Goal: Transaction & Acquisition: Purchase product/service

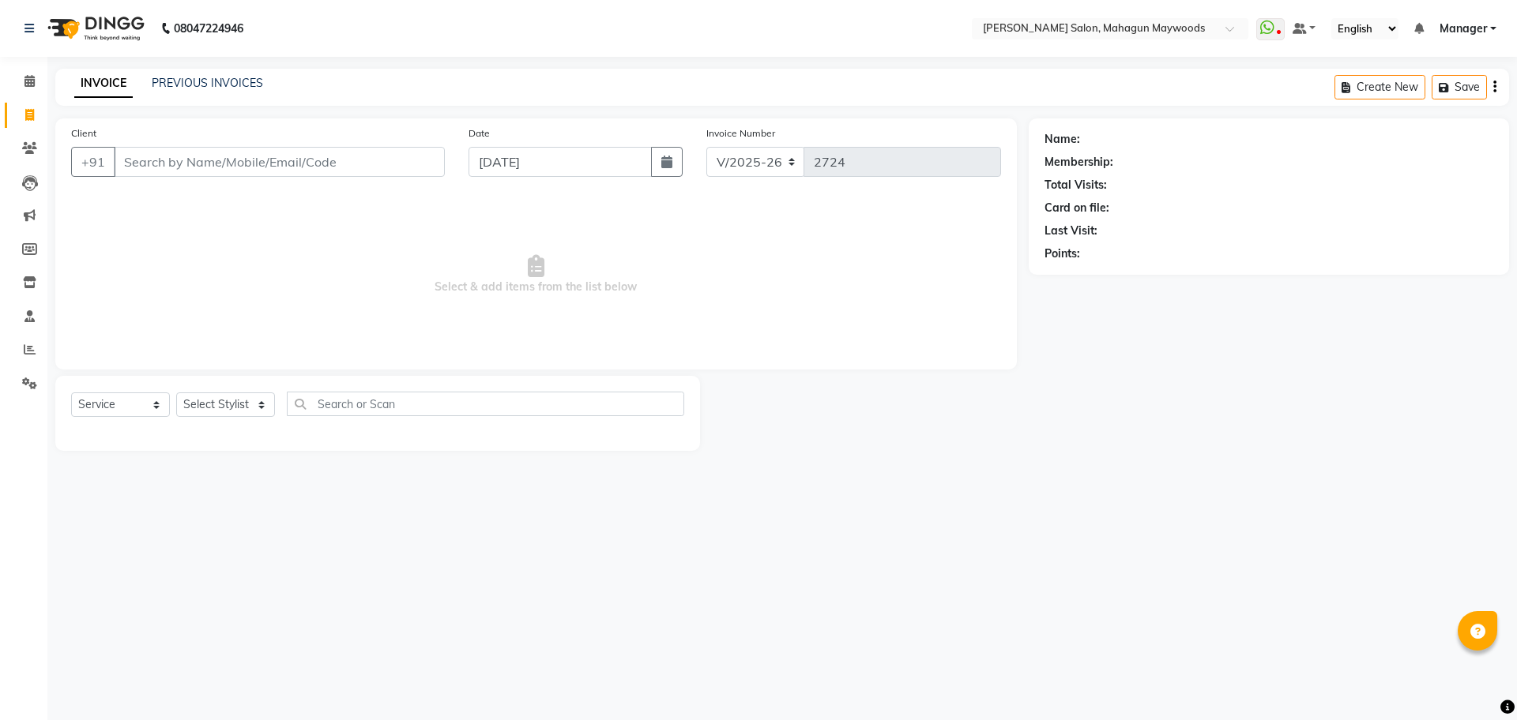
select select "6425"
select select "service"
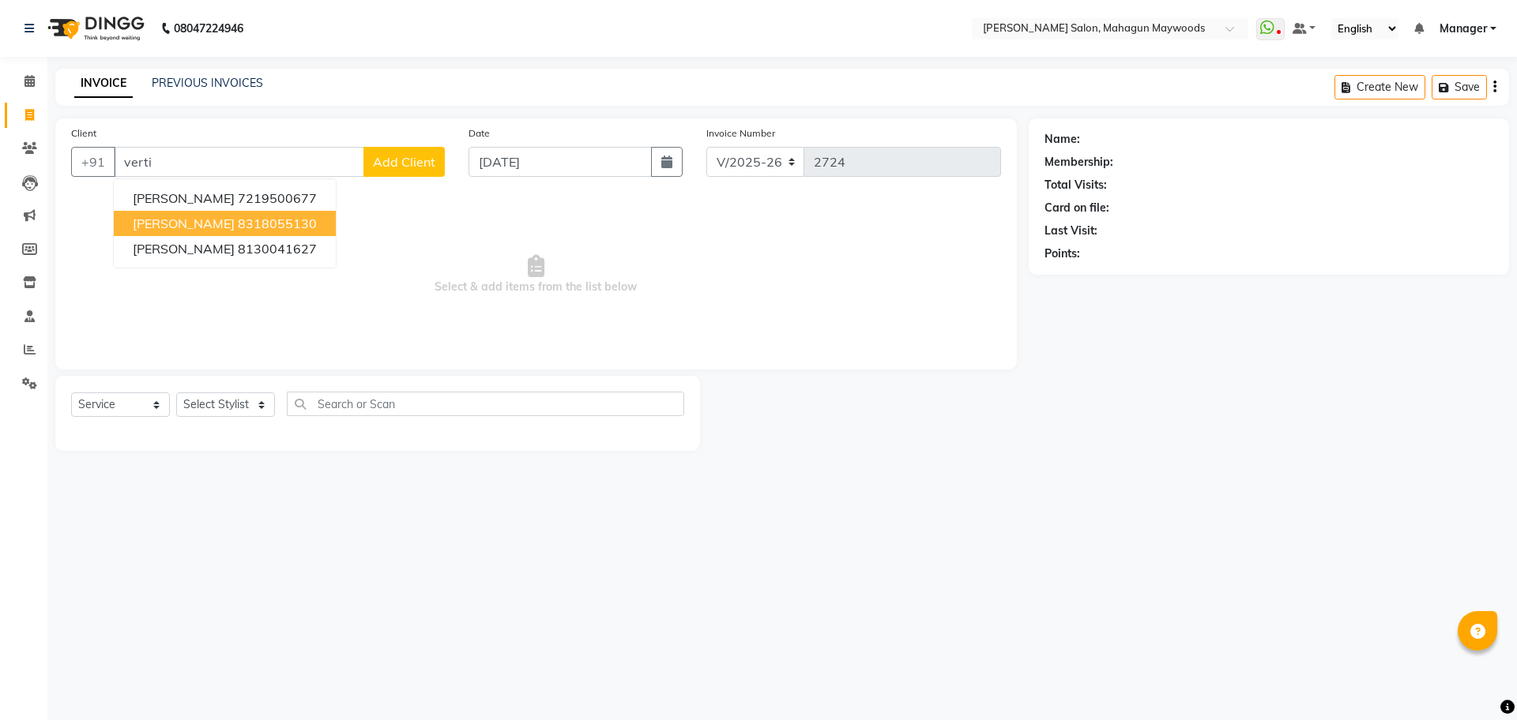
click at [238, 227] on ngb-highlight "8318055130" at bounding box center [277, 224] width 79 height 16
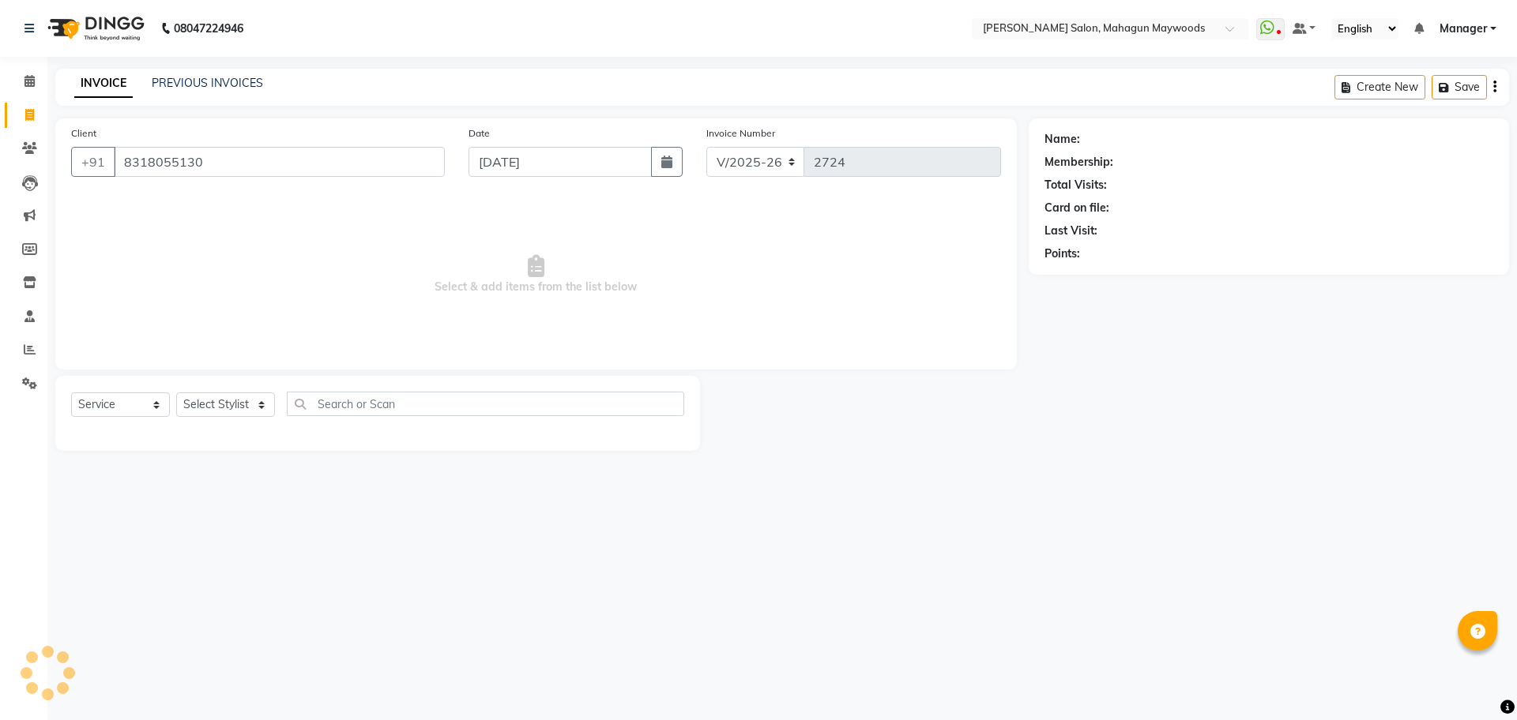
type input "8318055130"
click at [1090, 277] on icon "button" at bounding box center [1088, 276] width 11 height 11
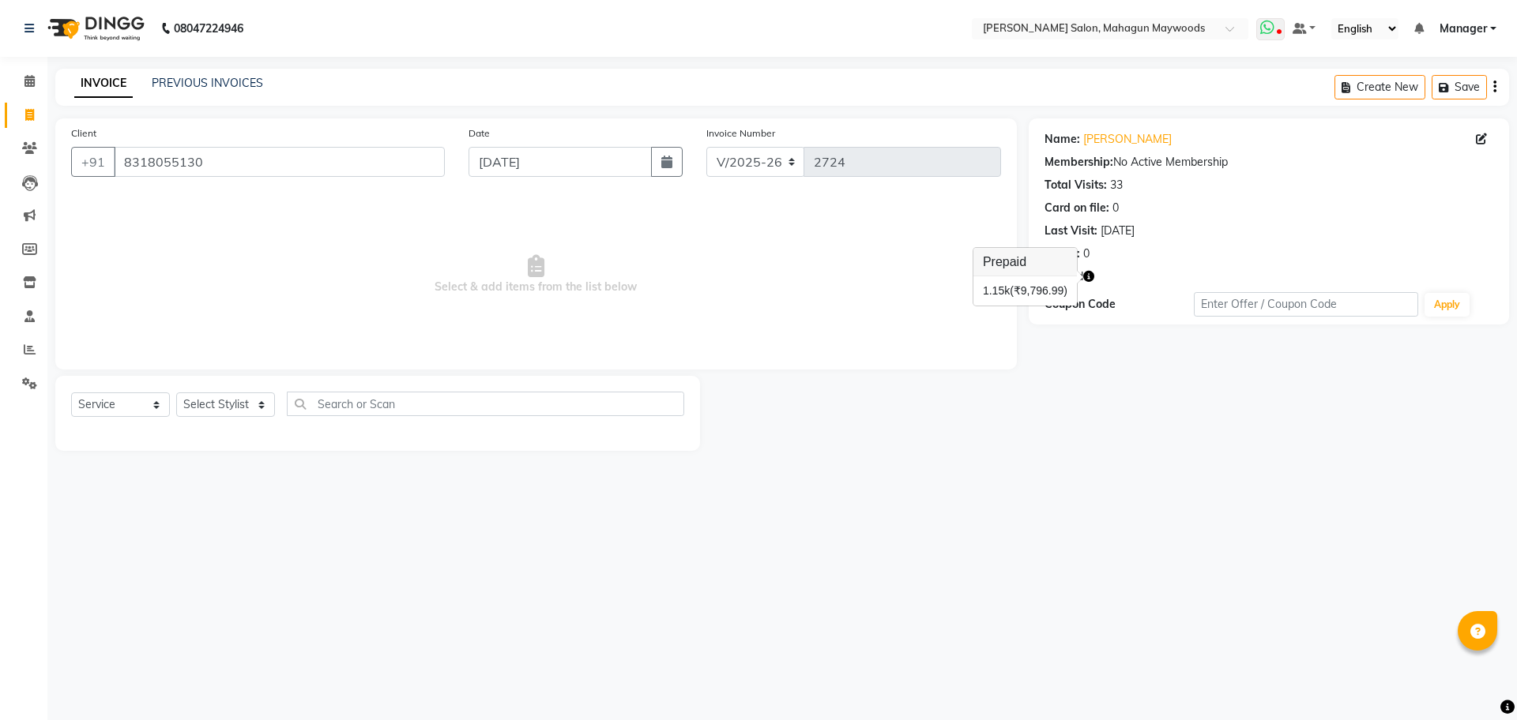
click at [1257, 23] on span at bounding box center [1270, 29] width 28 height 22
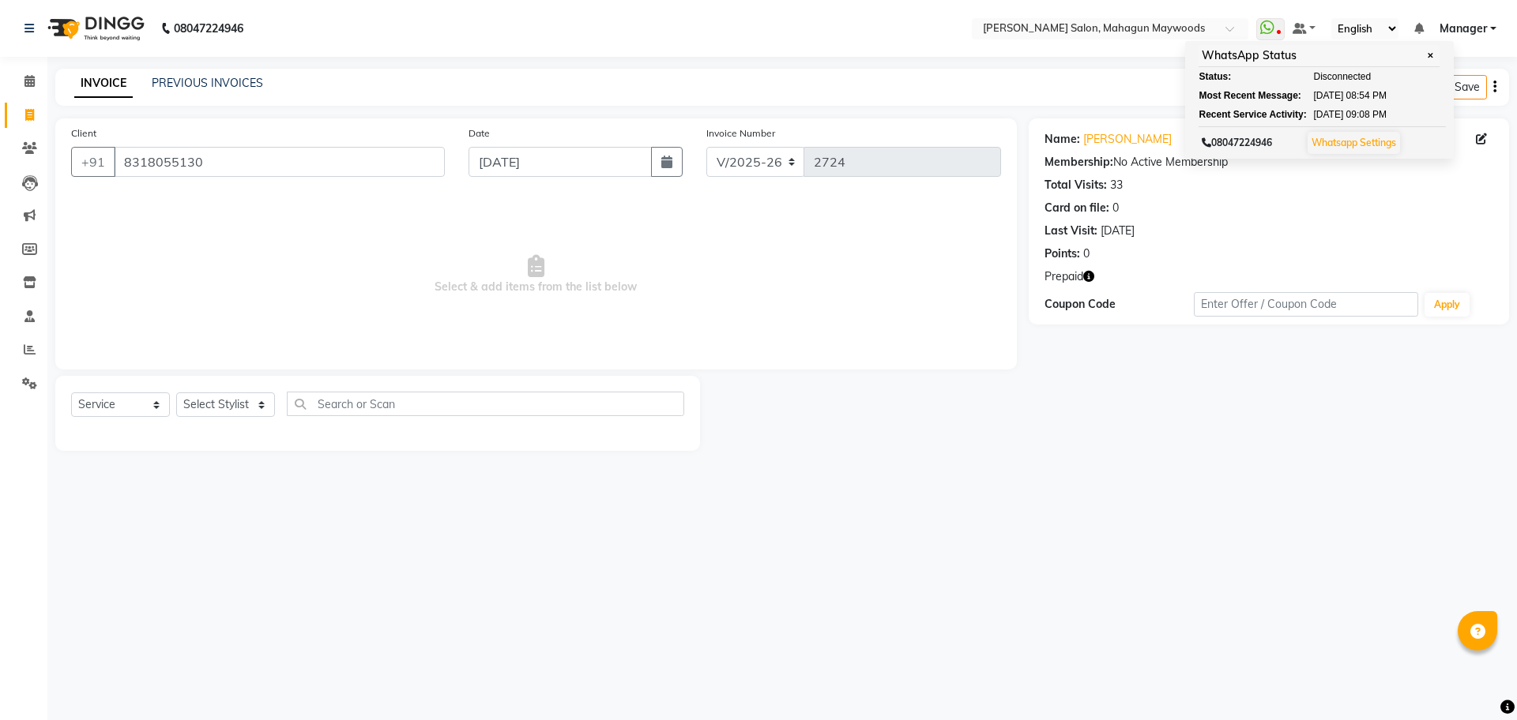
drag, startPoint x: 1277, startPoint y: 175, endPoint x: 1171, endPoint y: 237, distance: 122.5
click at [1277, 175] on div "Name: Vertika Membership: No Active Membership Total Visits: 33 Card on file: 0…" at bounding box center [1268, 193] width 449 height 137
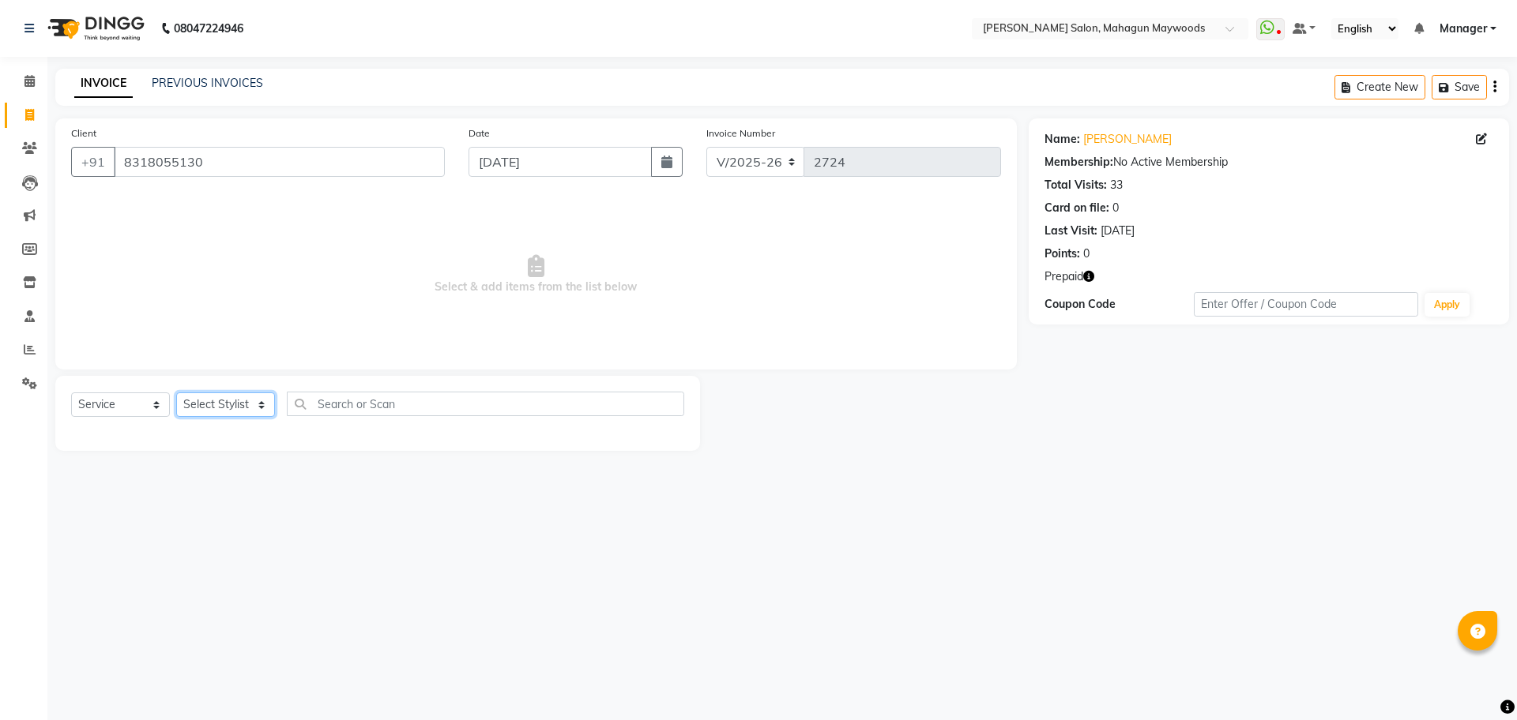
click at [229, 400] on select "Select Stylist Aarti Amit Gautam Manager Pranshant Ji Rahul Riya Sagar Shyam V …" at bounding box center [225, 405] width 99 height 24
select select "75081"
click at [176, 393] on select "Select Stylist Aarti Amit Gautam Manager Pranshant Ji Rahul Riya Sagar Shyam V …" at bounding box center [225, 405] width 99 height 24
click at [364, 399] on input "text" at bounding box center [485, 404] width 397 height 24
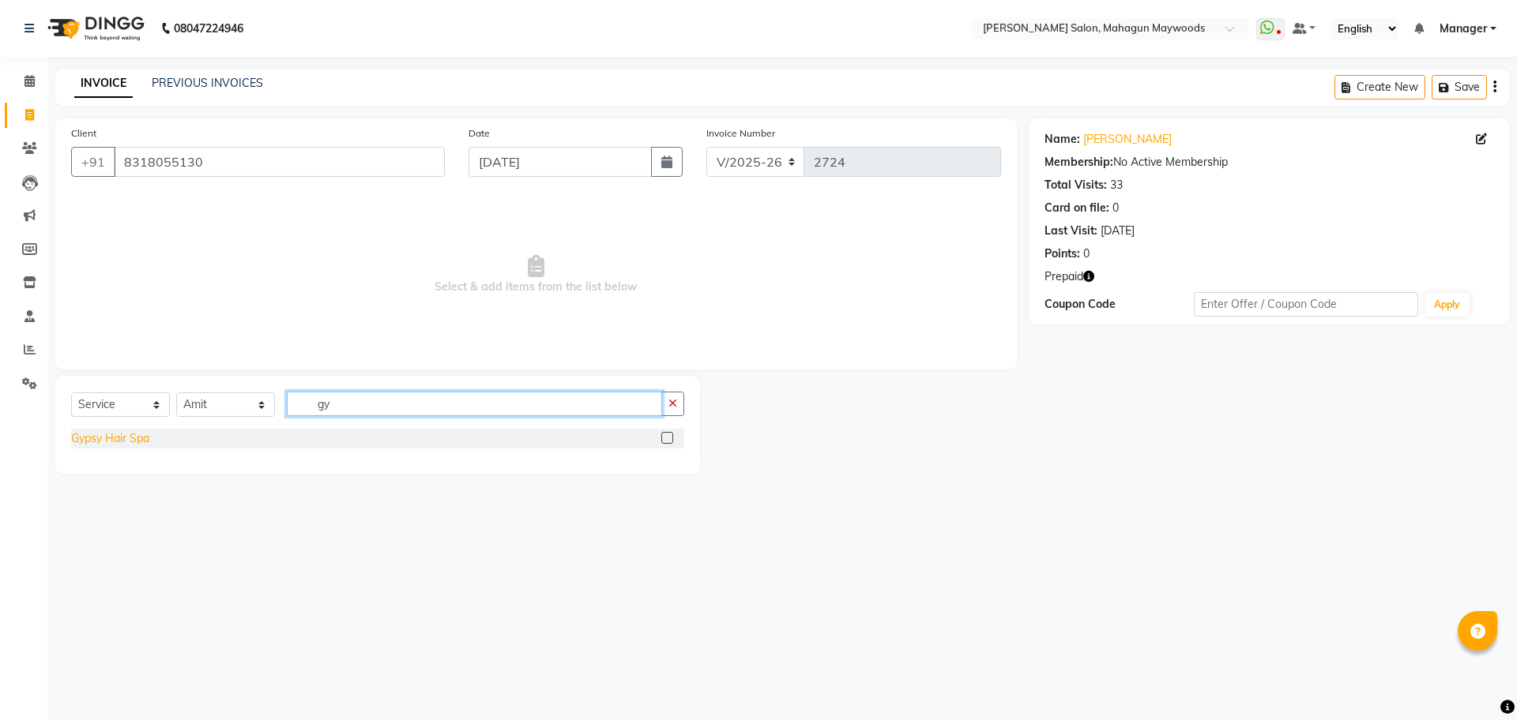
type input "gy"
click at [118, 434] on div "Gypsy Hair Spa" at bounding box center [110, 439] width 78 height 17
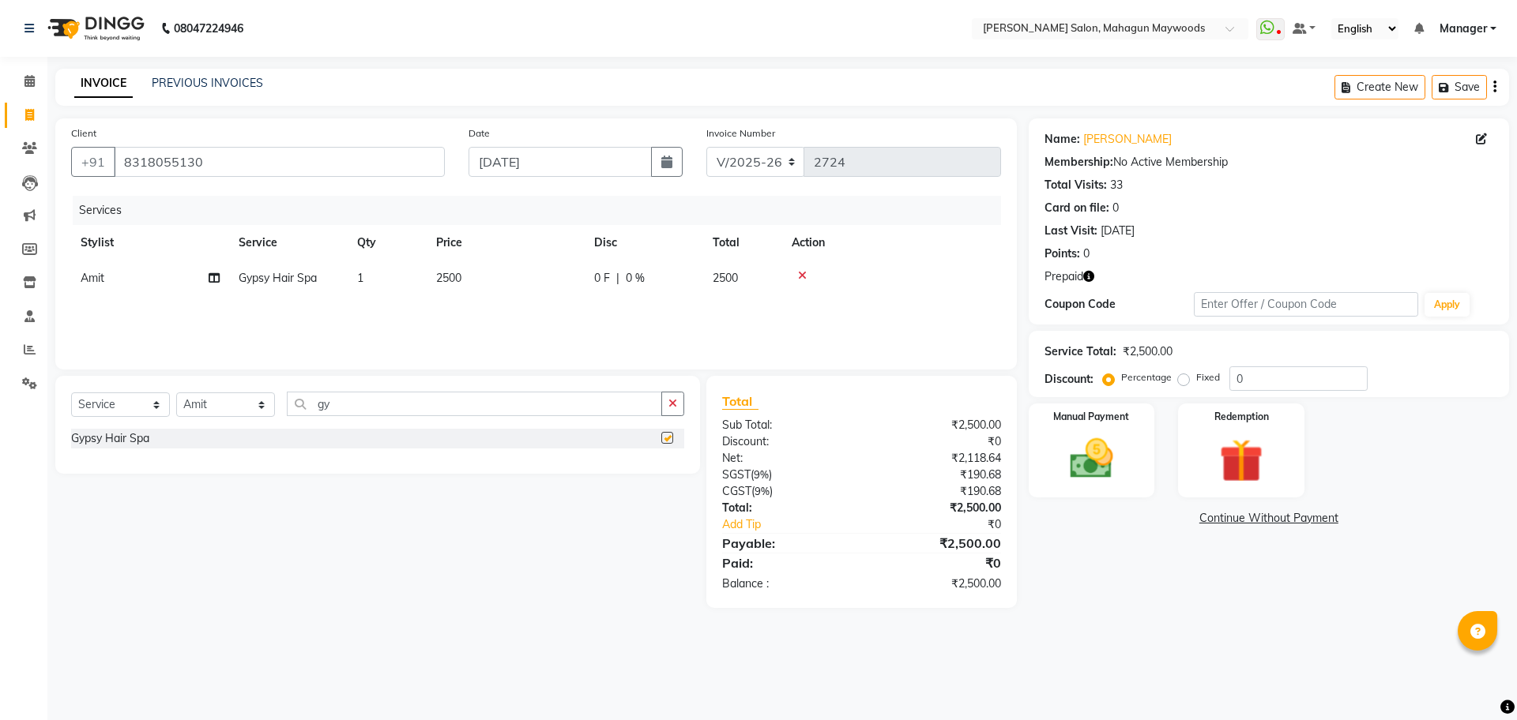
checkbox input "false"
click at [1230, 378] on input "0" at bounding box center [1298, 379] width 138 height 24
type input "50"
click at [1062, 459] on img at bounding box center [1091, 459] width 73 height 52
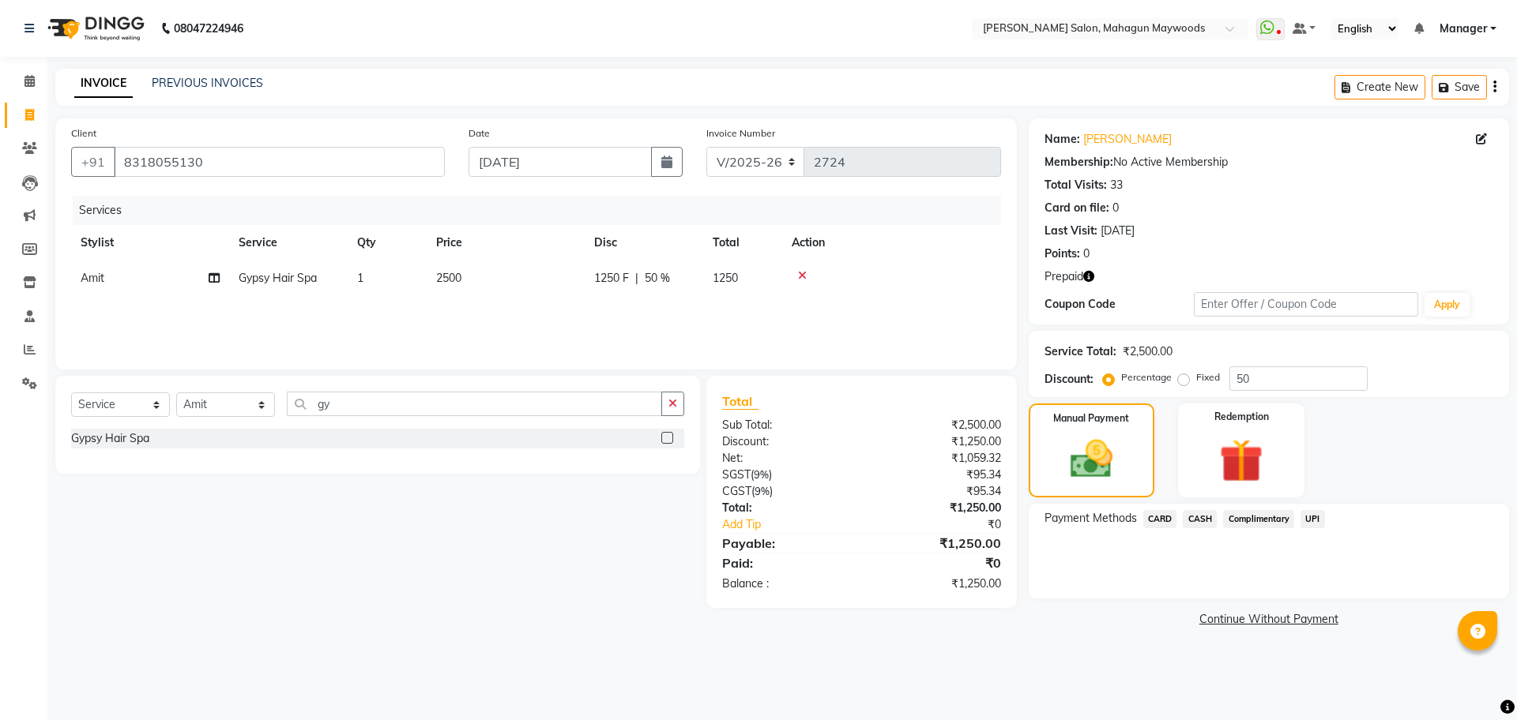
click at [1316, 520] on span "UPI" at bounding box center [1312, 519] width 24 height 18
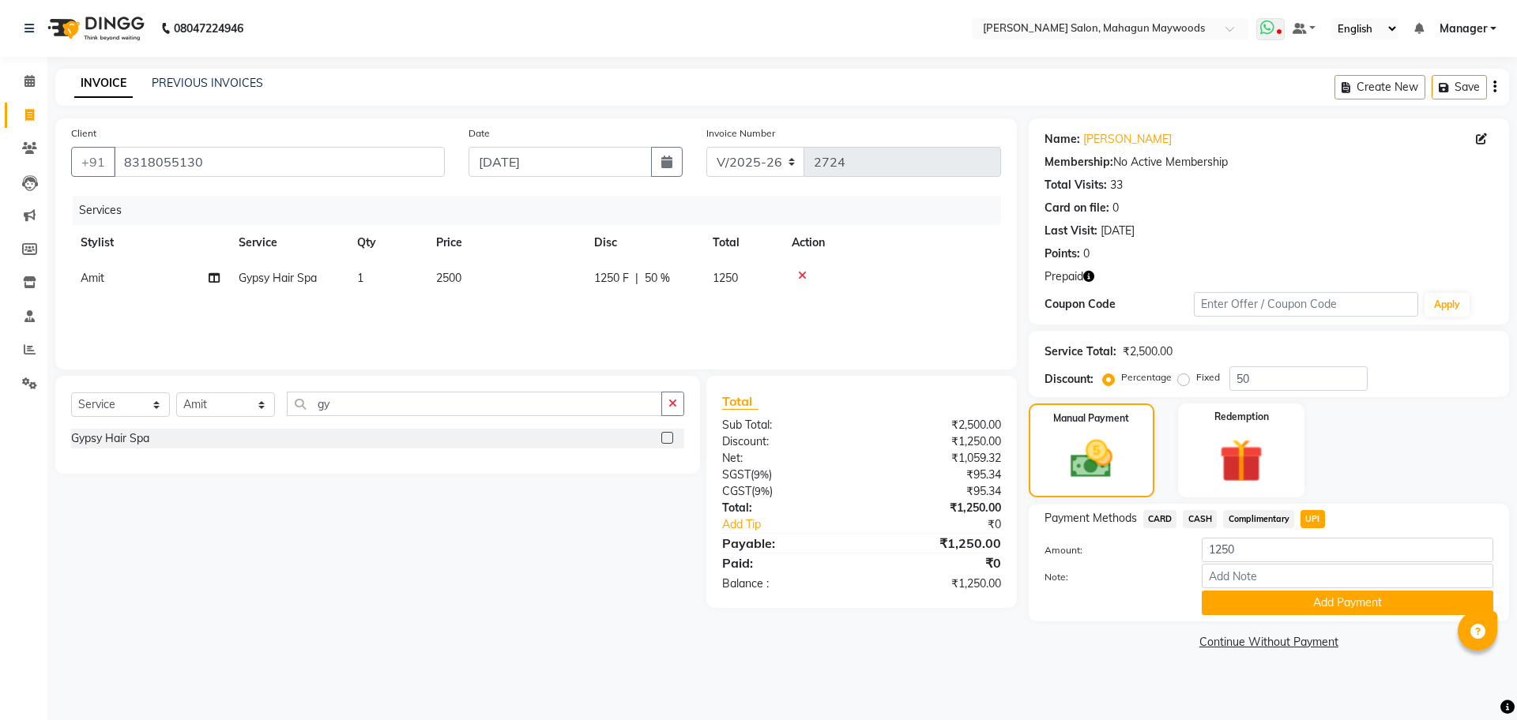
click at [1266, 21] on icon at bounding box center [1267, 28] width 14 height 16
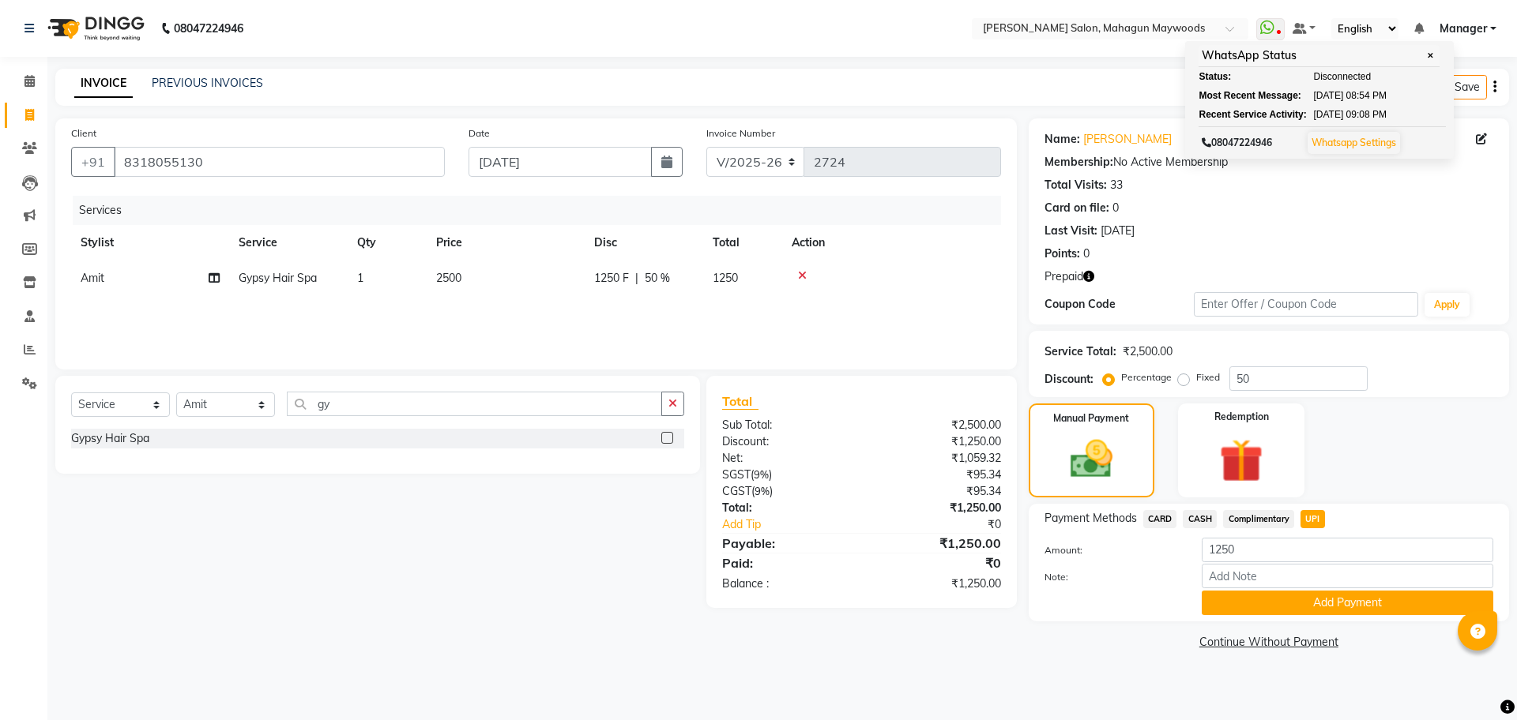
click at [455, 271] on span "2500" at bounding box center [448, 278] width 25 height 14
select select "75081"
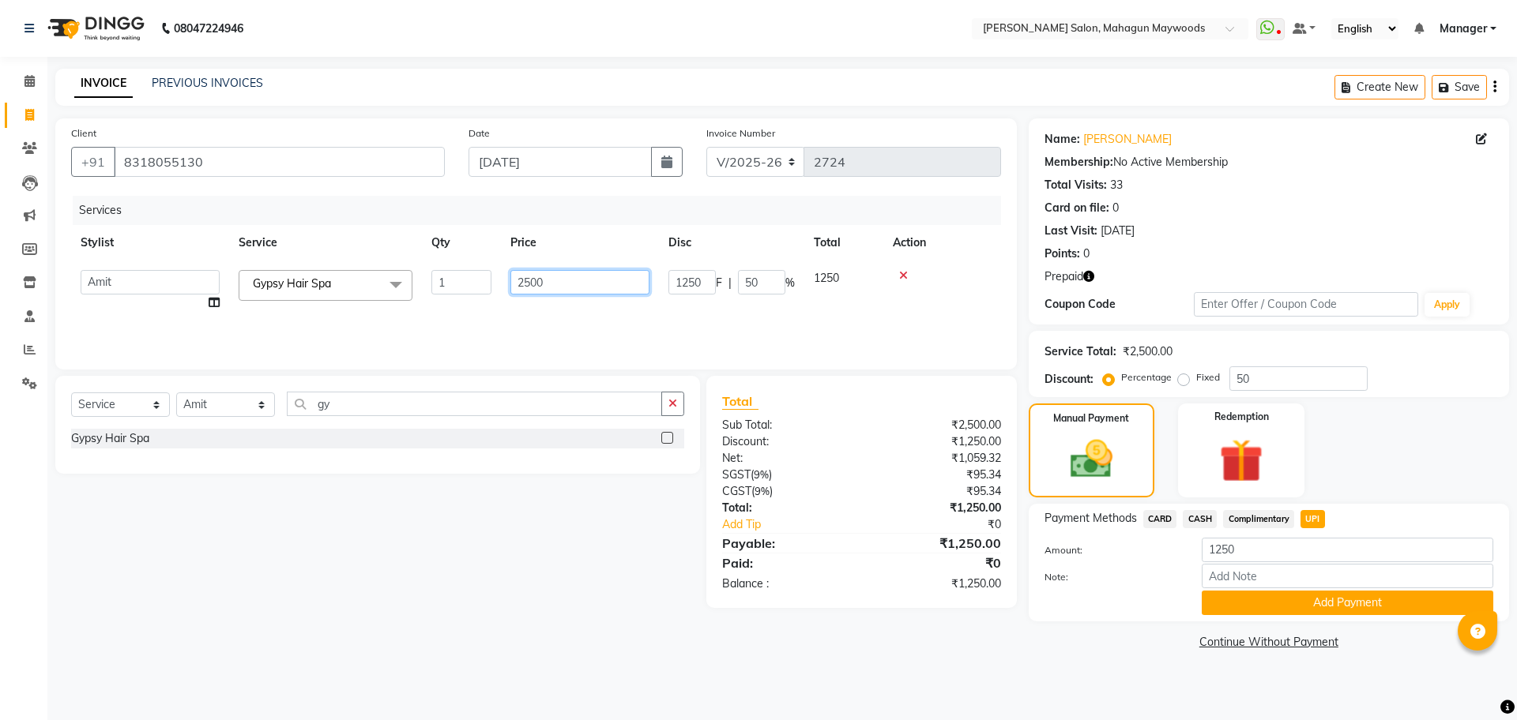
drag, startPoint x: 532, startPoint y: 281, endPoint x: 521, endPoint y: 301, distance: 22.6
click at [533, 287] on input "2500" at bounding box center [579, 282] width 139 height 24
type input "3000"
click at [1269, 348] on div "Service Total: ₹3,000.00" at bounding box center [1268, 352] width 449 height 17
click at [1200, 517] on span "CASH" at bounding box center [1200, 519] width 34 height 18
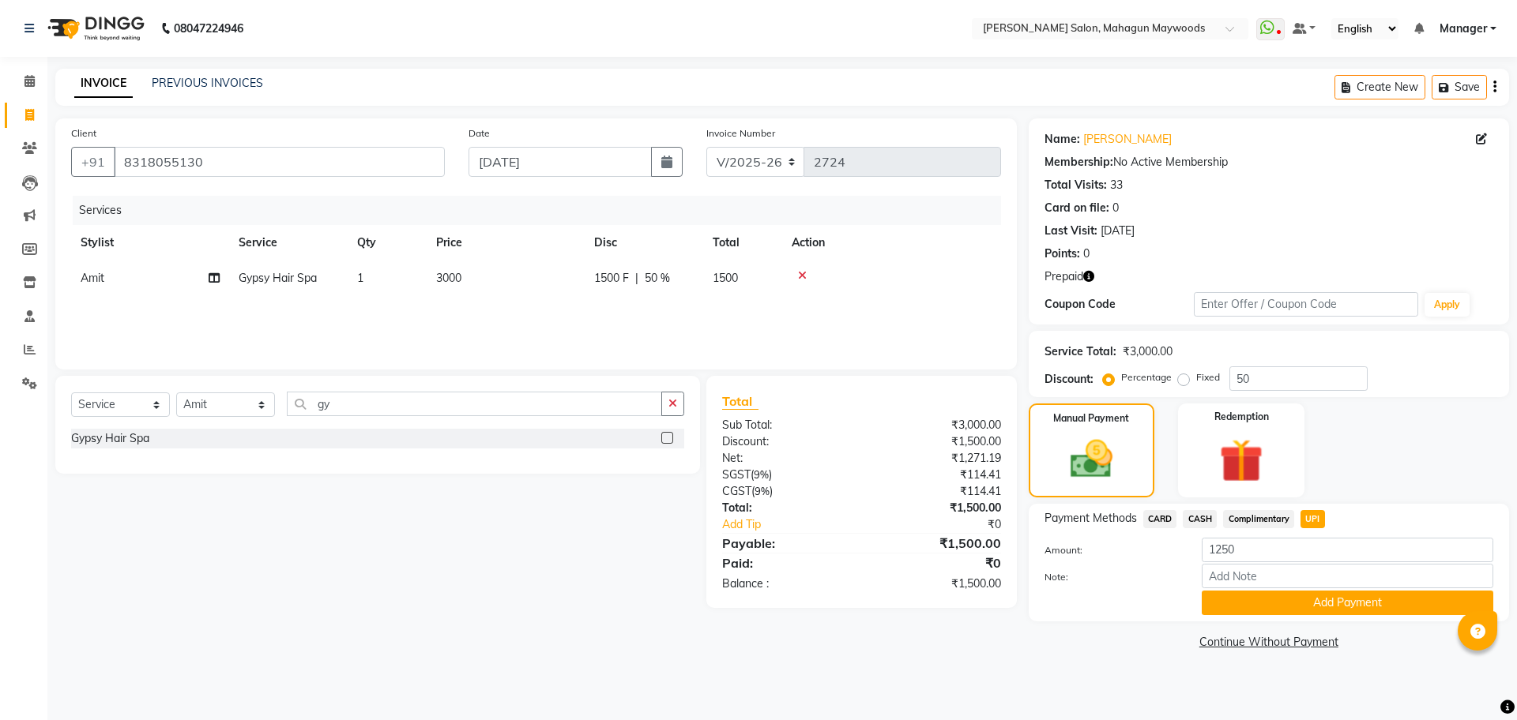
type input "1500"
click at [1305, 599] on button "Add Payment" at bounding box center [1346, 603] width 291 height 24
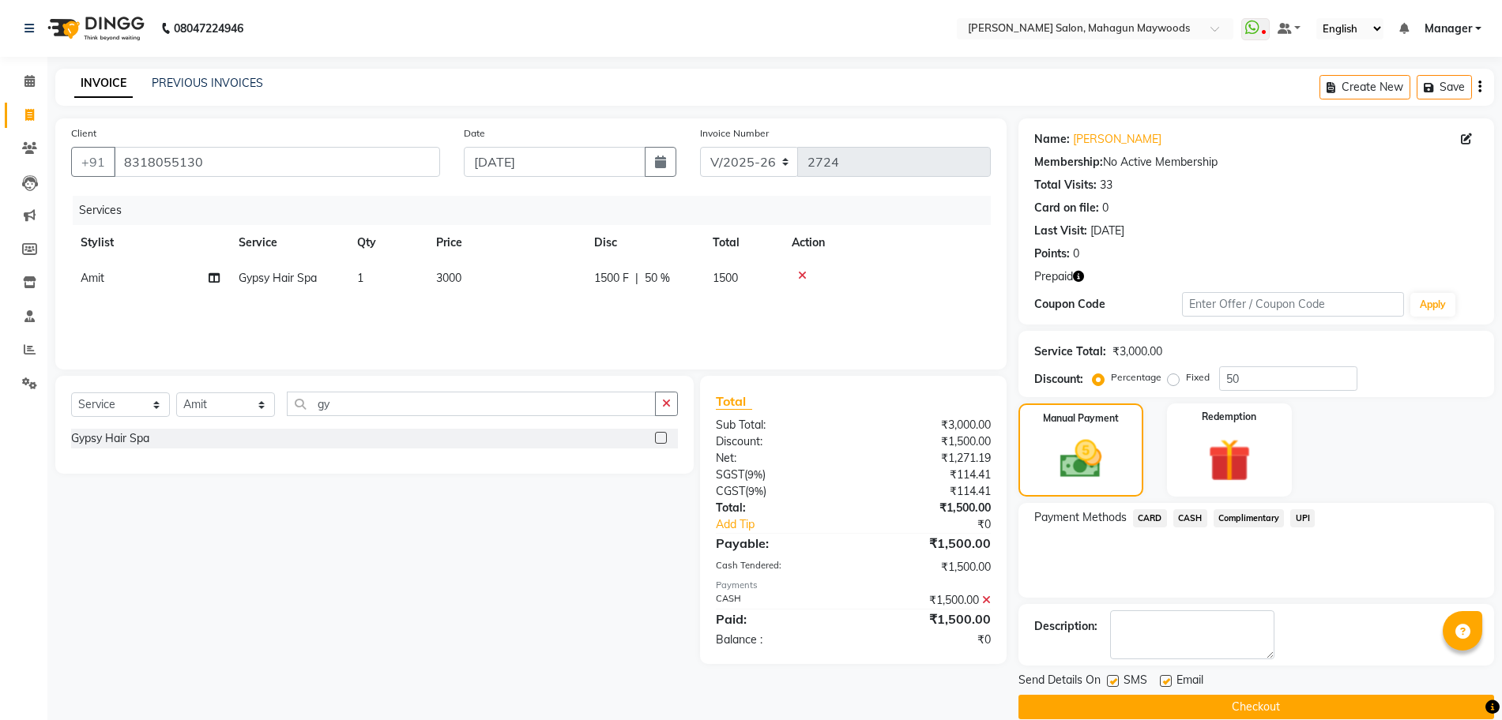
click at [1162, 700] on button "Checkout" at bounding box center [1256, 707] width 476 height 24
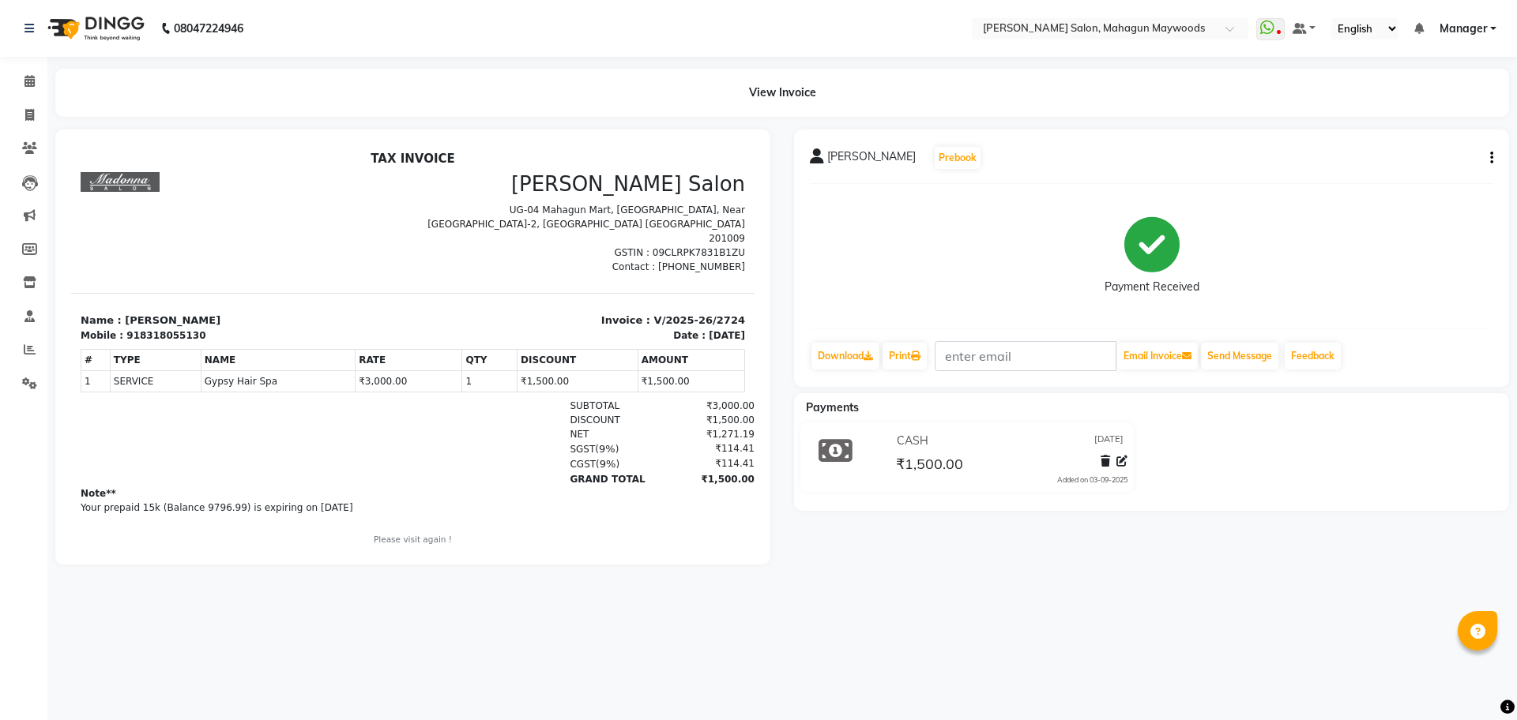
click at [149, 329] on div "918318055130" at bounding box center [165, 336] width 79 height 14
copy div "918318055130"
click at [15, 107] on link "Invoice" at bounding box center [24, 116] width 38 height 26
select select "service"
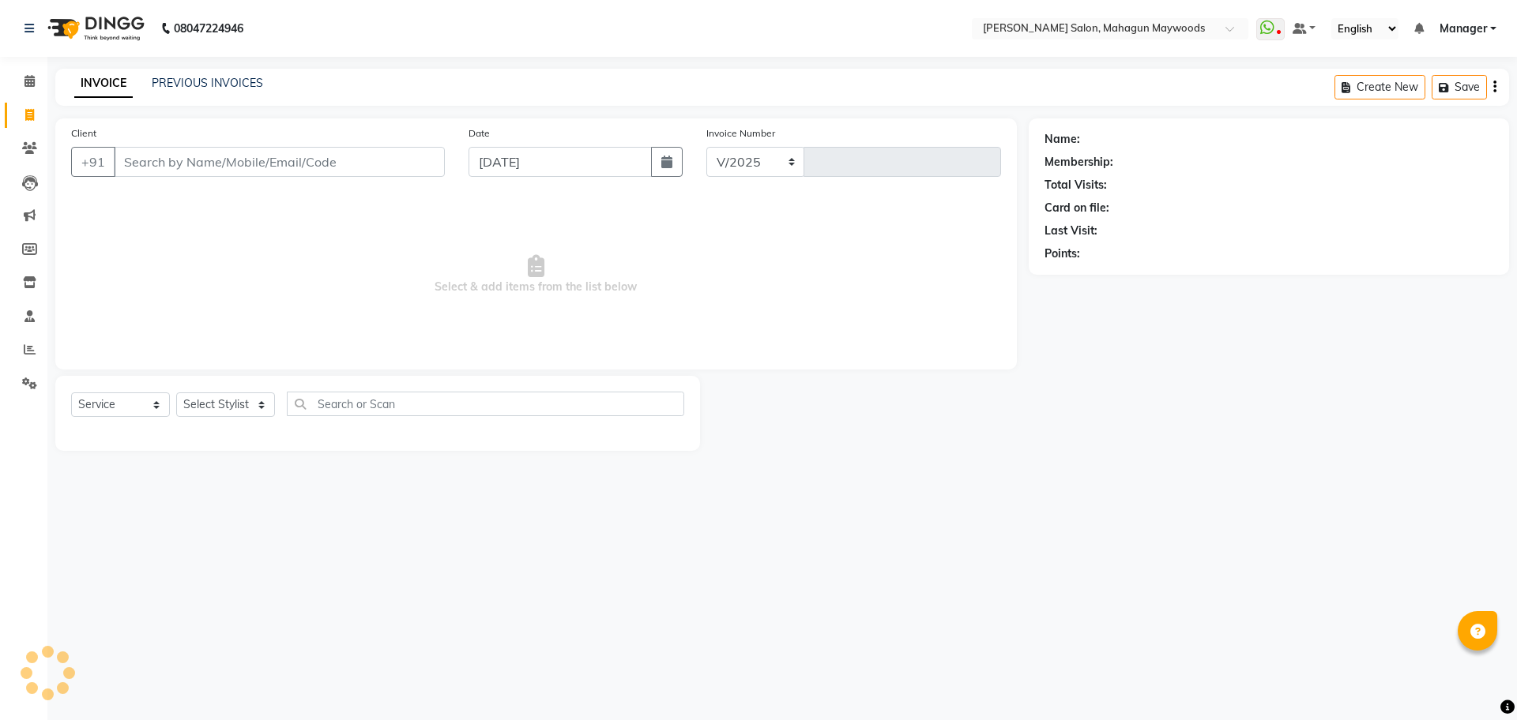
select select "6425"
type input "2725"
click at [315, 163] on input "Client" at bounding box center [279, 162] width 331 height 30
type input "918318055130"
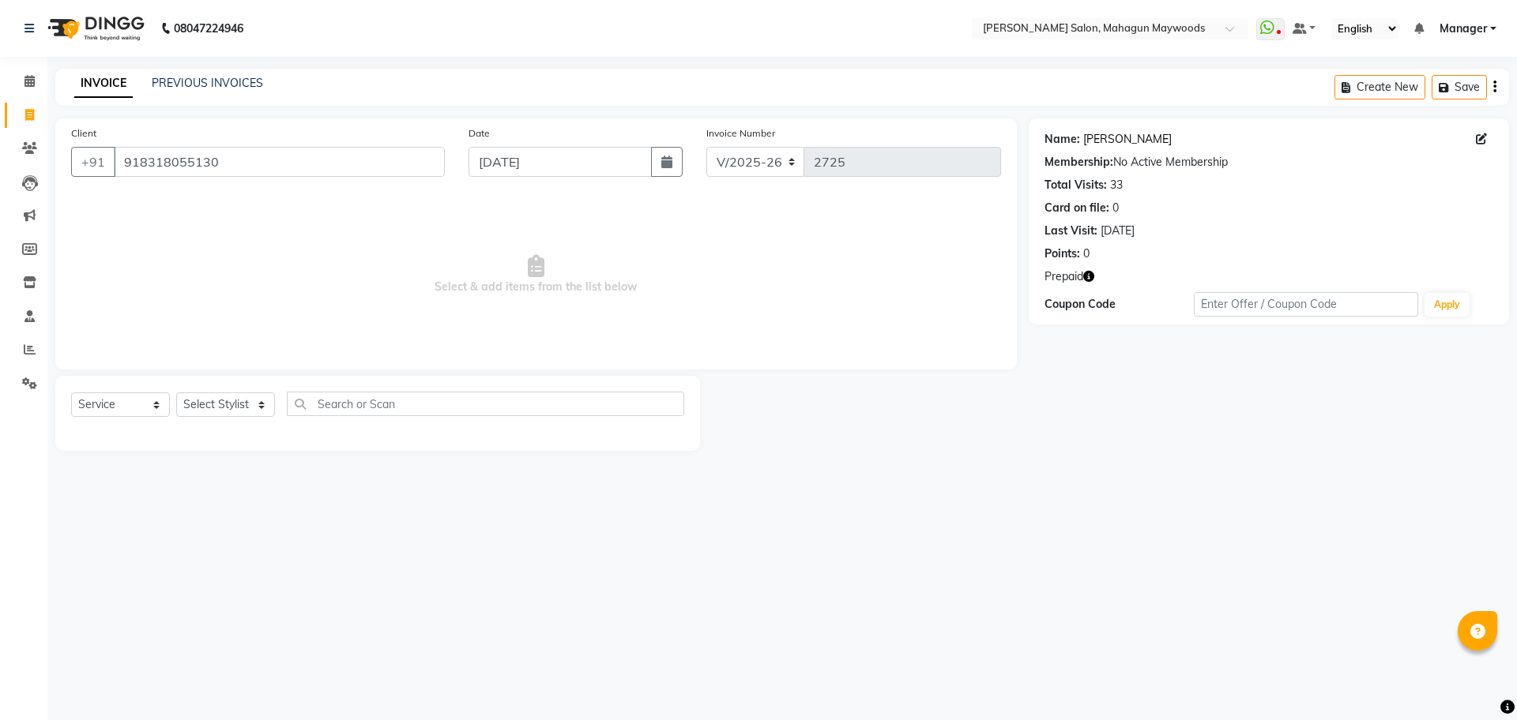
click at [1097, 131] on link "[PERSON_NAME]" at bounding box center [1127, 139] width 88 height 17
drag, startPoint x: 178, startPoint y: 81, endPoint x: 844, endPoint y: 506, distance: 790.0
click at [178, 81] on link "PREVIOUS INVOICES" at bounding box center [207, 83] width 111 height 14
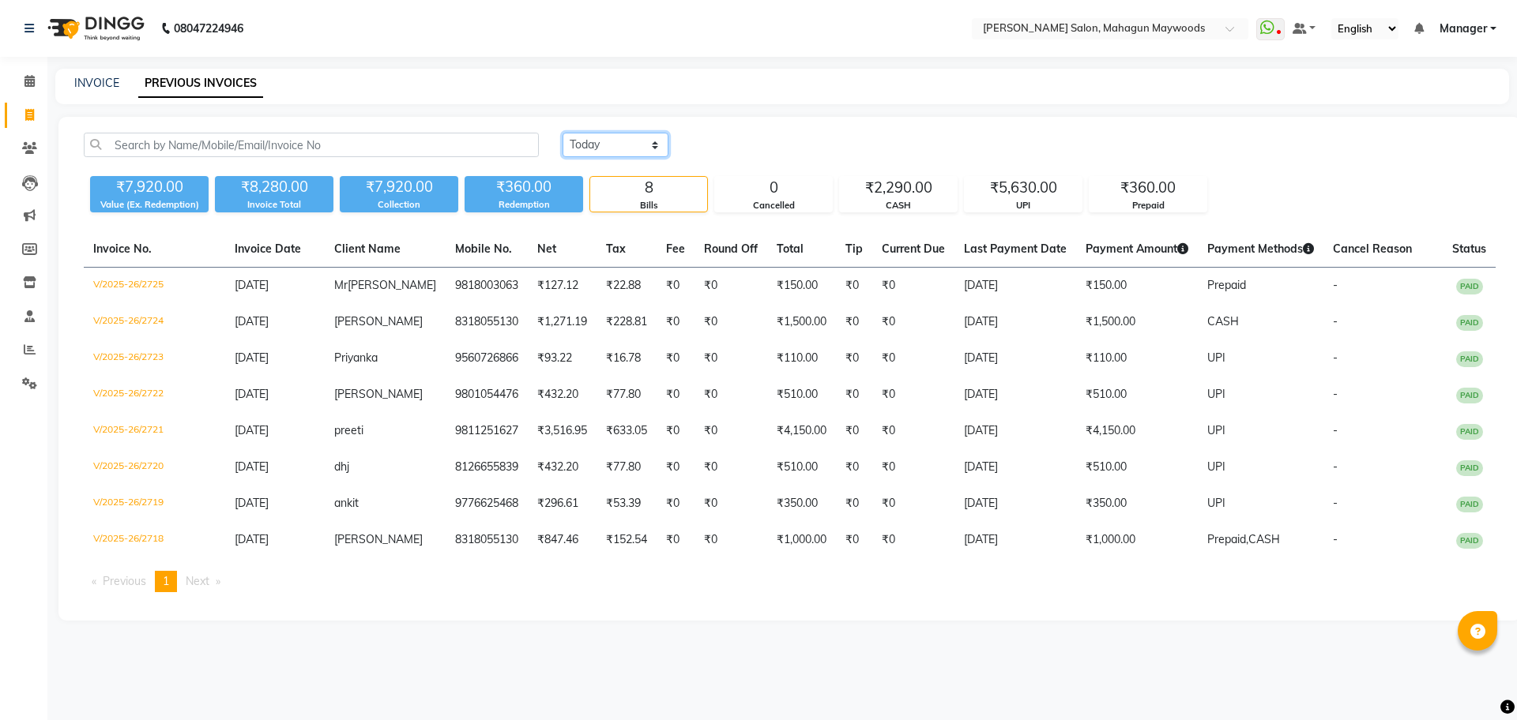
click at [603, 145] on select "Today Yesterday Custom Range" at bounding box center [615, 145] width 106 height 24
select select "range"
click at [562, 133] on select "Today Yesterday Custom Range" at bounding box center [615, 145] width 106 height 24
click at [718, 140] on input "[DATE]" at bounding box center [744, 145] width 111 height 22
select select "9"
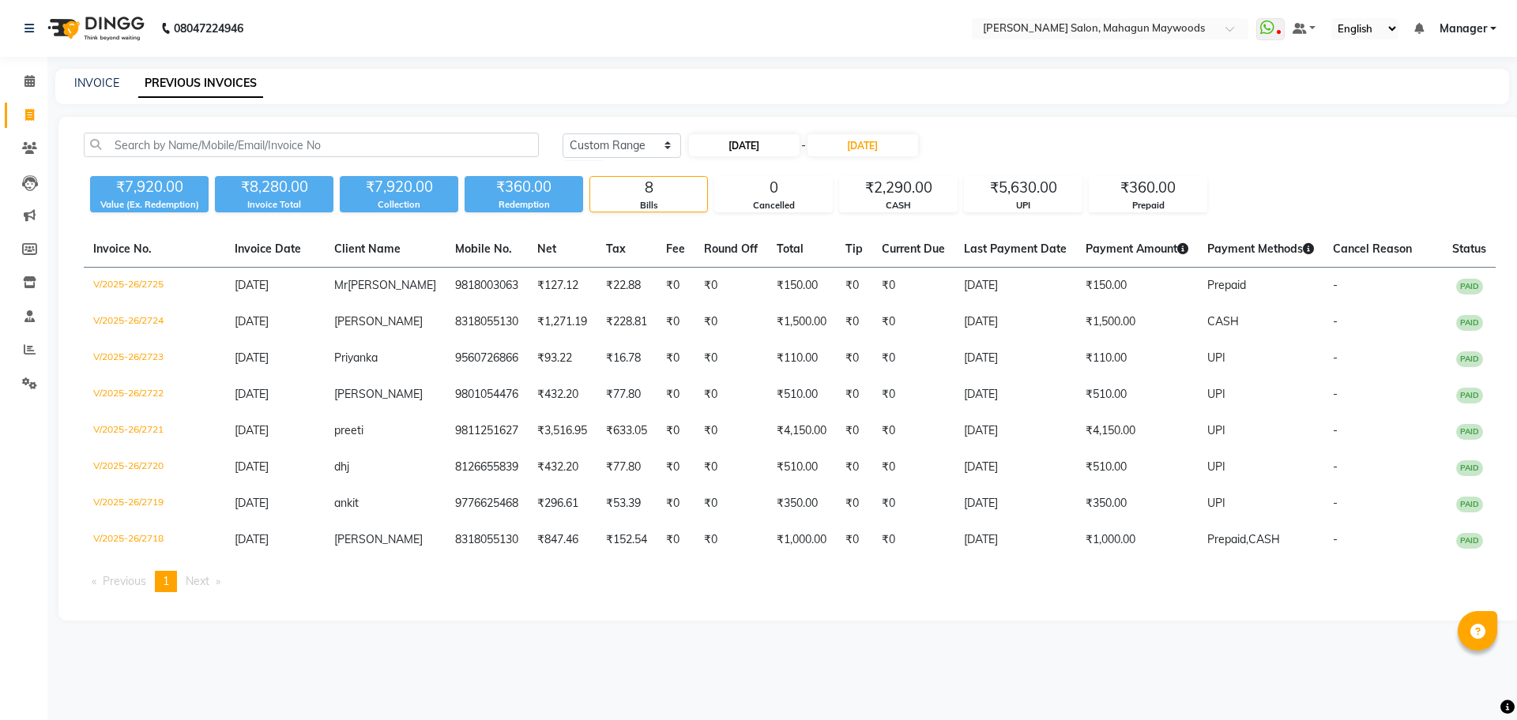
select select "2025"
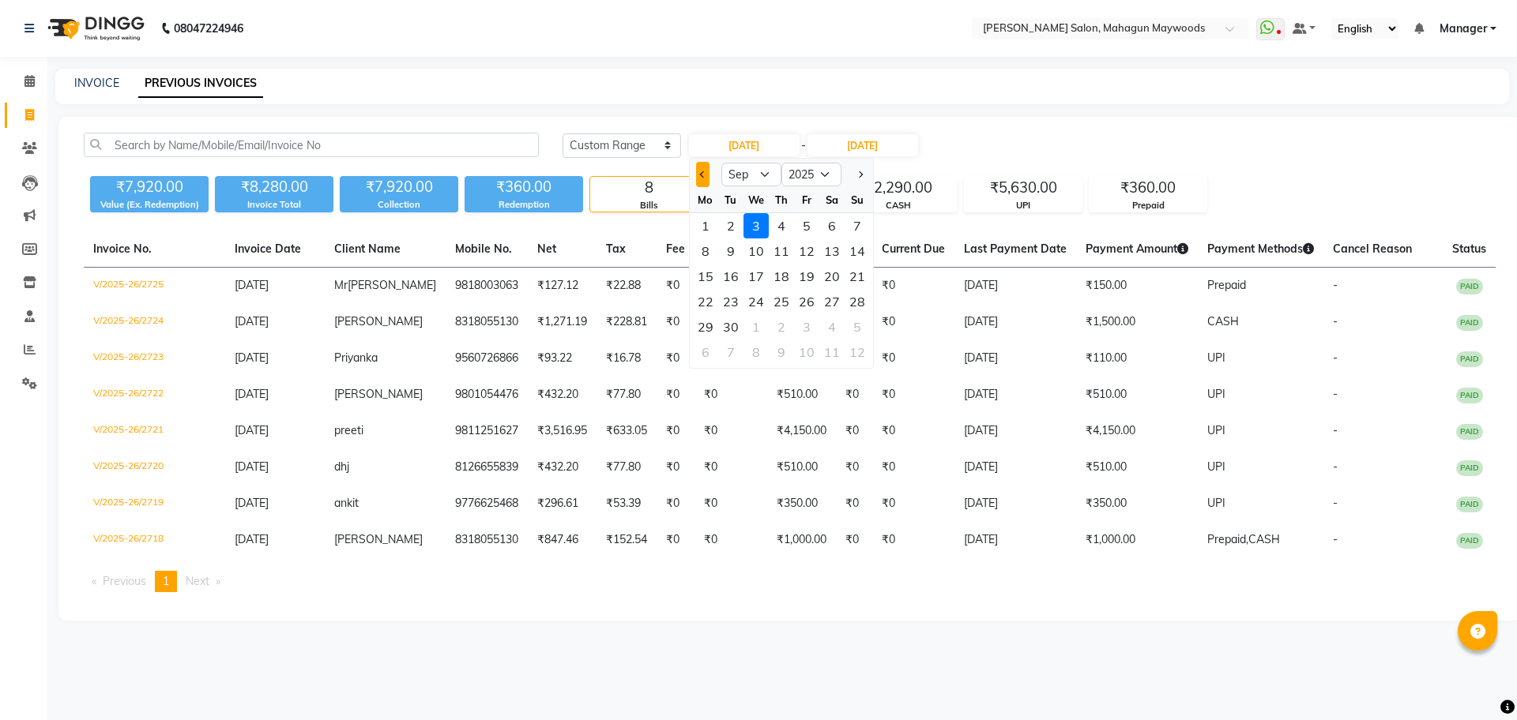
click at [707, 177] on button "Previous month" at bounding box center [702, 174] width 13 height 25
select select "8"
click at [692, 48] on nav "08047224946 Select Location × Madonna Salon, Mahagun Maywoods WhatsApp Status ✕…" at bounding box center [758, 28] width 1517 height 57
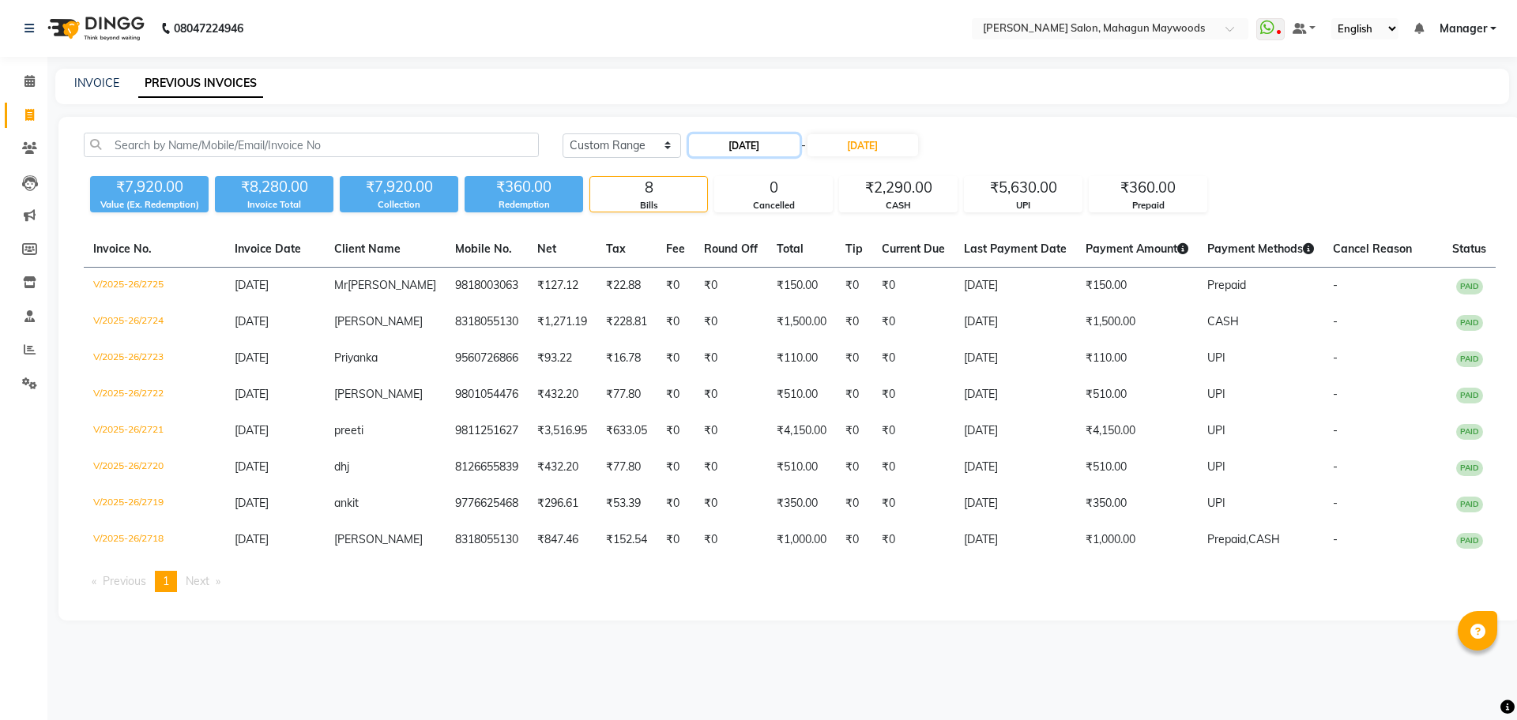
click at [739, 140] on input "[DATE]" at bounding box center [744, 145] width 111 height 22
select select "9"
select select "2025"
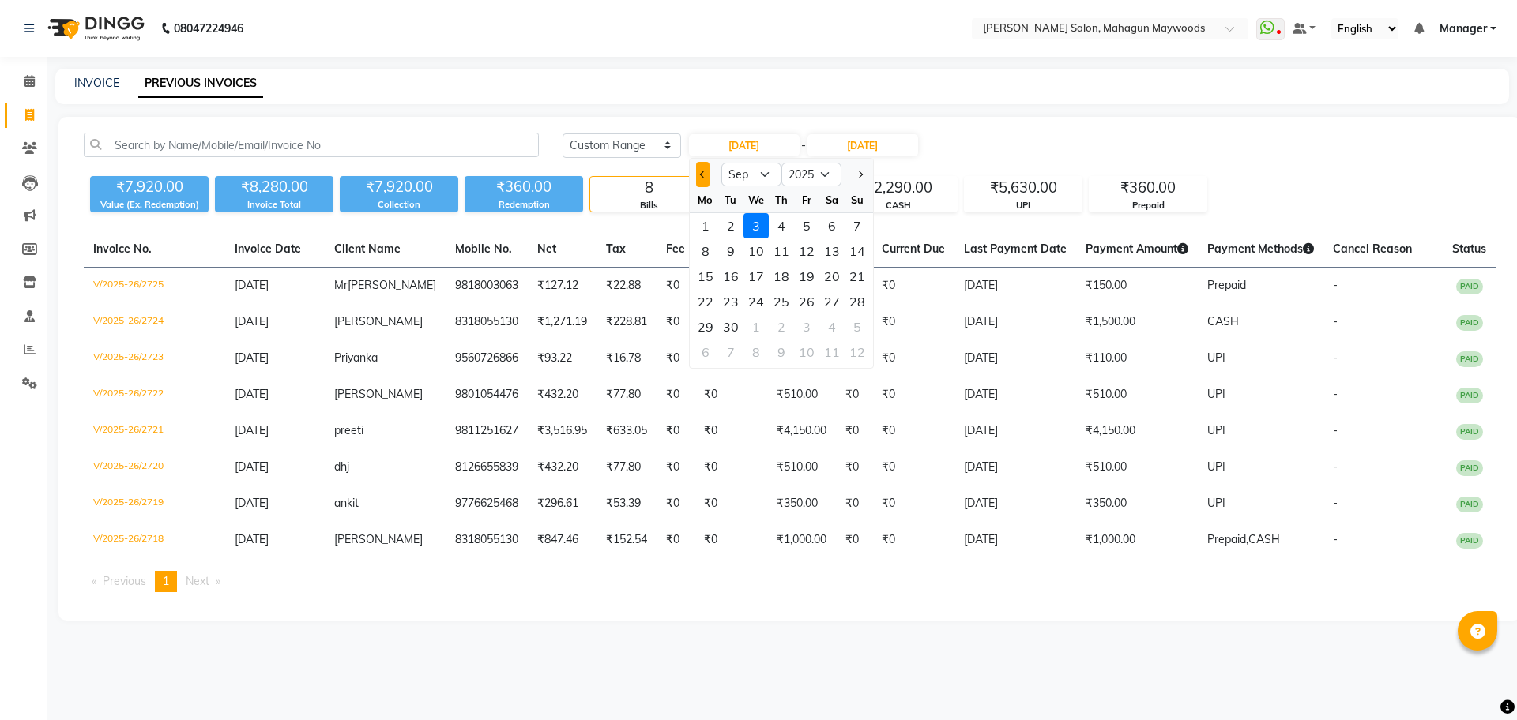
click at [705, 173] on span "Previous month" at bounding box center [702, 174] width 6 height 6
select select "8"
click at [765, 331] on div "27" at bounding box center [755, 326] width 25 height 25
type input "27-08-2025"
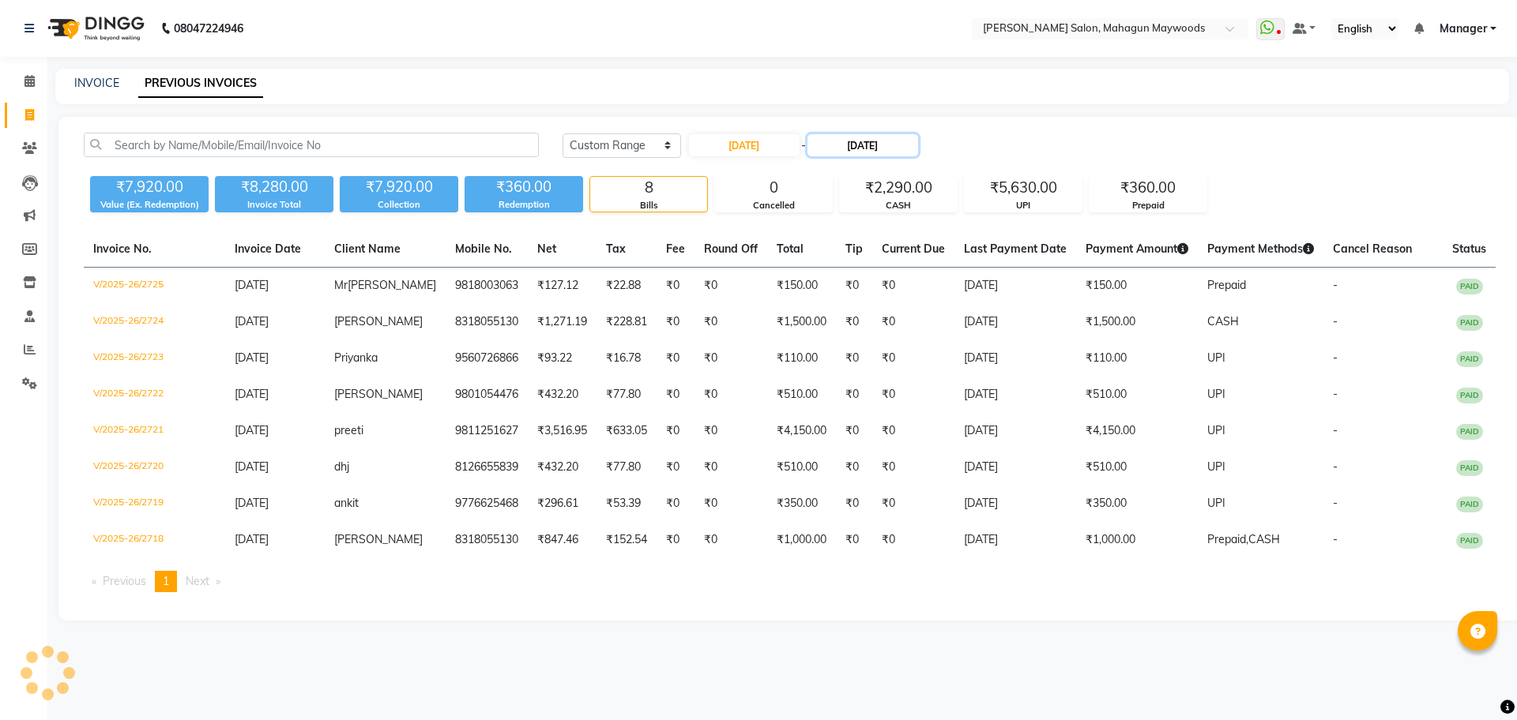
click at [871, 143] on input "[DATE]" at bounding box center [862, 145] width 111 height 22
select select "9"
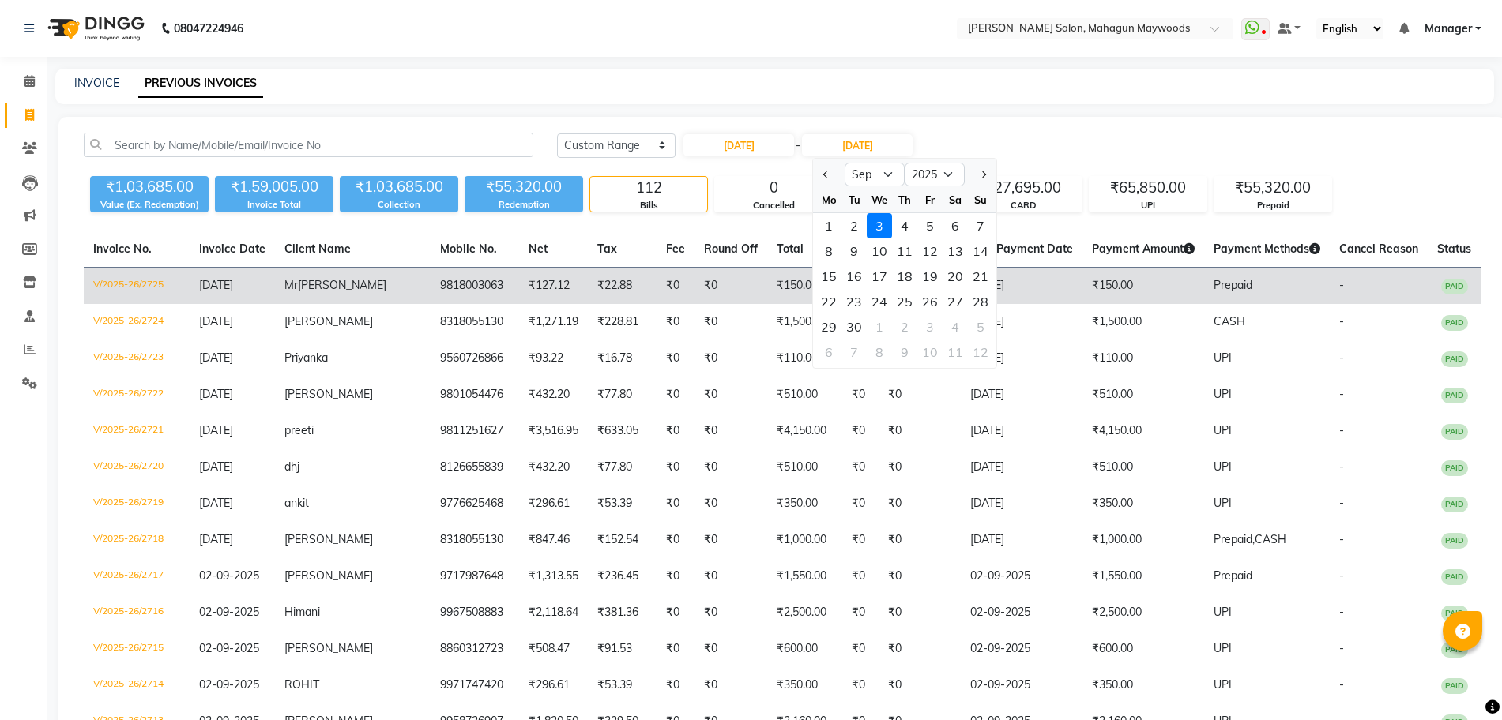
drag, startPoint x: 949, startPoint y: 301, endPoint x: 958, endPoint y: 299, distance: 9.0
click at [950, 300] on div "27" at bounding box center [954, 301] width 25 height 25
type input "27-09-2025"
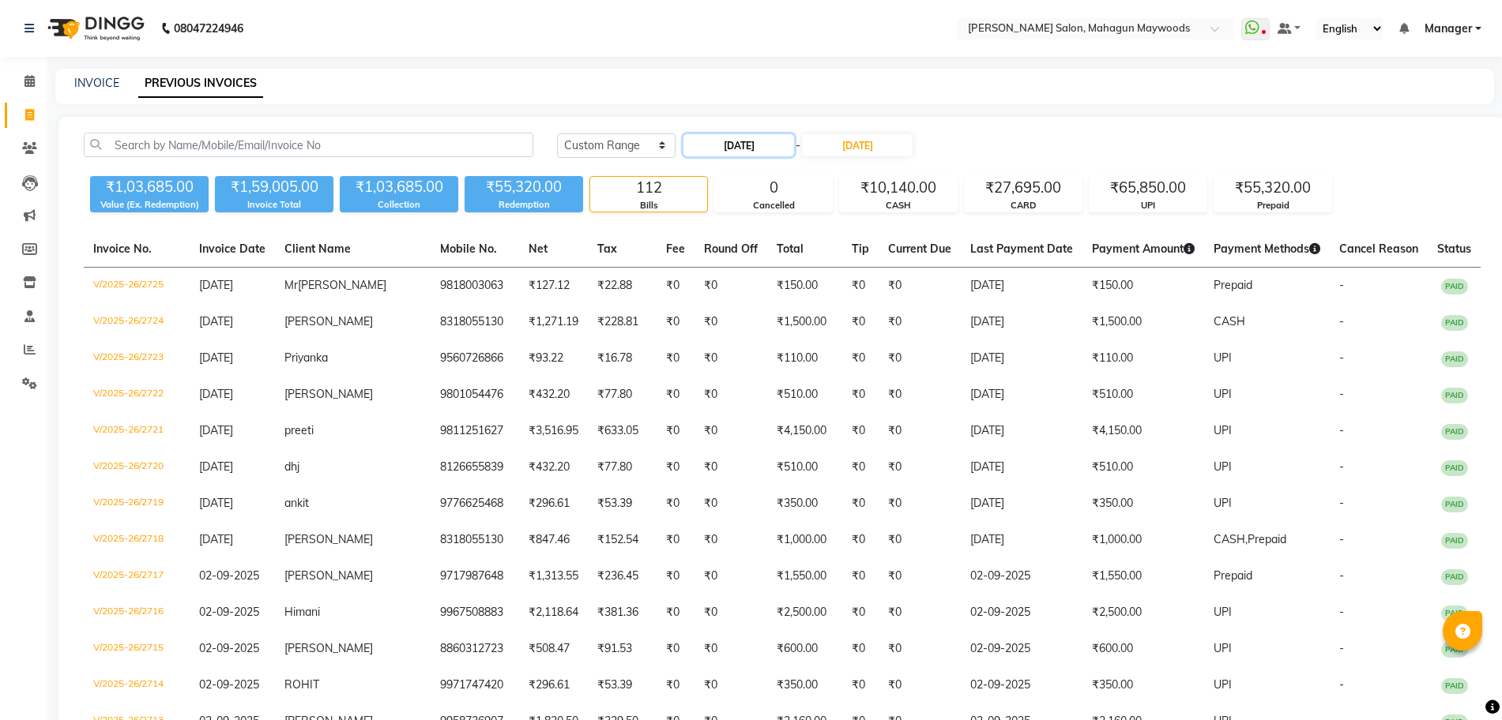
click at [754, 142] on input "27-08-2025" at bounding box center [738, 145] width 111 height 22
select select "8"
select select "2025"
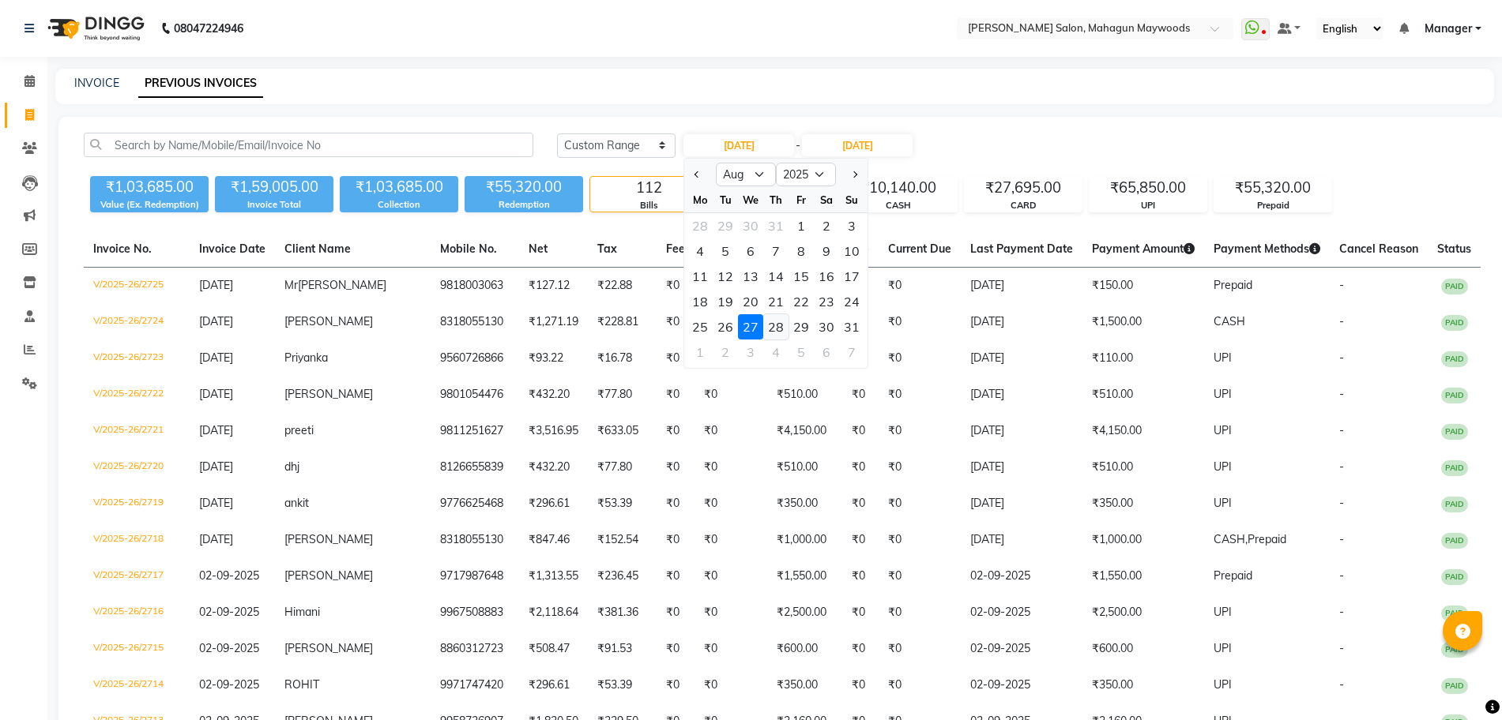
click at [785, 329] on div "28" at bounding box center [775, 326] width 25 height 25
type input "28-08-2025"
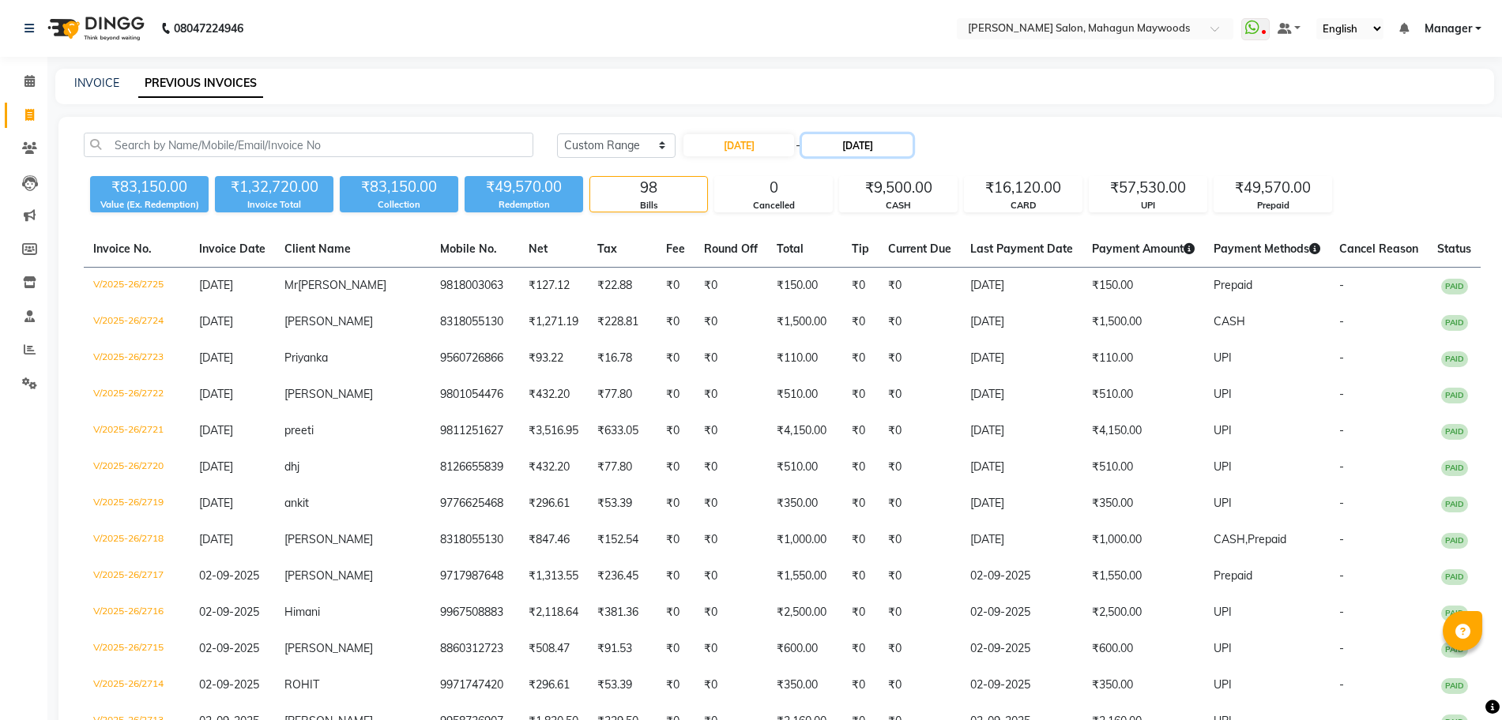
click at [852, 143] on input "27-09-2025" at bounding box center [857, 145] width 111 height 22
select select "9"
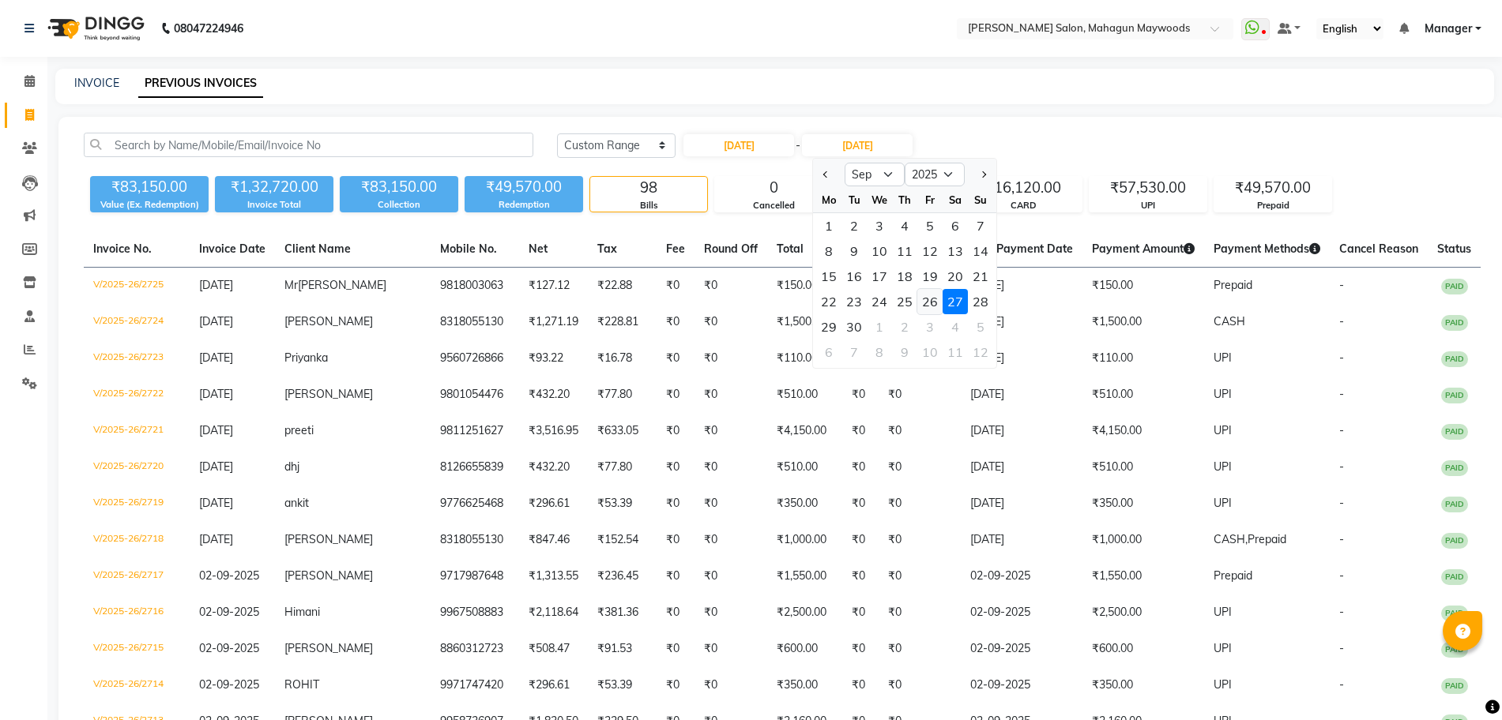
click at [928, 305] on div "26" at bounding box center [929, 301] width 25 height 25
click at [928, 305] on td "₹0" at bounding box center [919, 322] width 82 height 36
type input "26-09-2025"
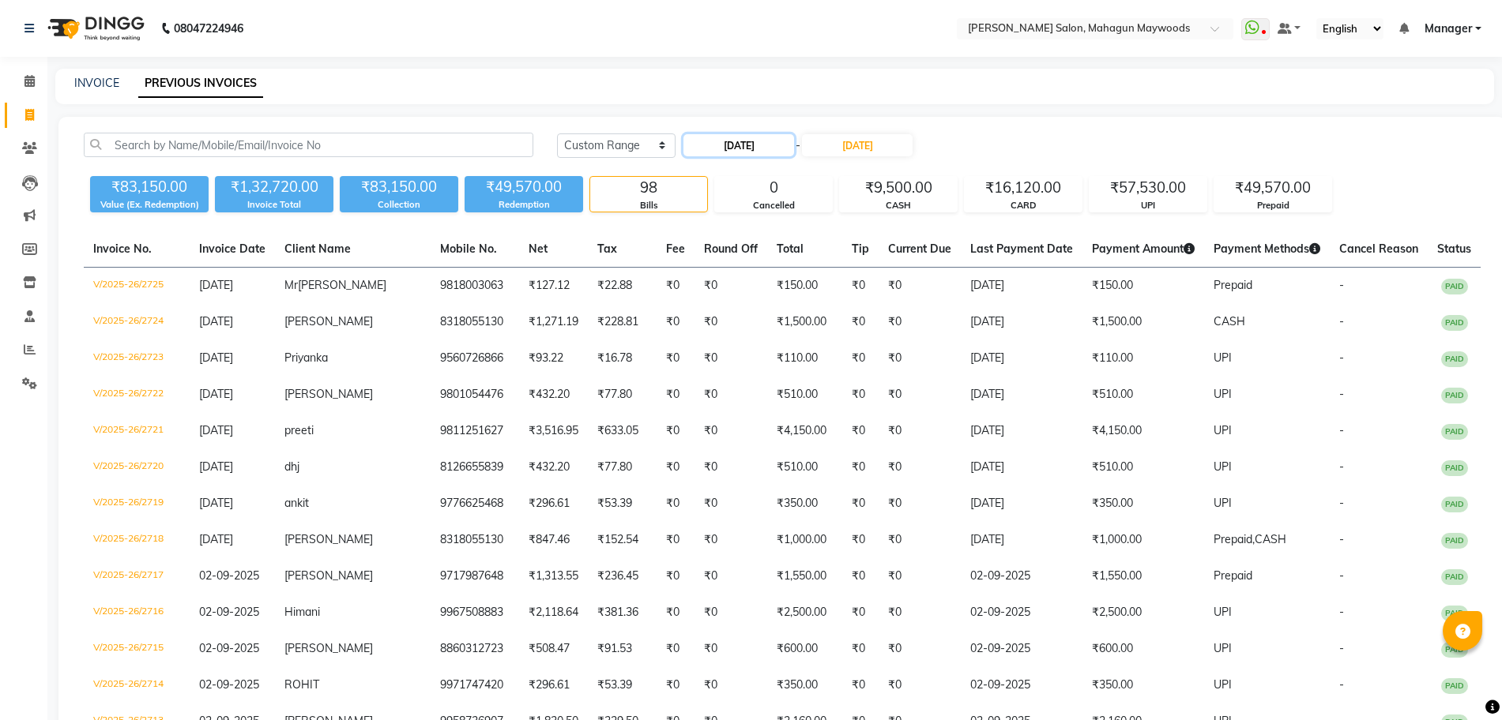
click at [755, 142] on input "28-08-2025" at bounding box center [738, 145] width 111 height 22
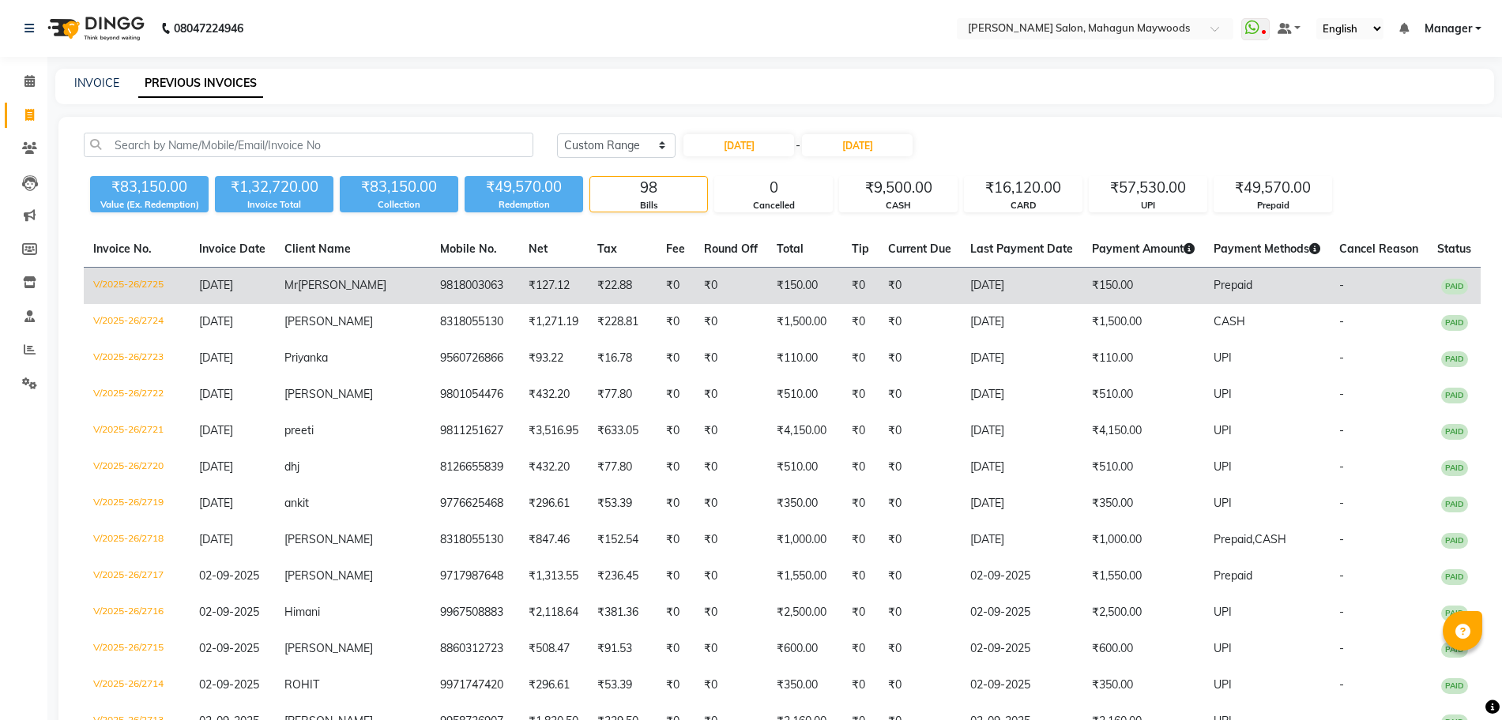
select select "8"
select select "2025"
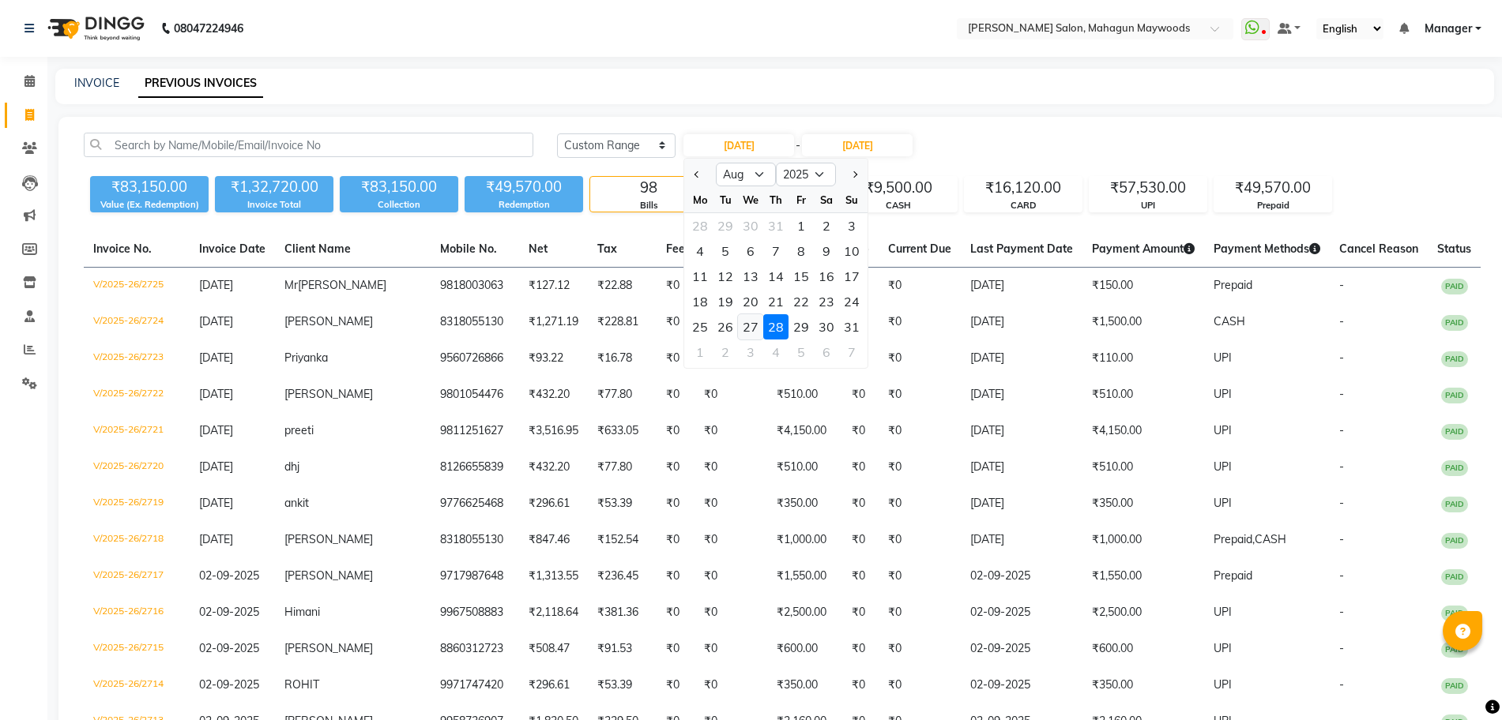
click at [743, 323] on div "27" at bounding box center [750, 326] width 25 height 25
type input "27-08-2025"
click at [749, 154] on input "27-08-2025" at bounding box center [738, 145] width 111 height 22
select select "8"
select select "2025"
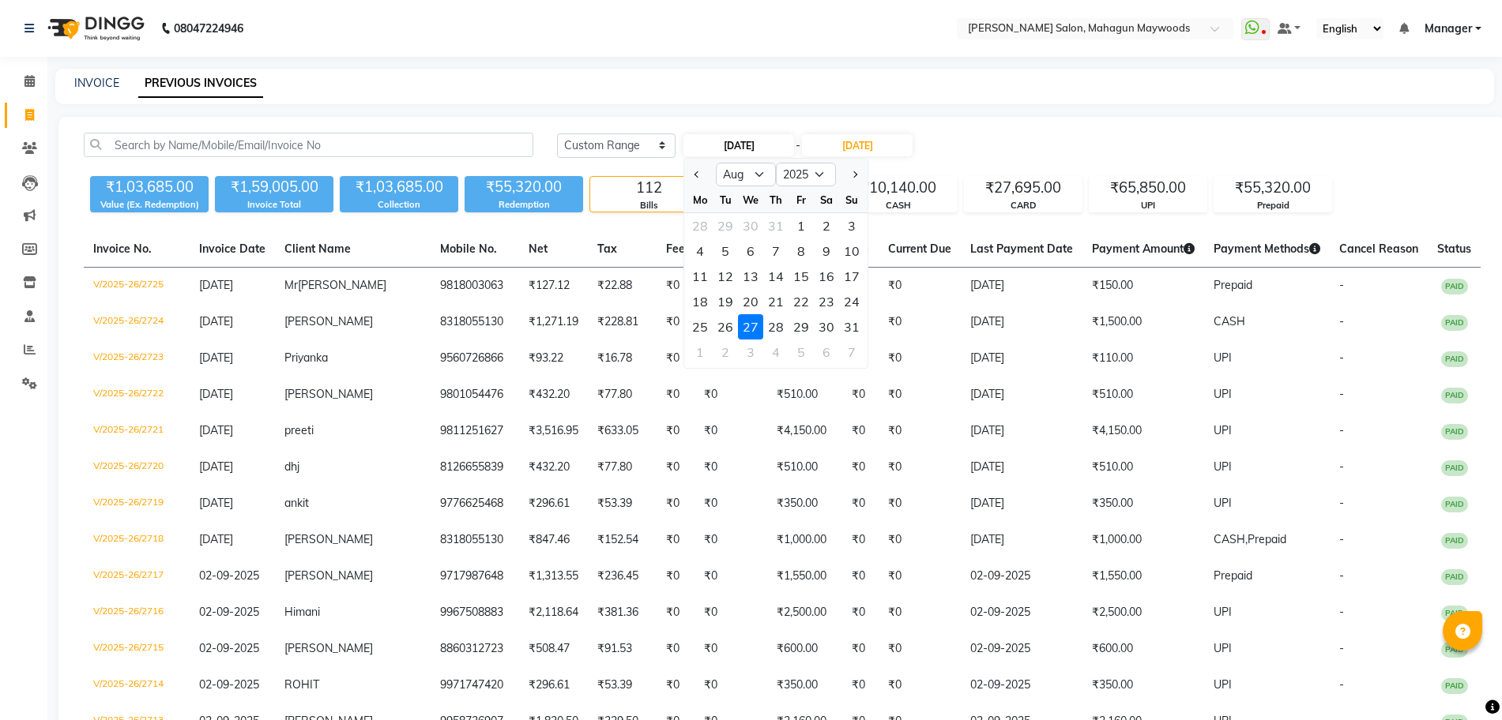
click at [749, 149] on input "27-08-2025" at bounding box center [738, 145] width 111 height 22
click at [720, 331] on div "26" at bounding box center [725, 326] width 25 height 25
type input "26-08-2025"
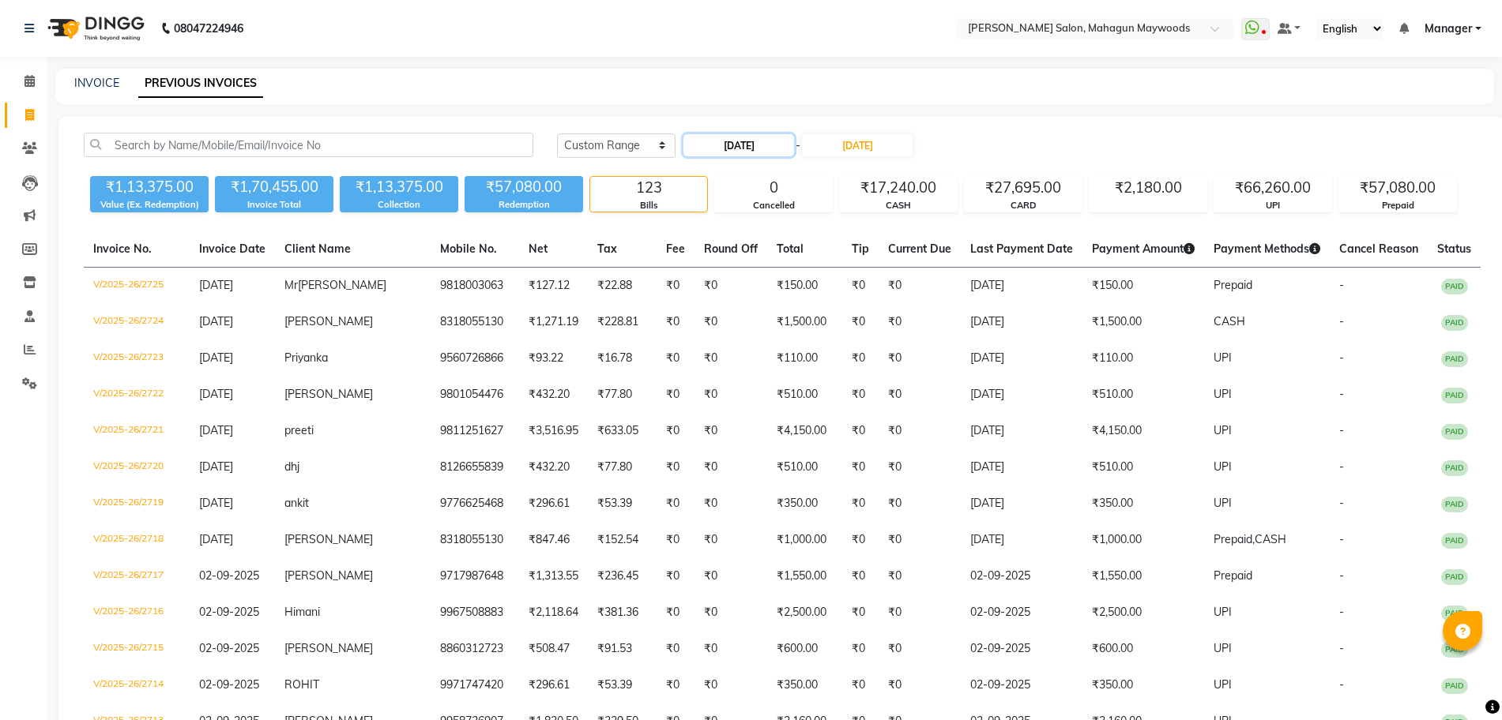
click at [736, 138] on input "26-08-2025" at bounding box center [738, 145] width 111 height 22
select select "8"
select select "2025"
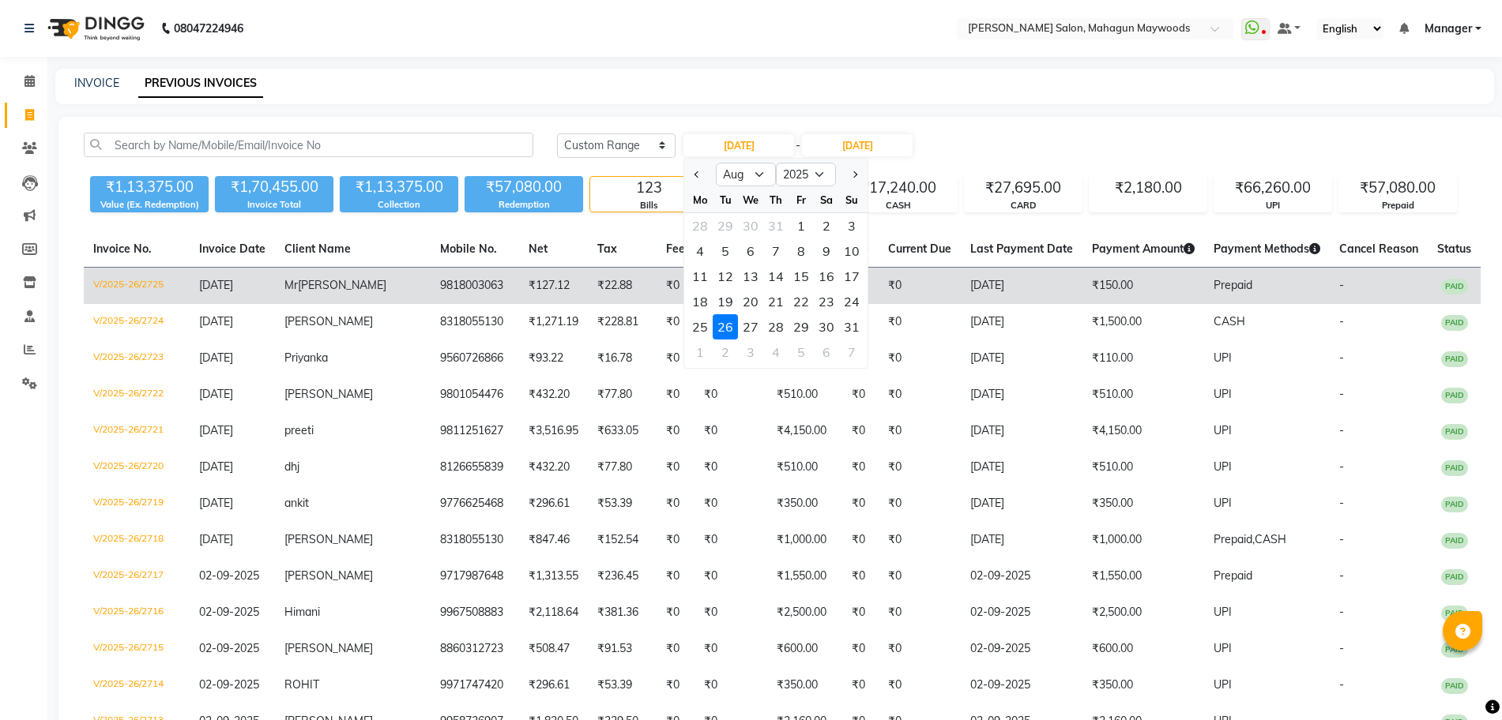
drag, startPoint x: 692, startPoint y: 325, endPoint x: 746, endPoint y: 280, distance: 70.7
click at [692, 325] on div "25" at bounding box center [699, 326] width 25 height 25
type input "25-08-2025"
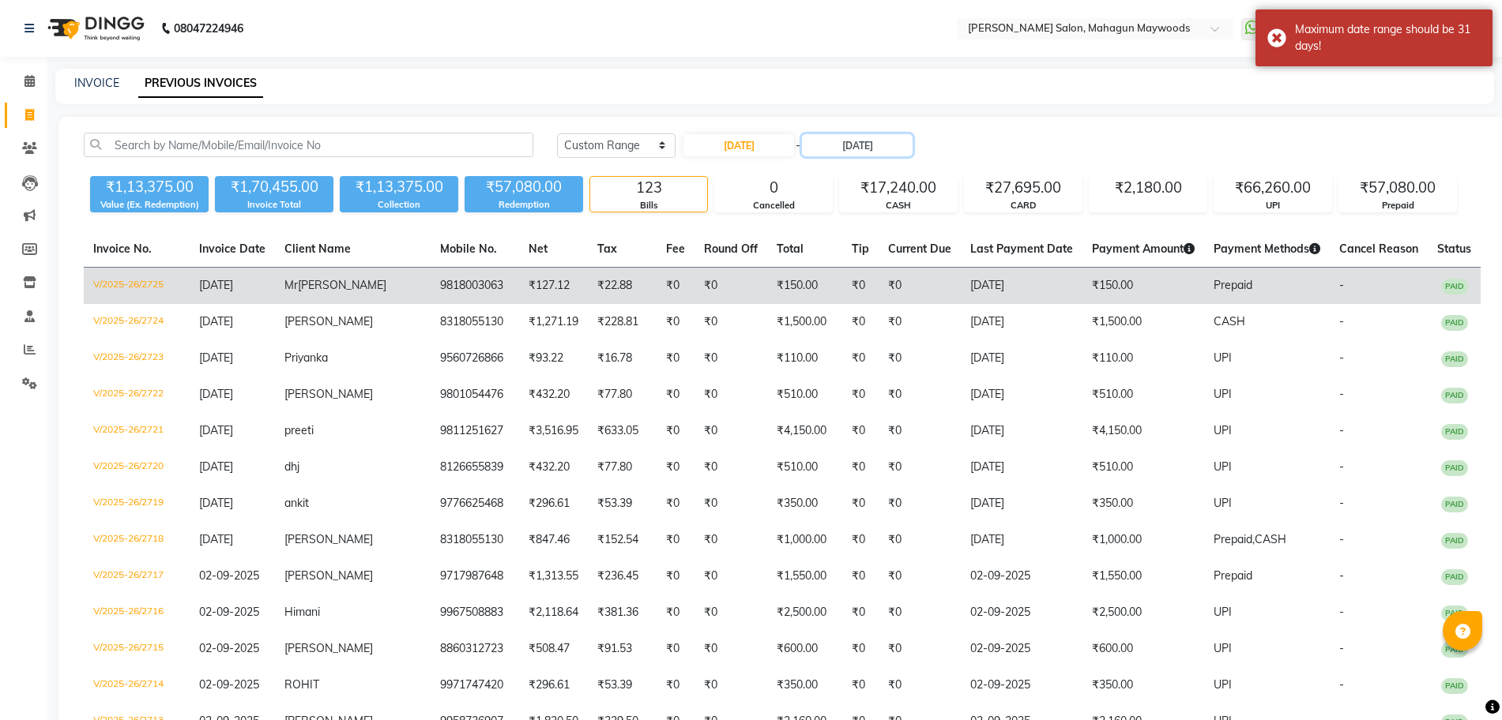
drag, startPoint x: 853, startPoint y: 145, endPoint x: 792, endPoint y: 292, distance: 160.1
click at [854, 146] on input "26-09-2025" at bounding box center [857, 145] width 111 height 22
select select "9"
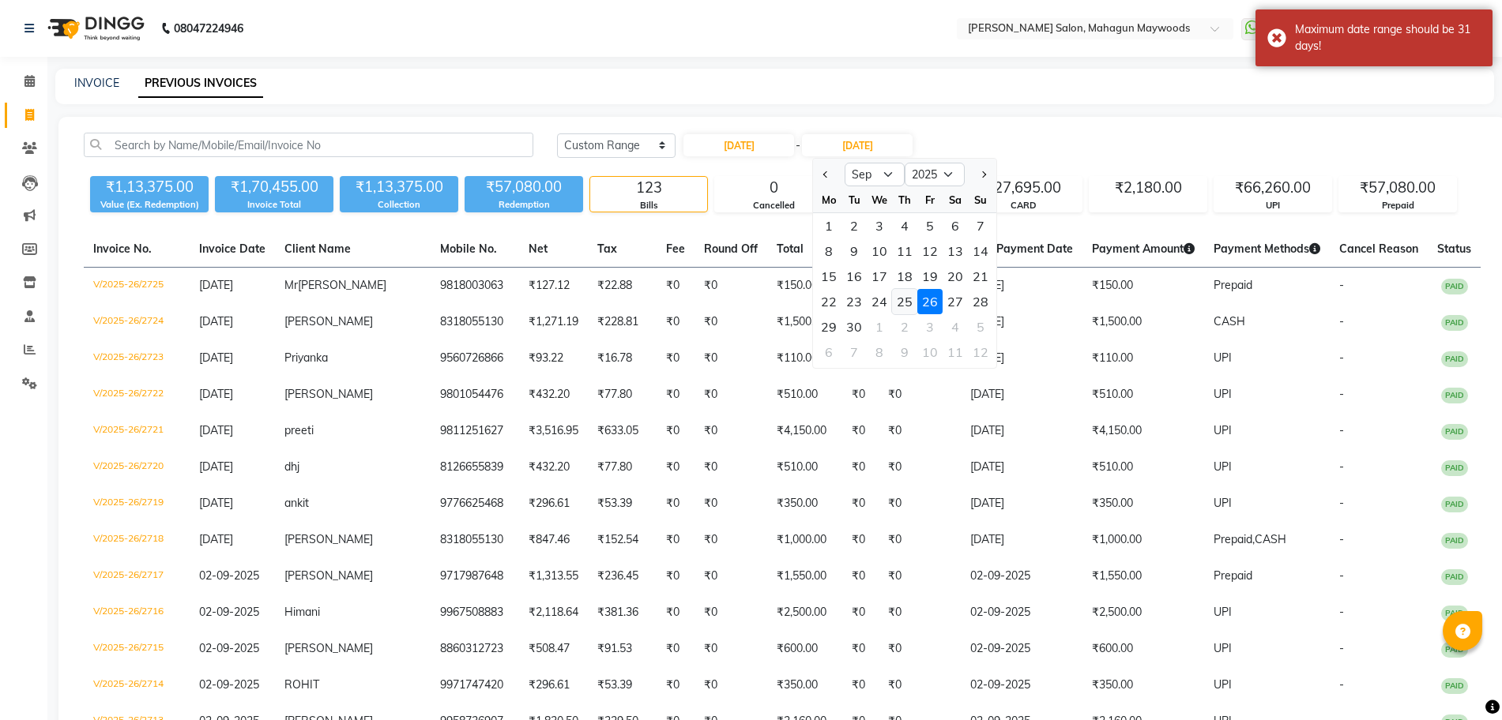
click at [912, 298] on div "25" at bounding box center [904, 301] width 25 height 25
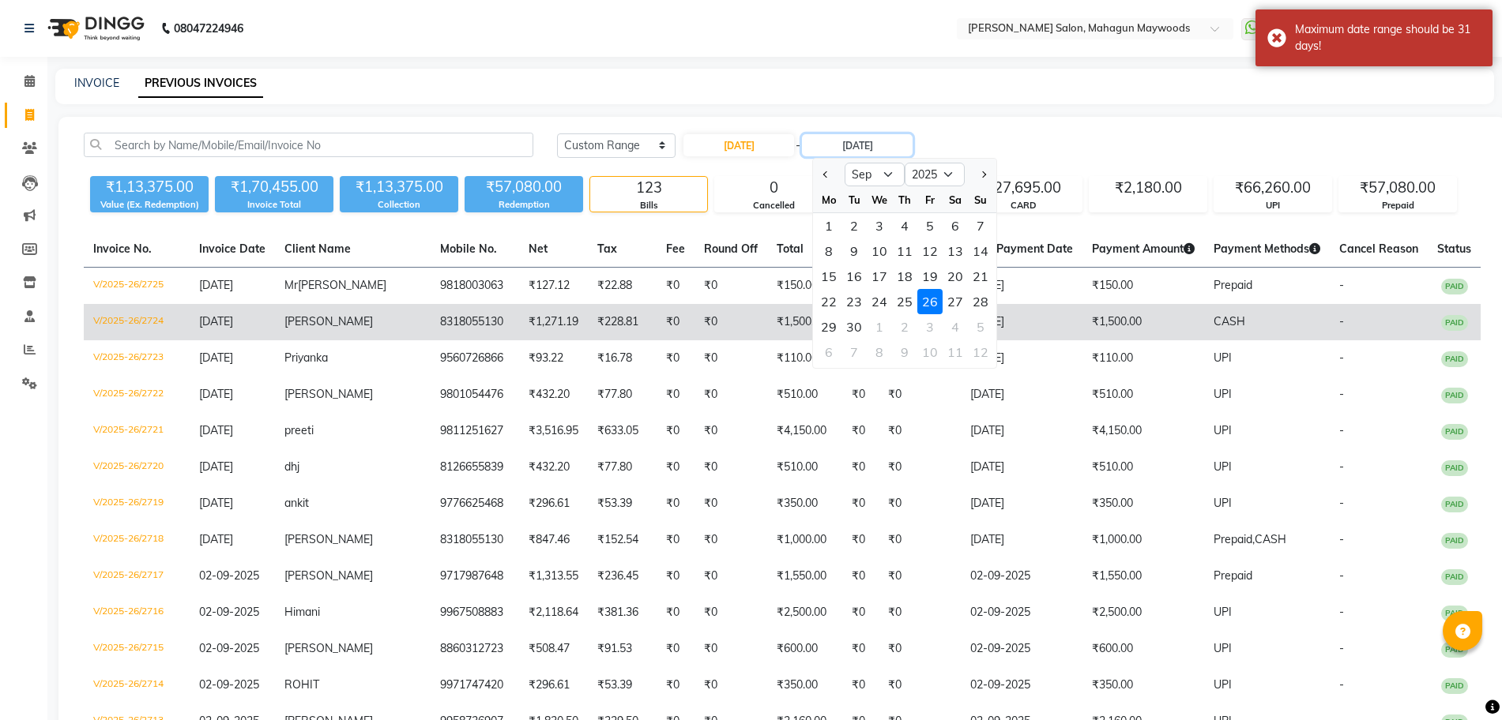
type input "25-09-2025"
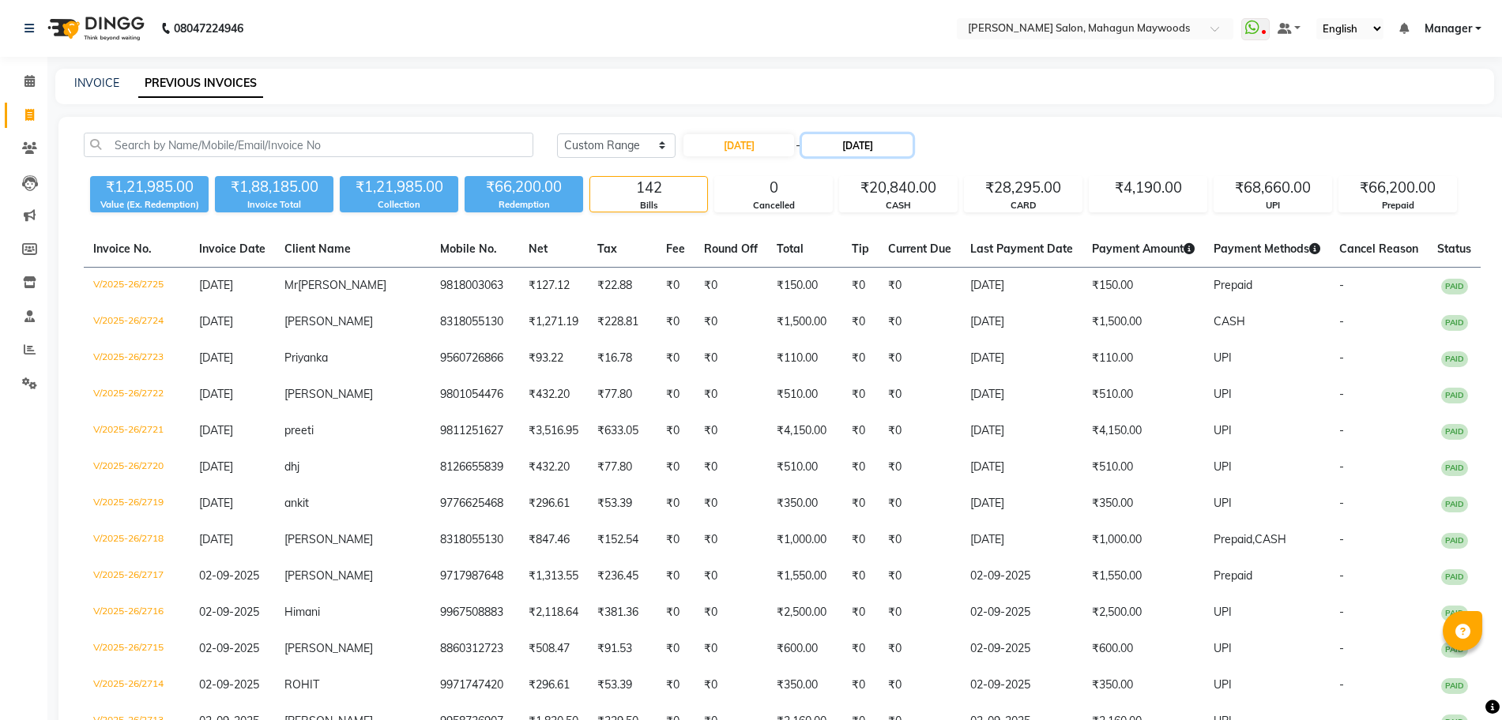
click at [829, 138] on input "25-09-2025" at bounding box center [857, 145] width 111 height 22
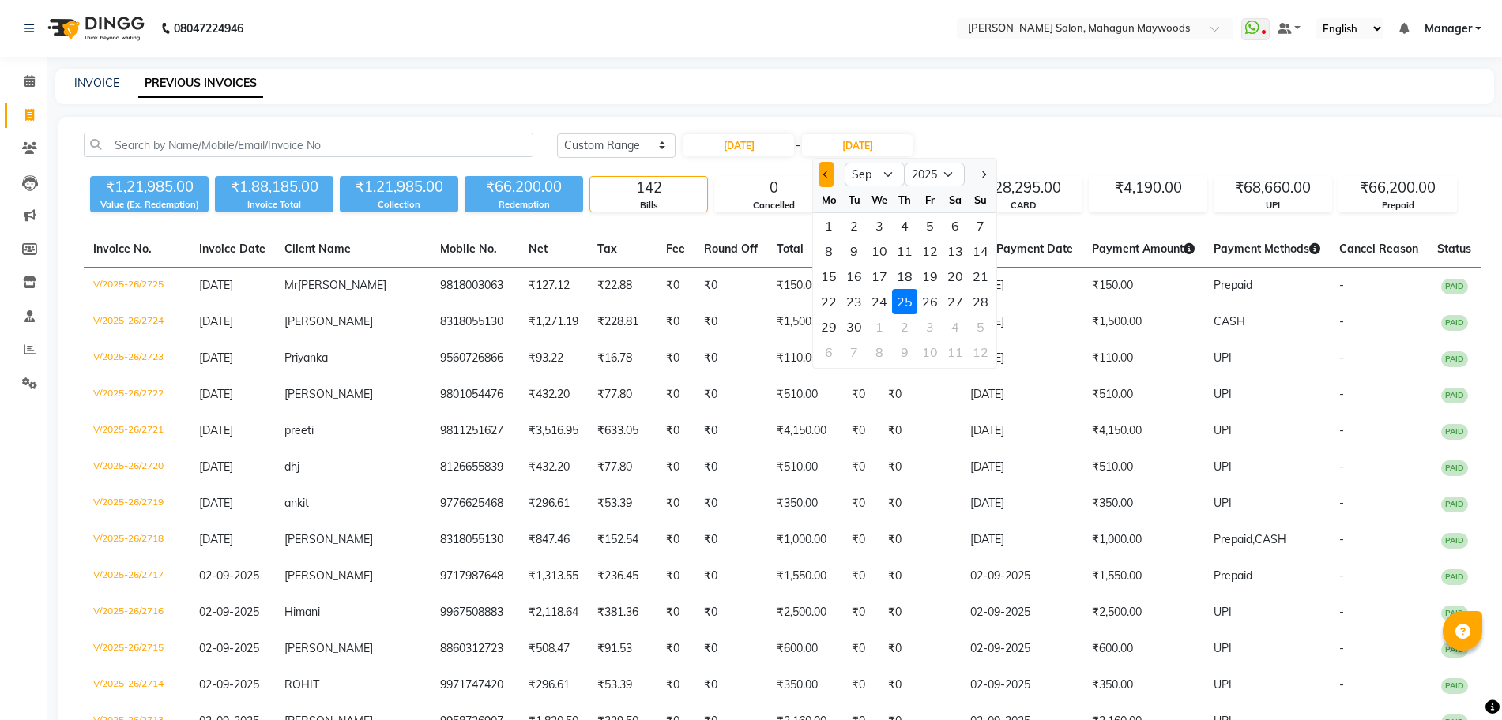
click at [829, 175] on button "Previous month" at bounding box center [825, 174] width 13 height 25
select select "8"
click at [836, 329] on div "25" at bounding box center [828, 326] width 25 height 25
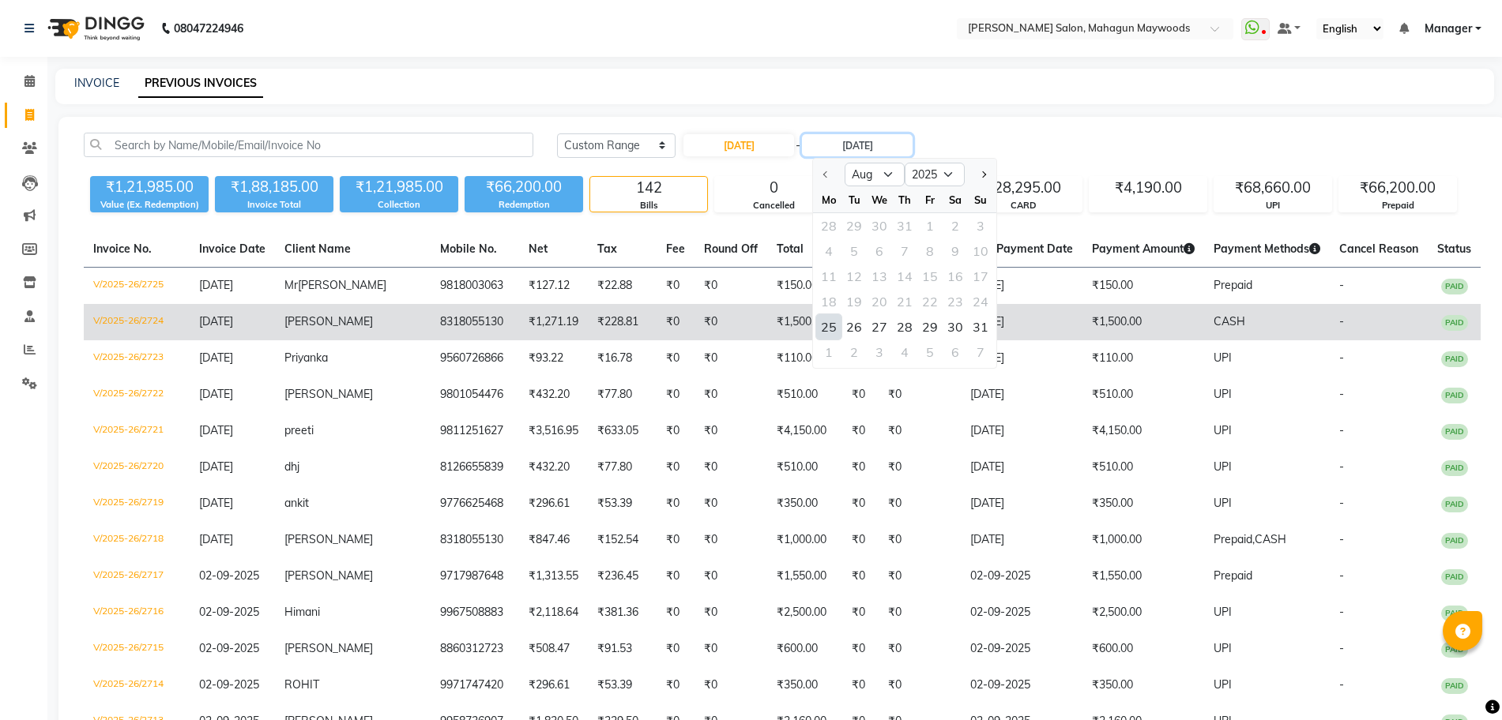
type input "25-08-2025"
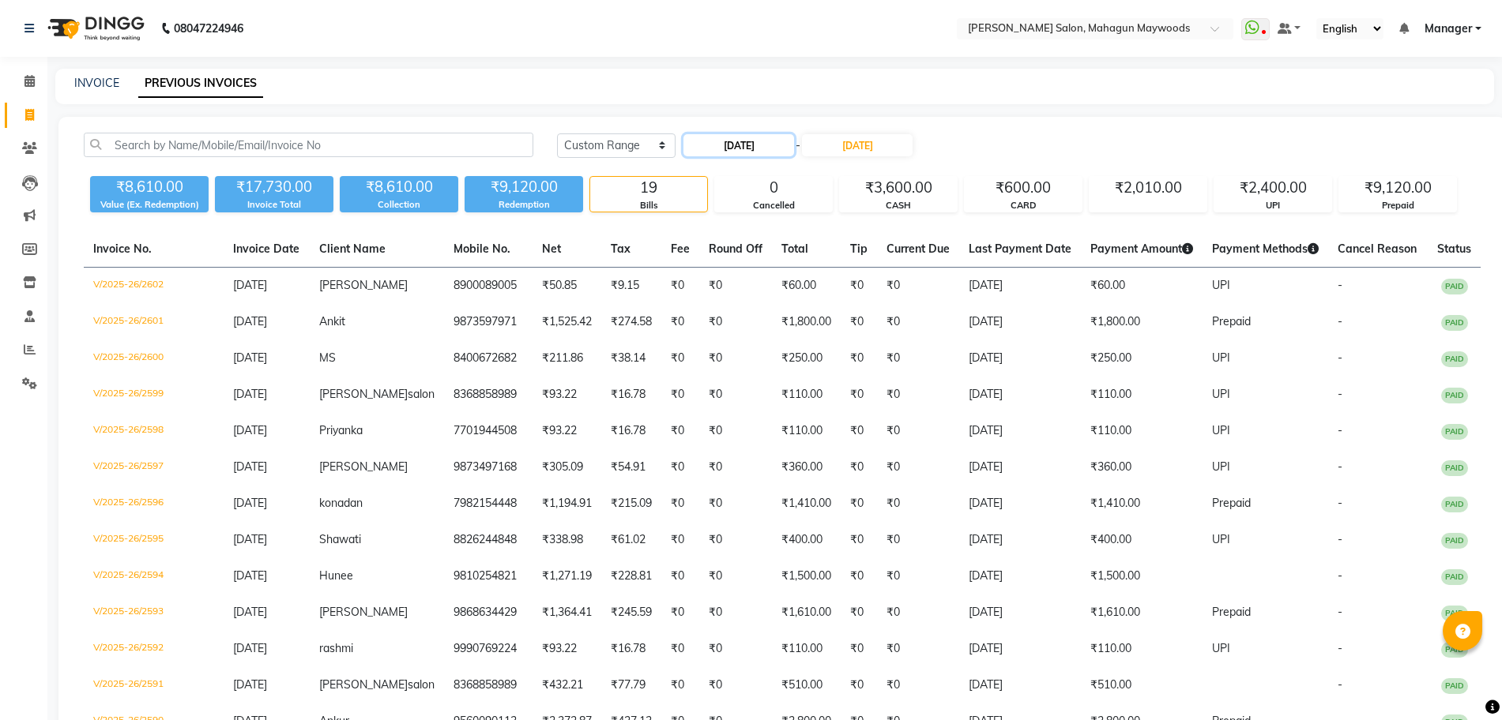
click at [734, 140] on input "25-08-2025" at bounding box center [738, 145] width 111 height 22
select select "8"
select select "2025"
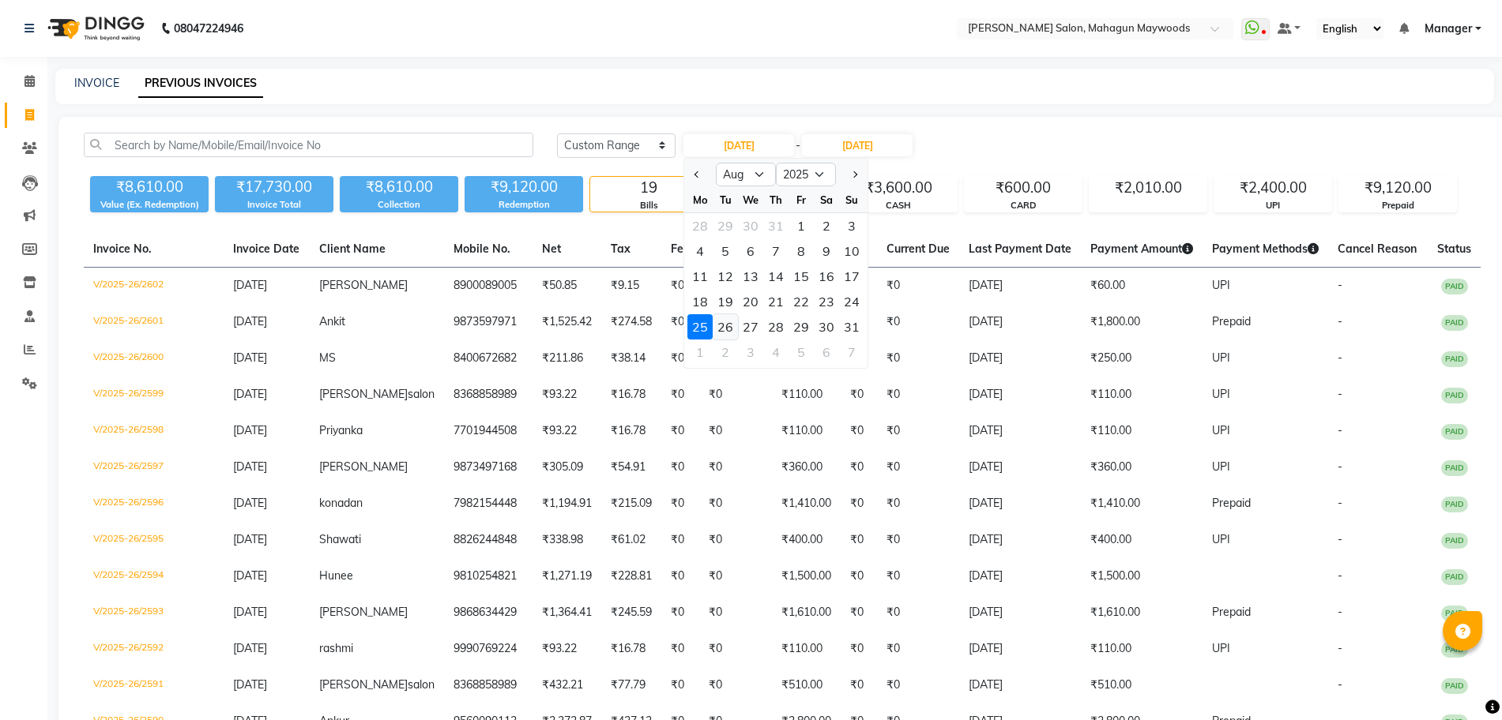
click at [733, 318] on div "26" at bounding box center [725, 326] width 25 height 25
type input "26-08-2025"
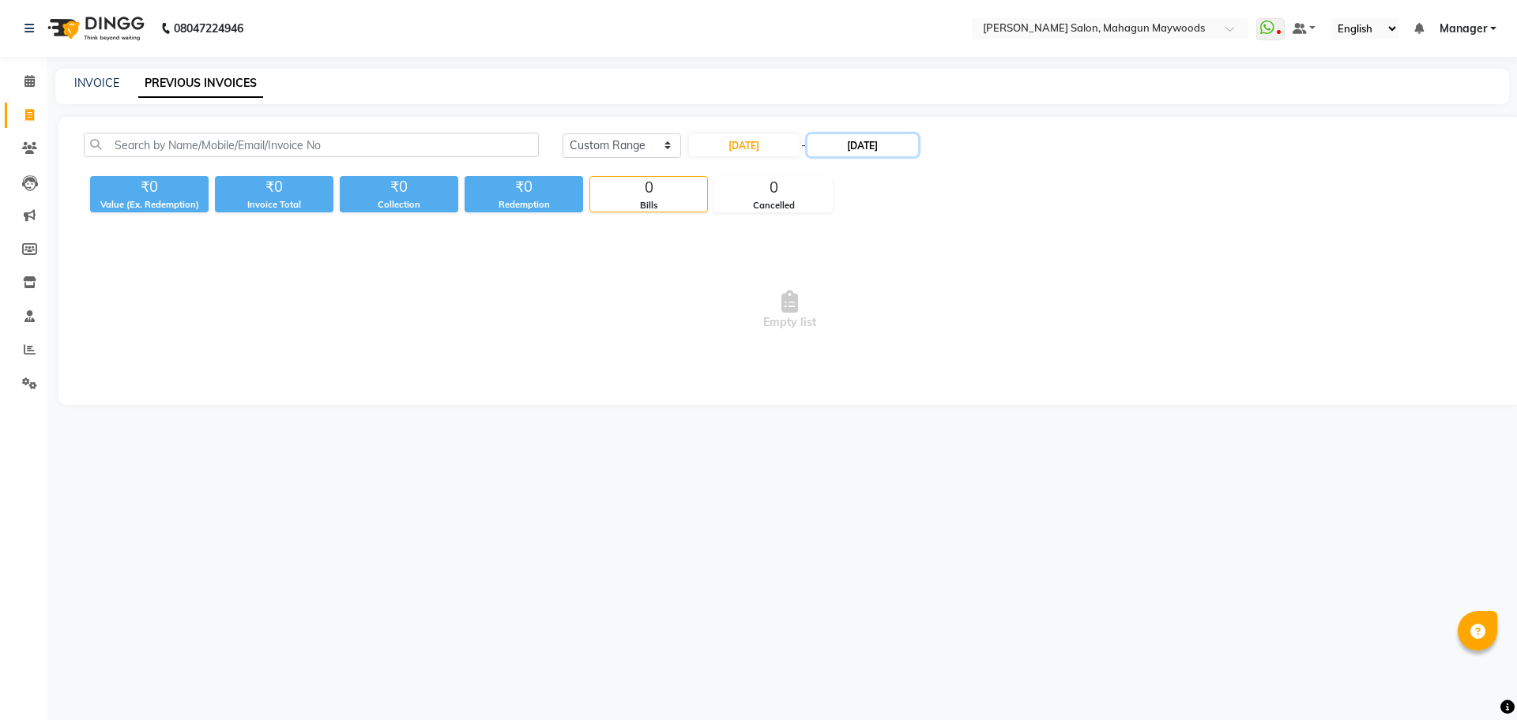
click at [851, 149] on input "25-08-2025" at bounding box center [862, 145] width 111 height 22
click at [864, 324] on div "26" at bounding box center [859, 326] width 25 height 25
type input "26-08-2025"
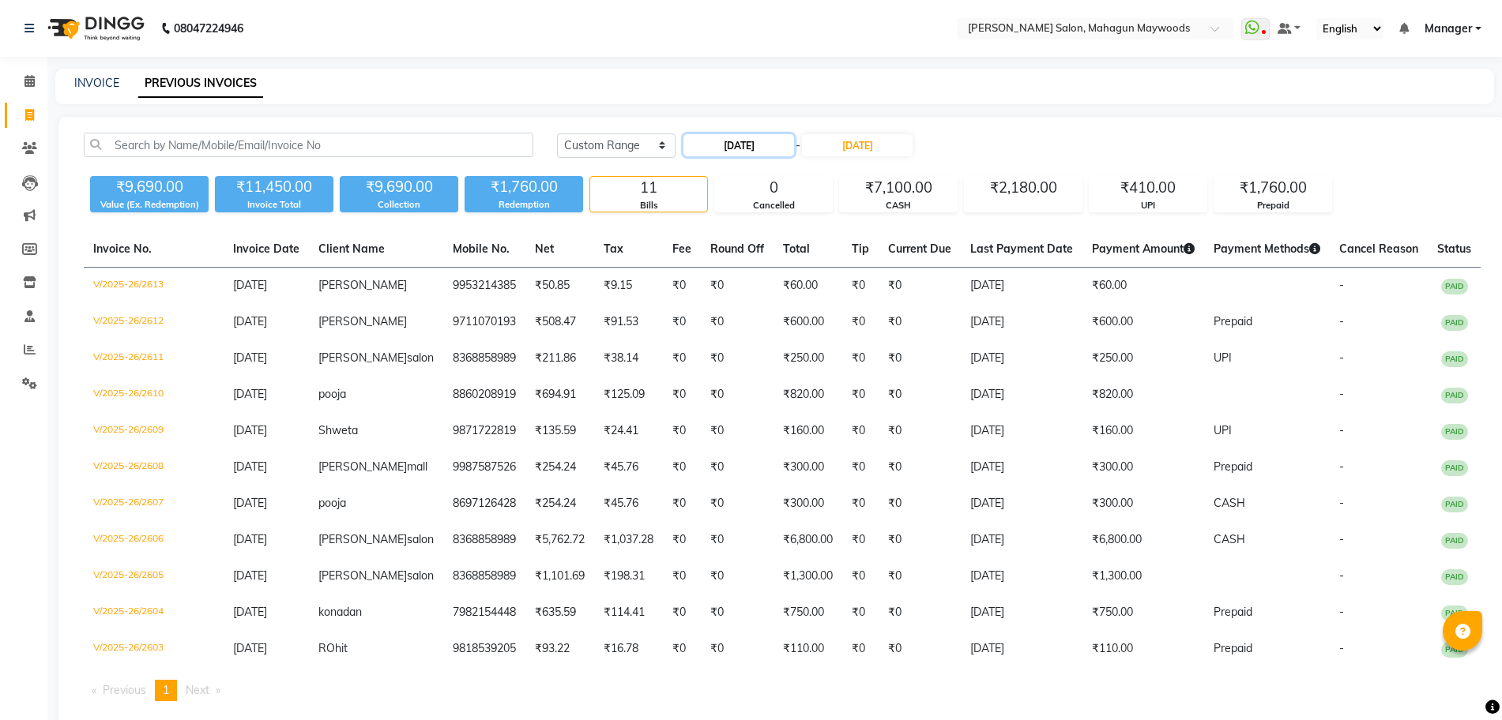
click at [731, 141] on input "26-08-2025" at bounding box center [738, 145] width 111 height 22
select select "8"
select select "2025"
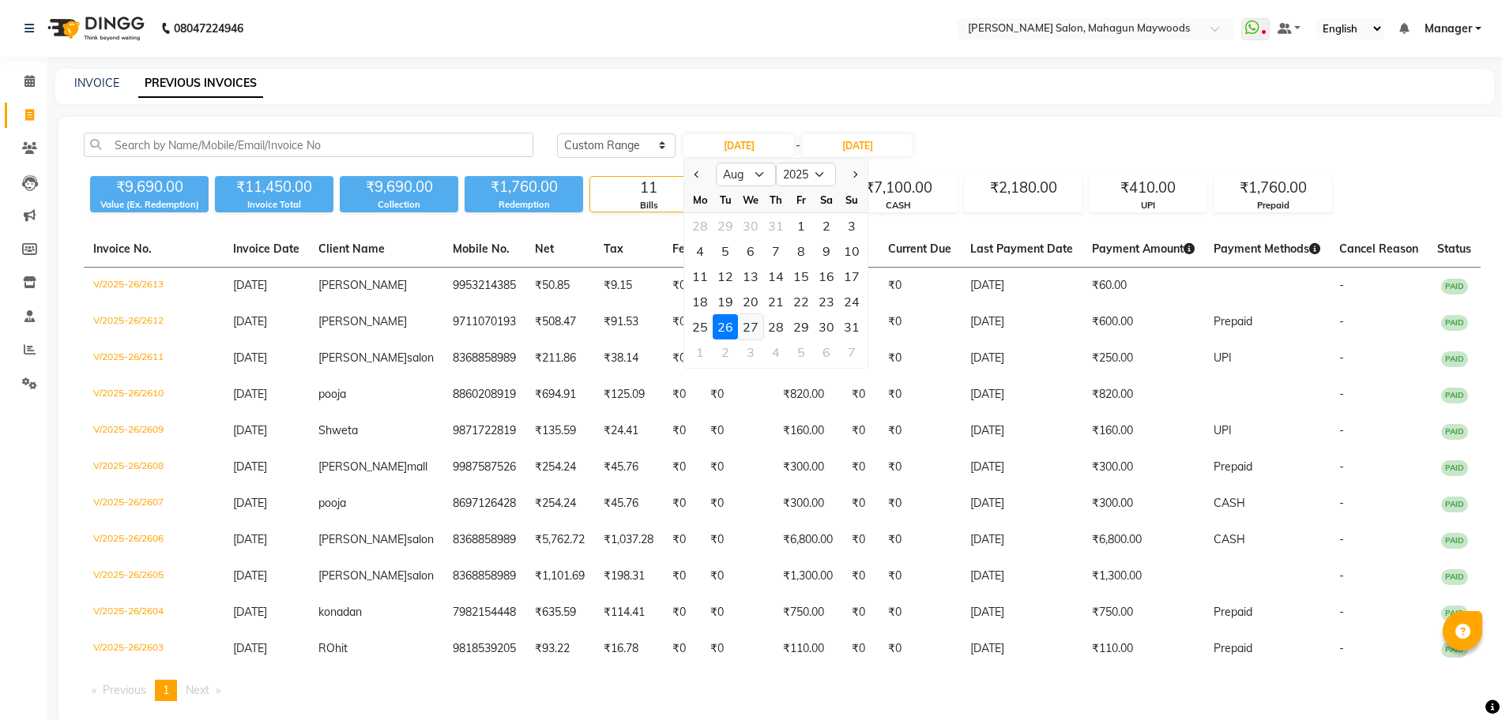
click at [747, 321] on div "27" at bounding box center [750, 326] width 25 height 25
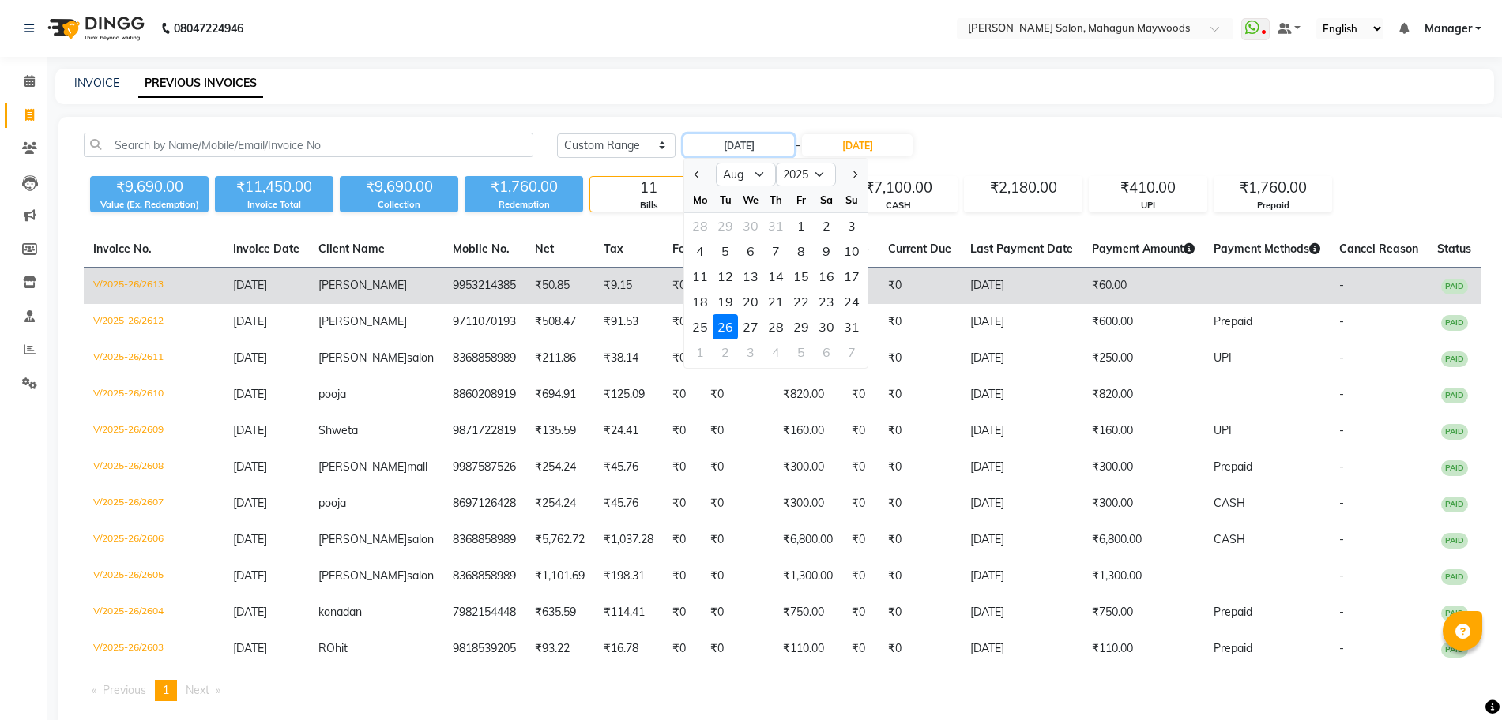
type input "27-08-2025"
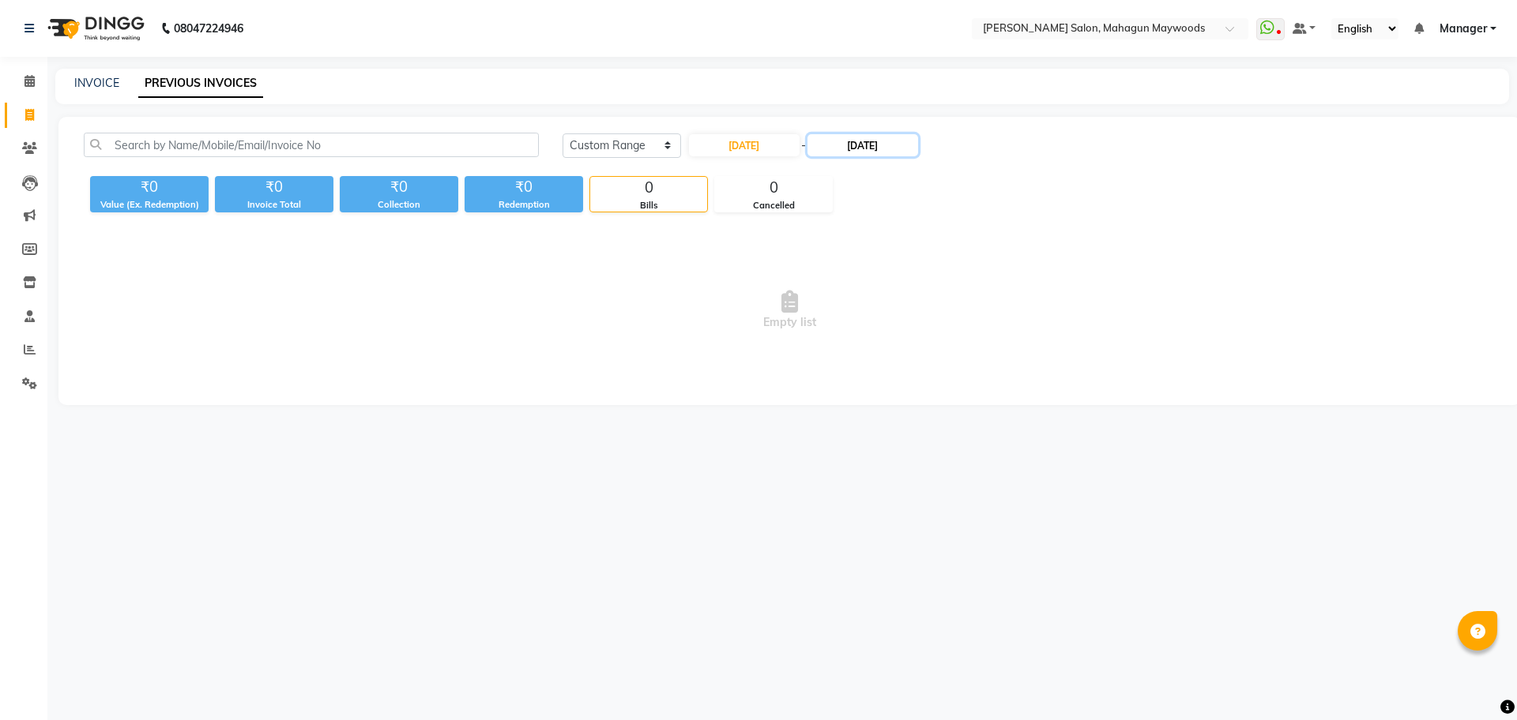
click at [859, 137] on input "26-08-2025" at bounding box center [862, 145] width 111 height 22
click at [891, 331] on div "27" at bounding box center [884, 326] width 25 height 25
type input "27-08-2025"
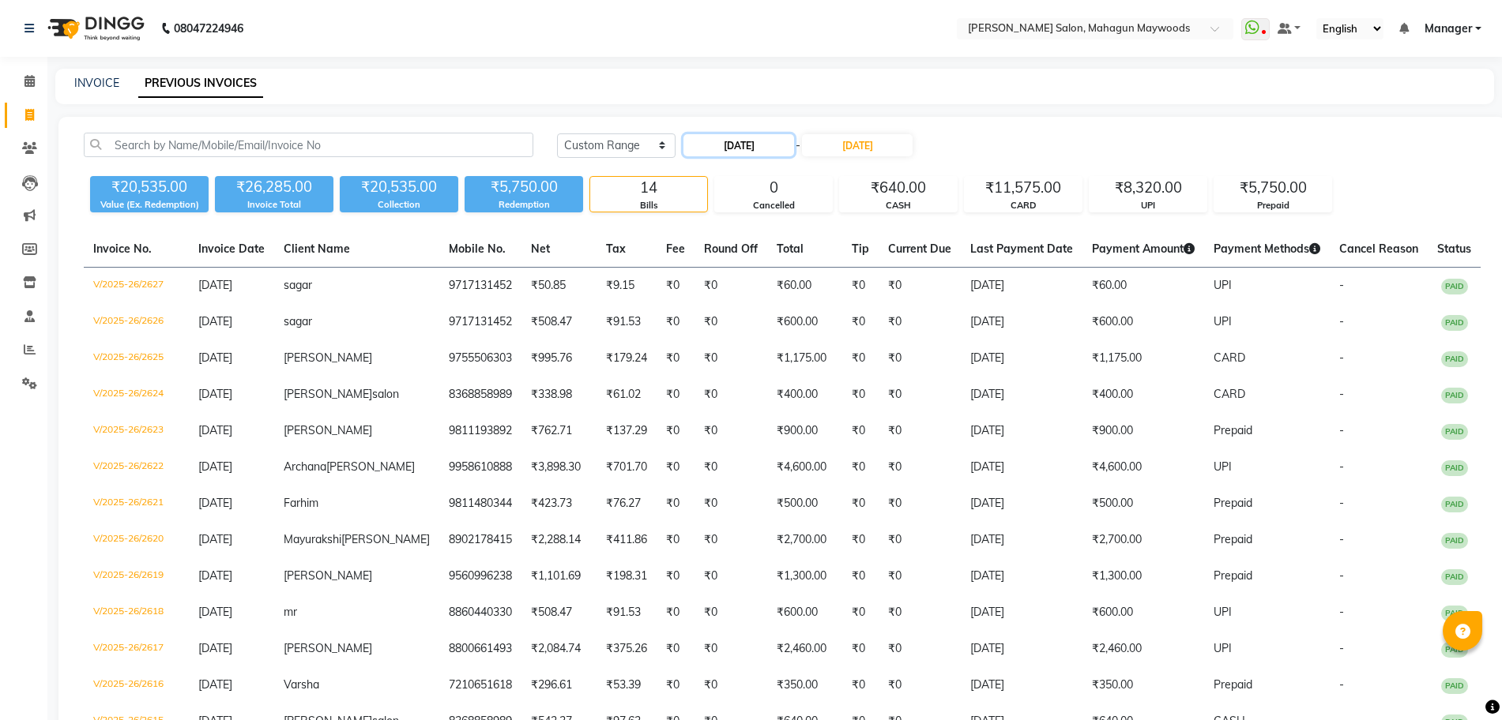
click at [788, 145] on input "27-08-2025" at bounding box center [738, 145] width 111 height 22
select select "8"
select select "2025"
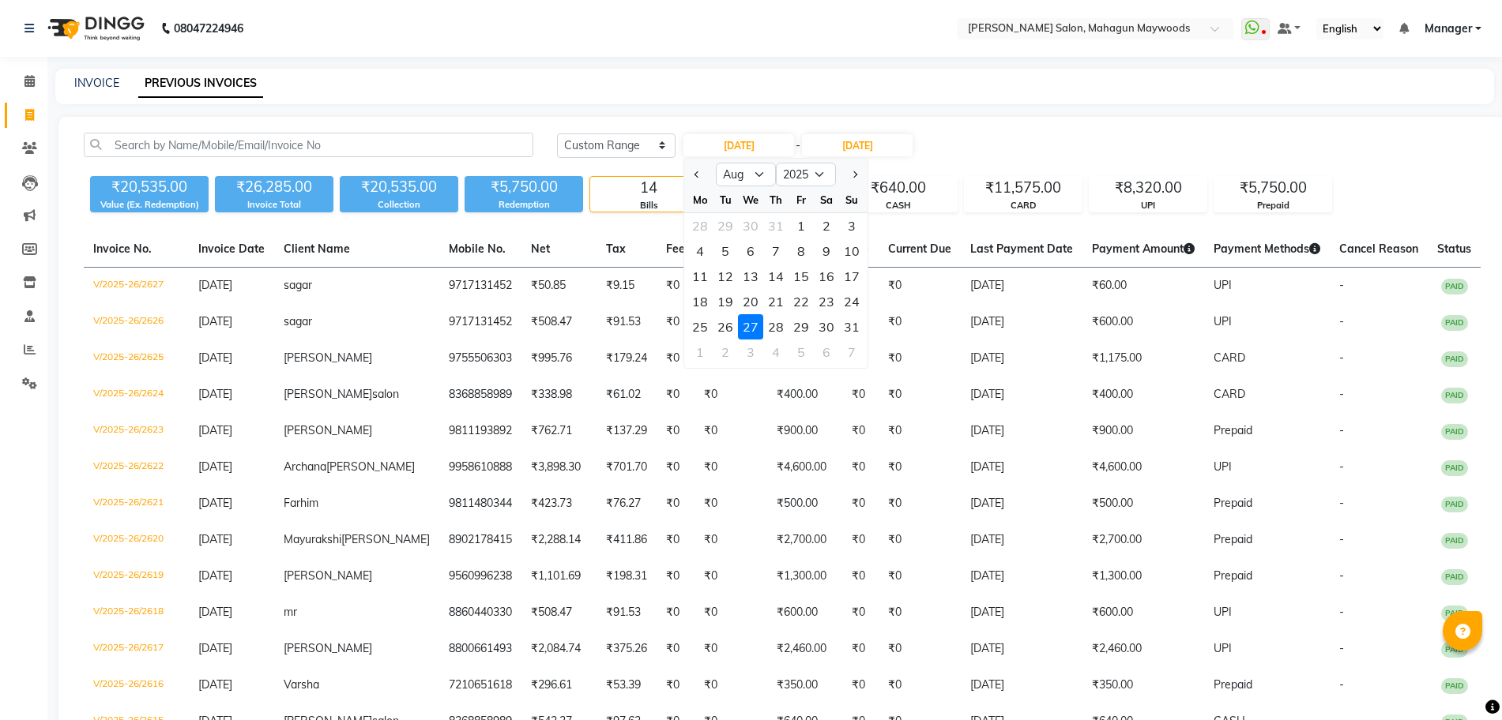
click at [851, 324] on div "31" at bounding box center [851, 326] width 25 height 25
type input "31-08-2025"
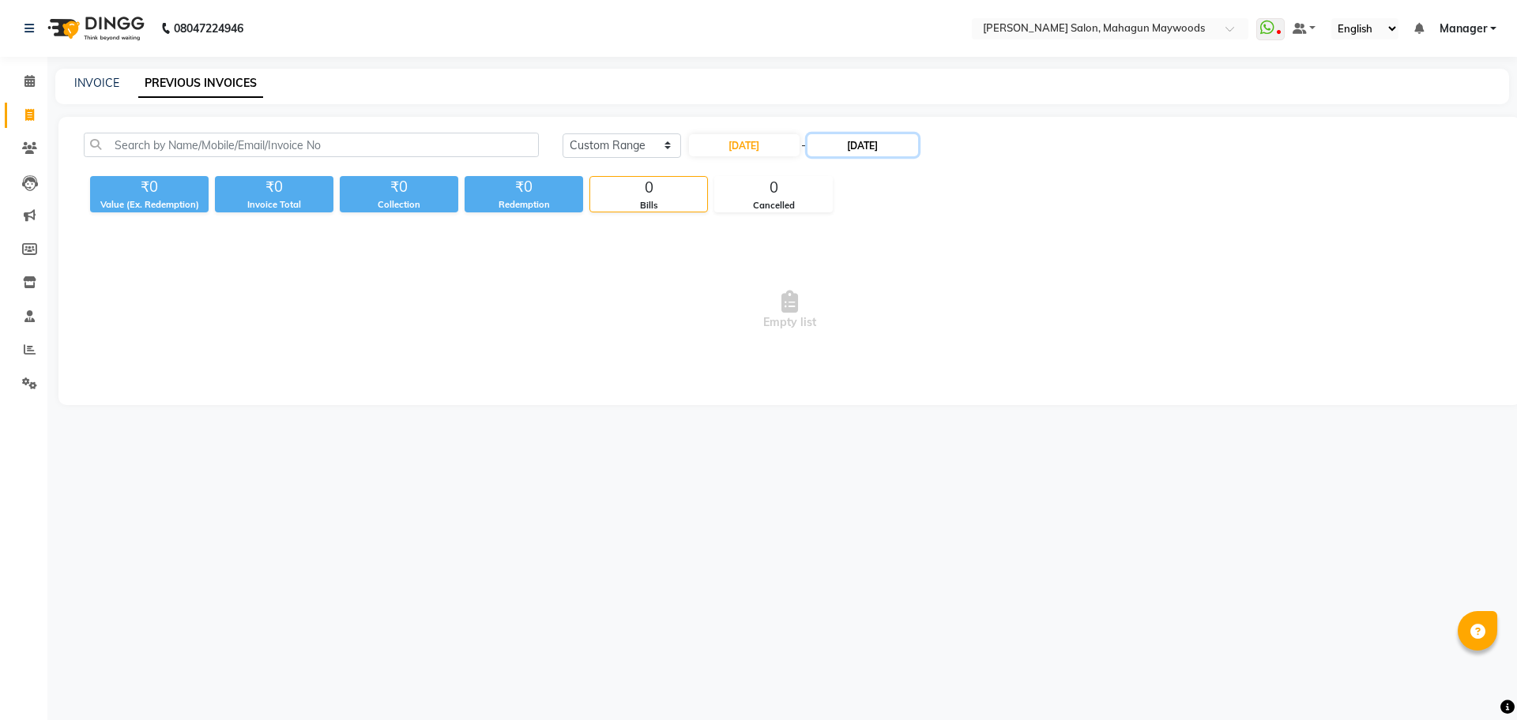
click at [863, 144] on input "27-08-2025" at bounding box center [862, 145] width 111 height 22
click at [990, 326] on div "31" at bounding box center [985, 326] width 25 height 25
type input "31-08-2025"
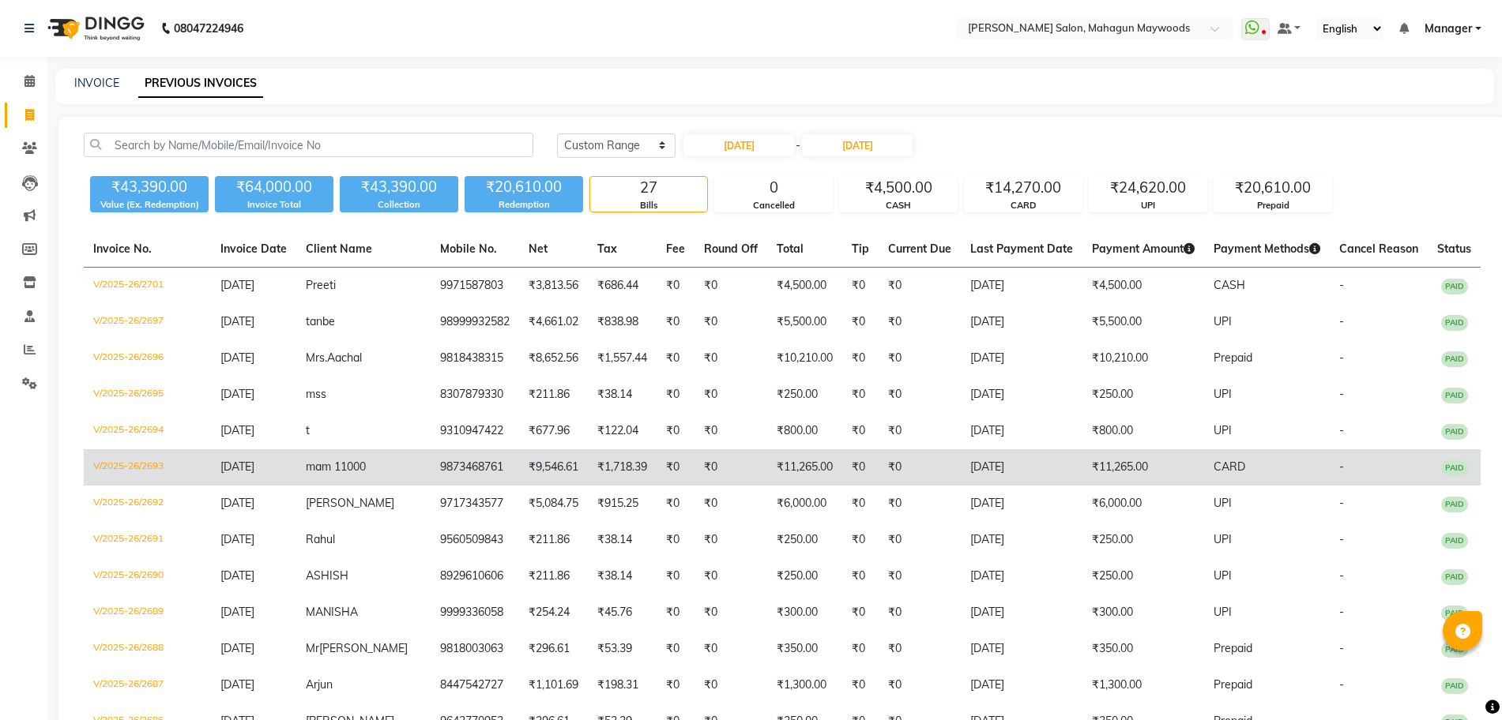
click at [1101, 458] on td "₹11,265.00" at bounding box center [1143, 467] width 122 height 36
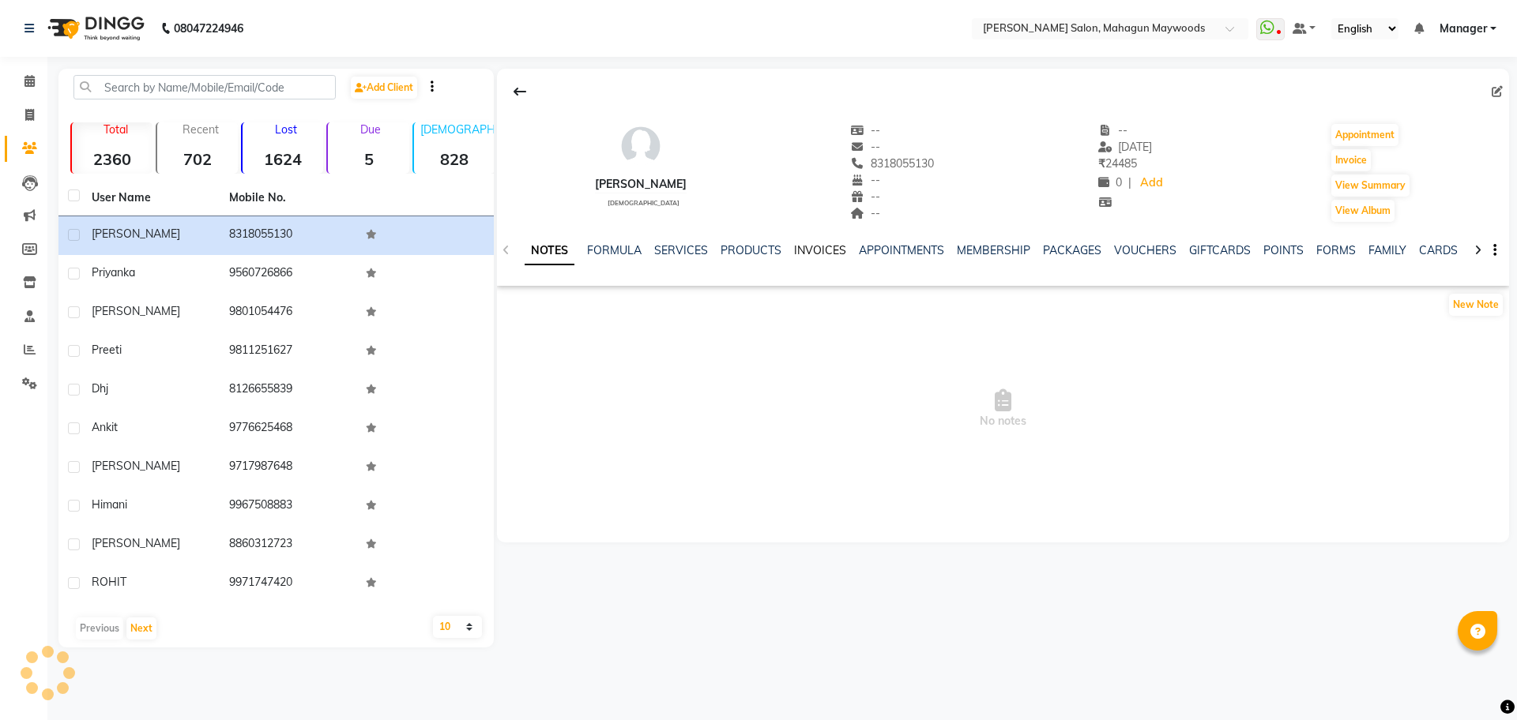
click at [827, 246] on link "INVOICES" at bounding box center [820, 250] width 52 height 14
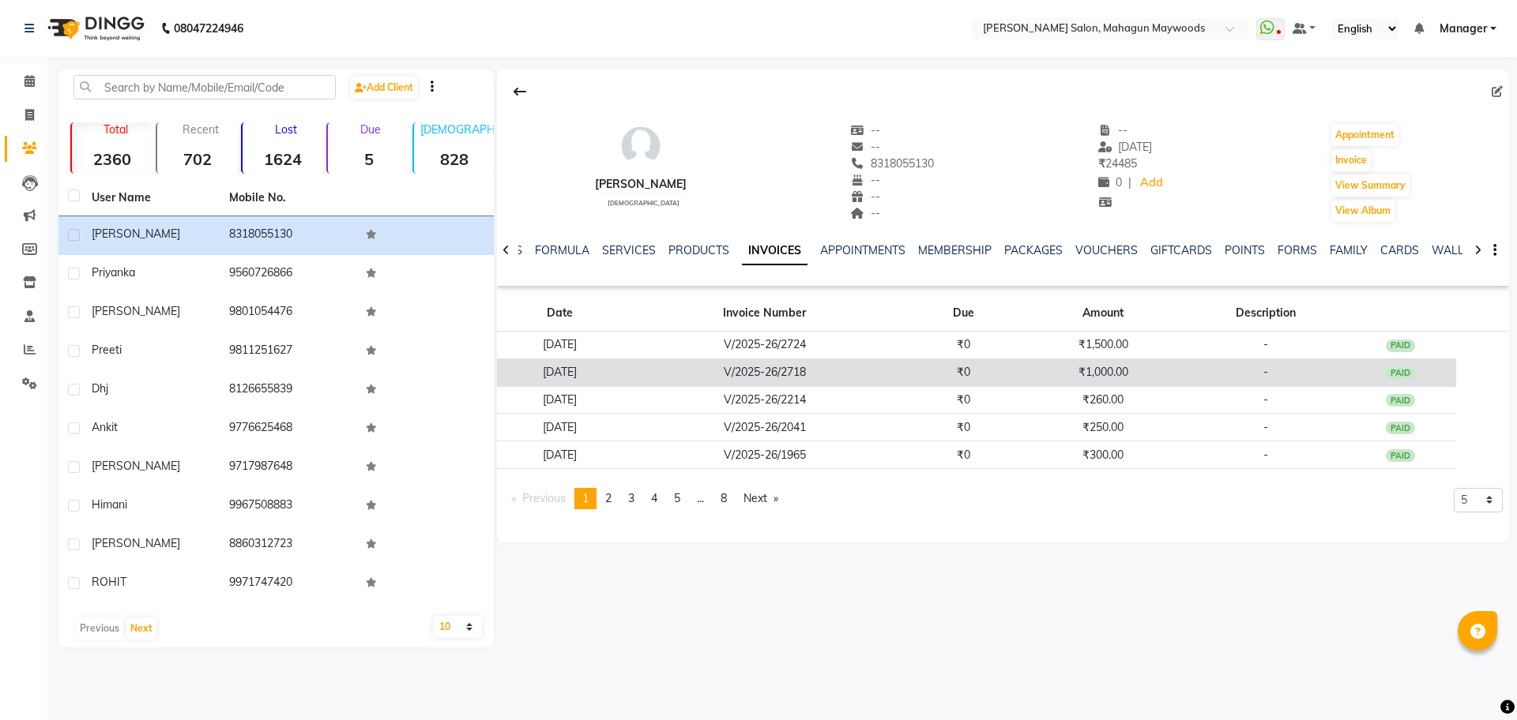
click at [1019, 367] on td "₹0" at bounding box center [963, 373] width 112 height 28
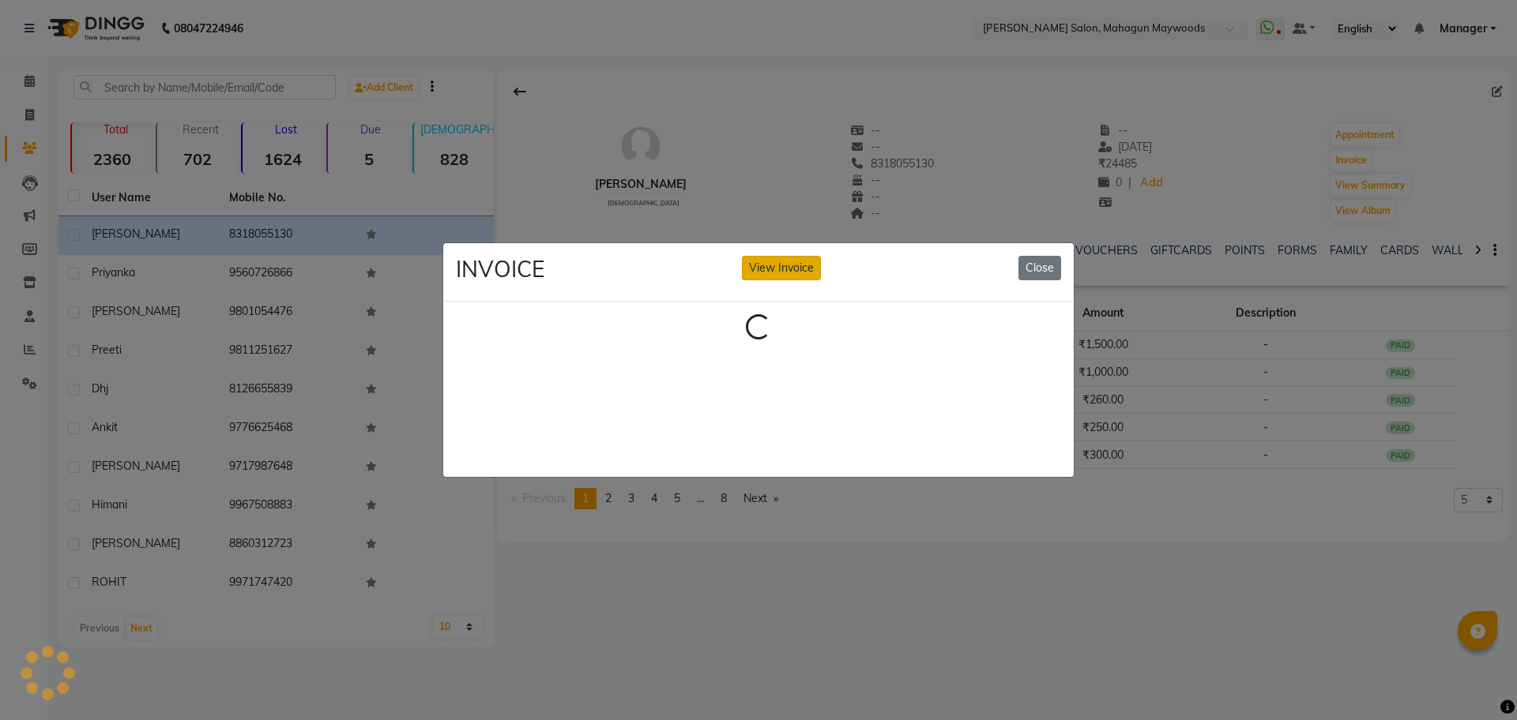
click at [801, 265] on button "View Invoice" at bounding box center [781, 268] width 79 height 24
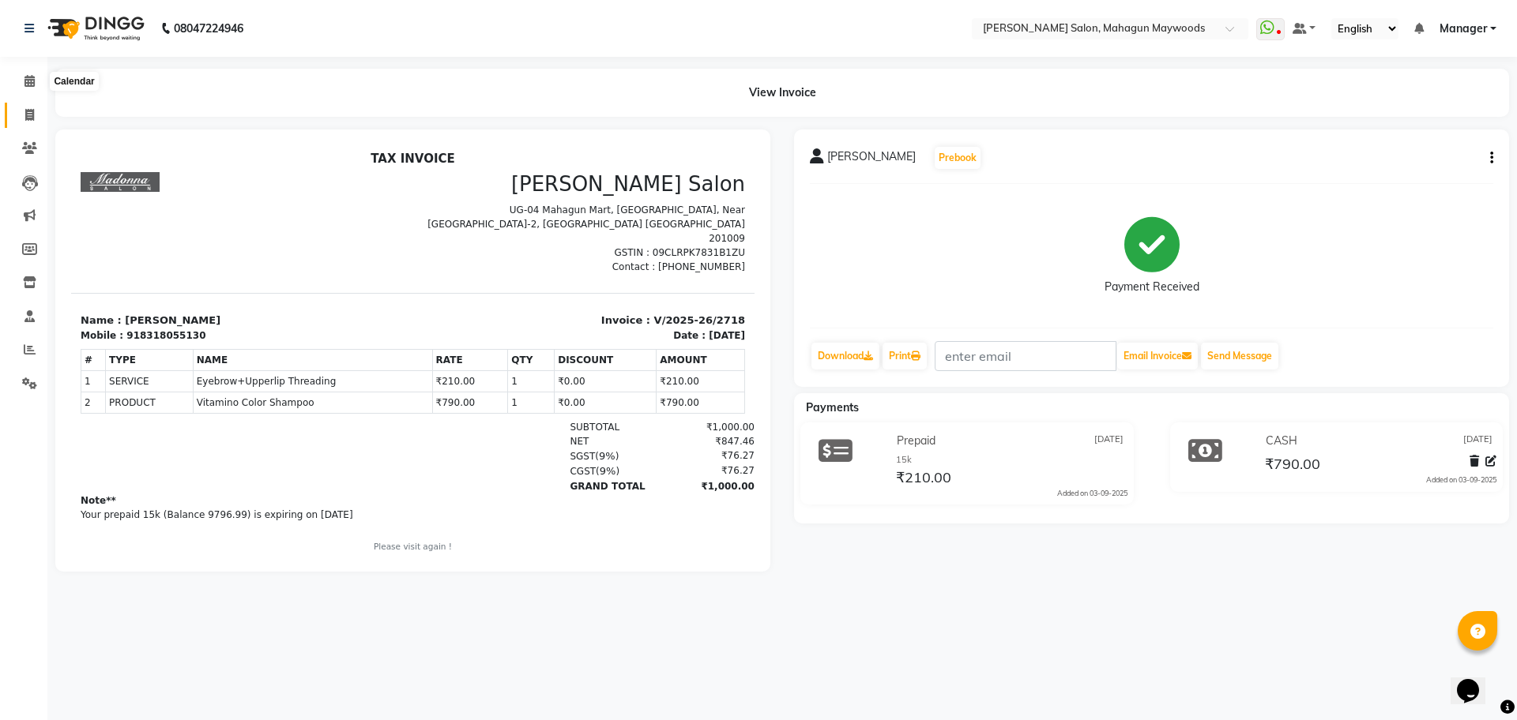
click at [29, 115] on icon at bounding box center [29, 115] width 9 height 12
select select "service"
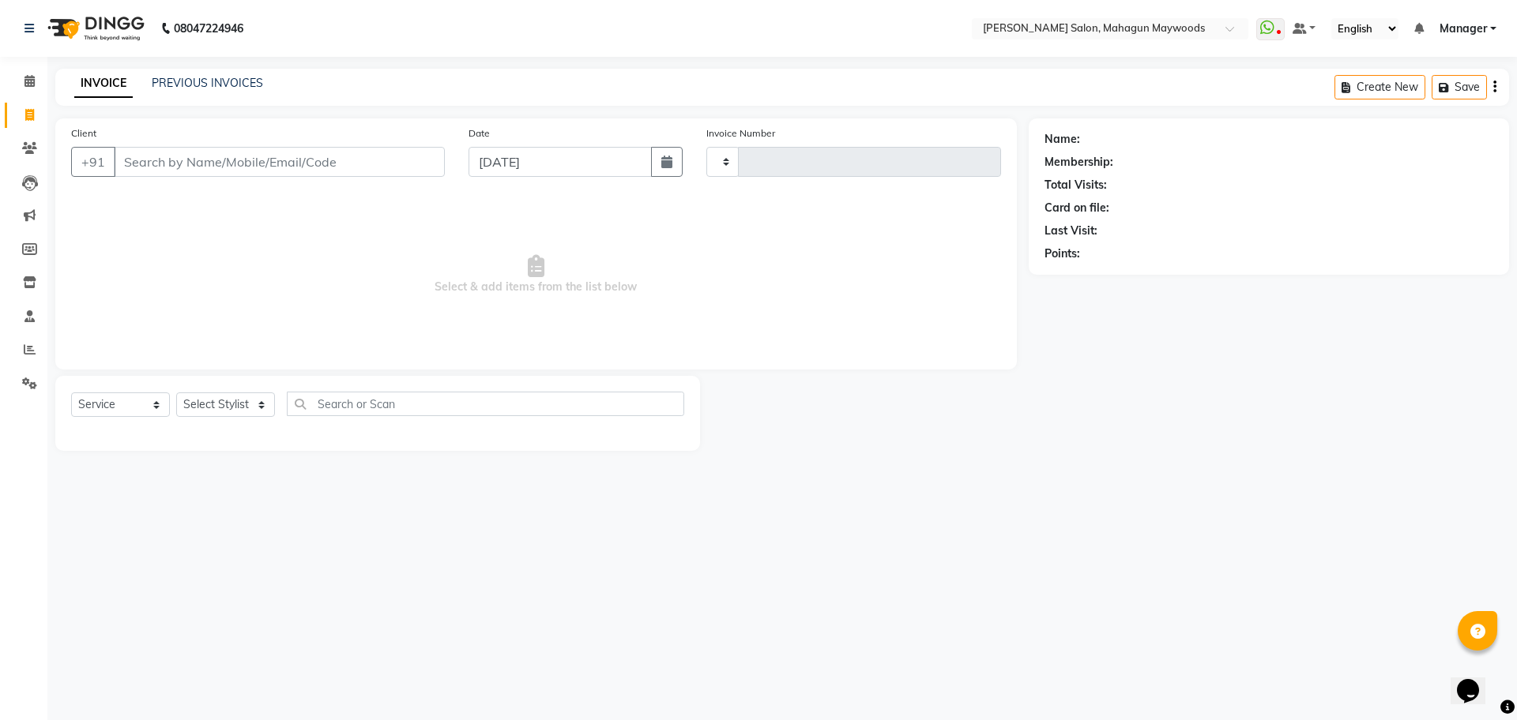
click at [172, 167] on input "Client" at bounding box center [279, 162] width 331 height 30
type input "98"
type input "2725"
type input "981"
select select "6425"
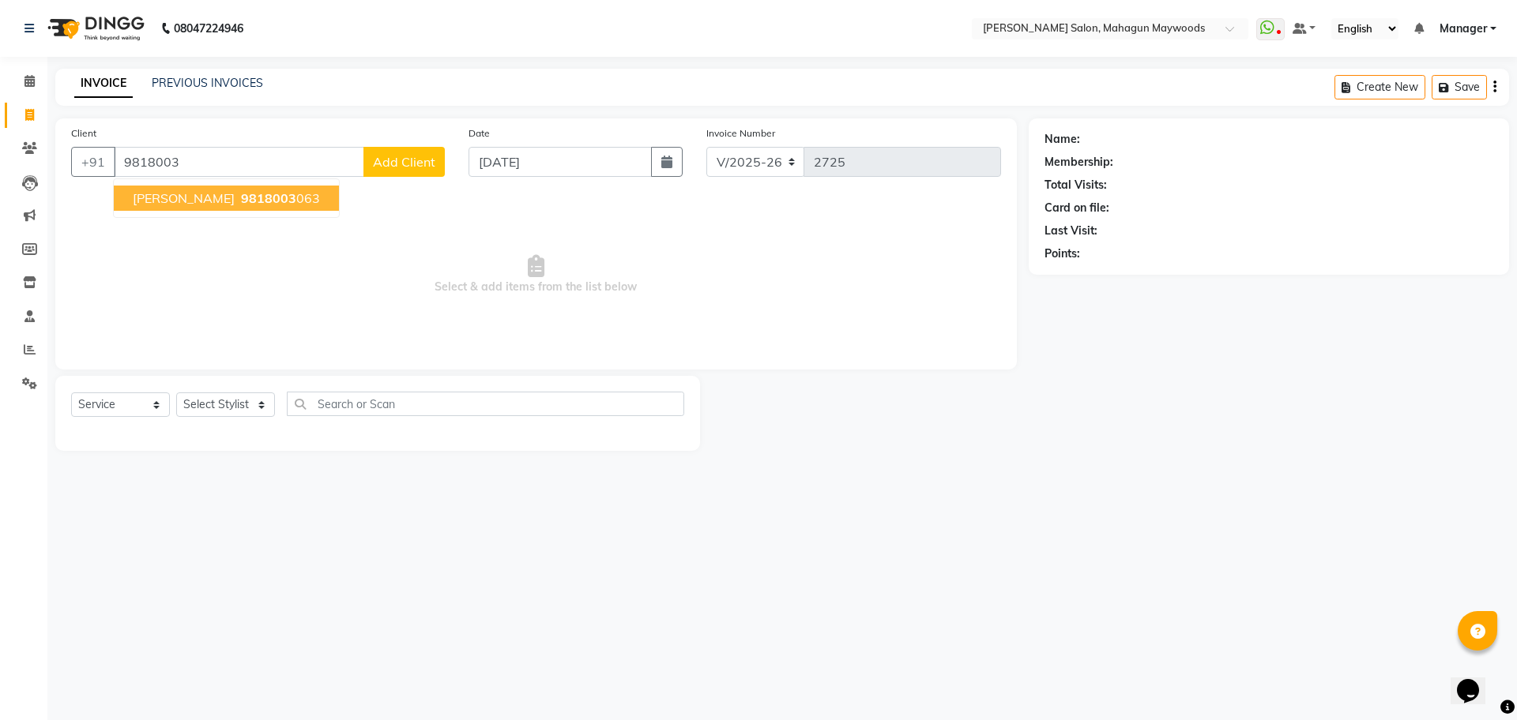
click at [241, 194] on span "9818003" at bounding box center [268, 198] width 55 height 16
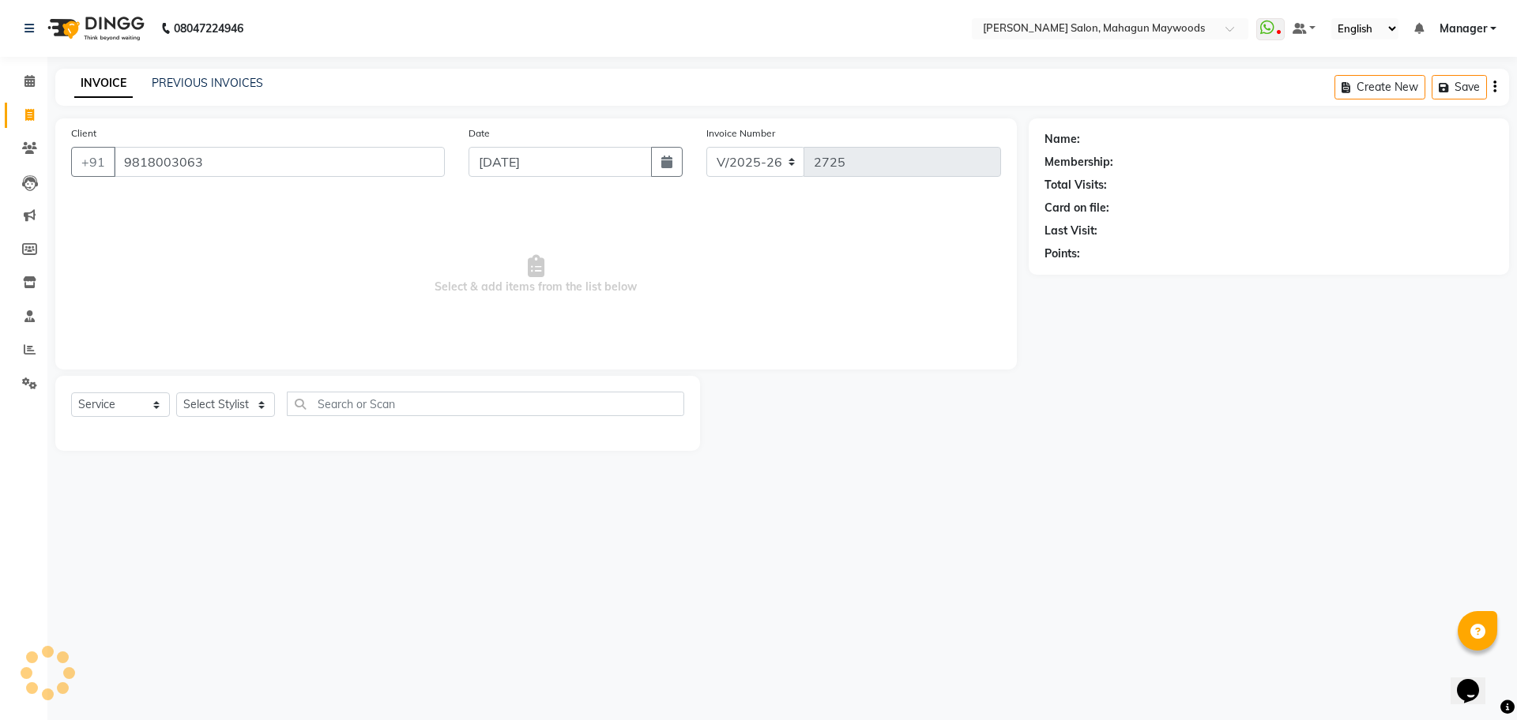
type input "9818003063"
click at [231, 405] on select "Select Stylist Aarti Amit Gautam Manager Pranshant Ji Rahul Riya Sagar Shyam V …" at bounding box center [225, 405] width 99 height 24
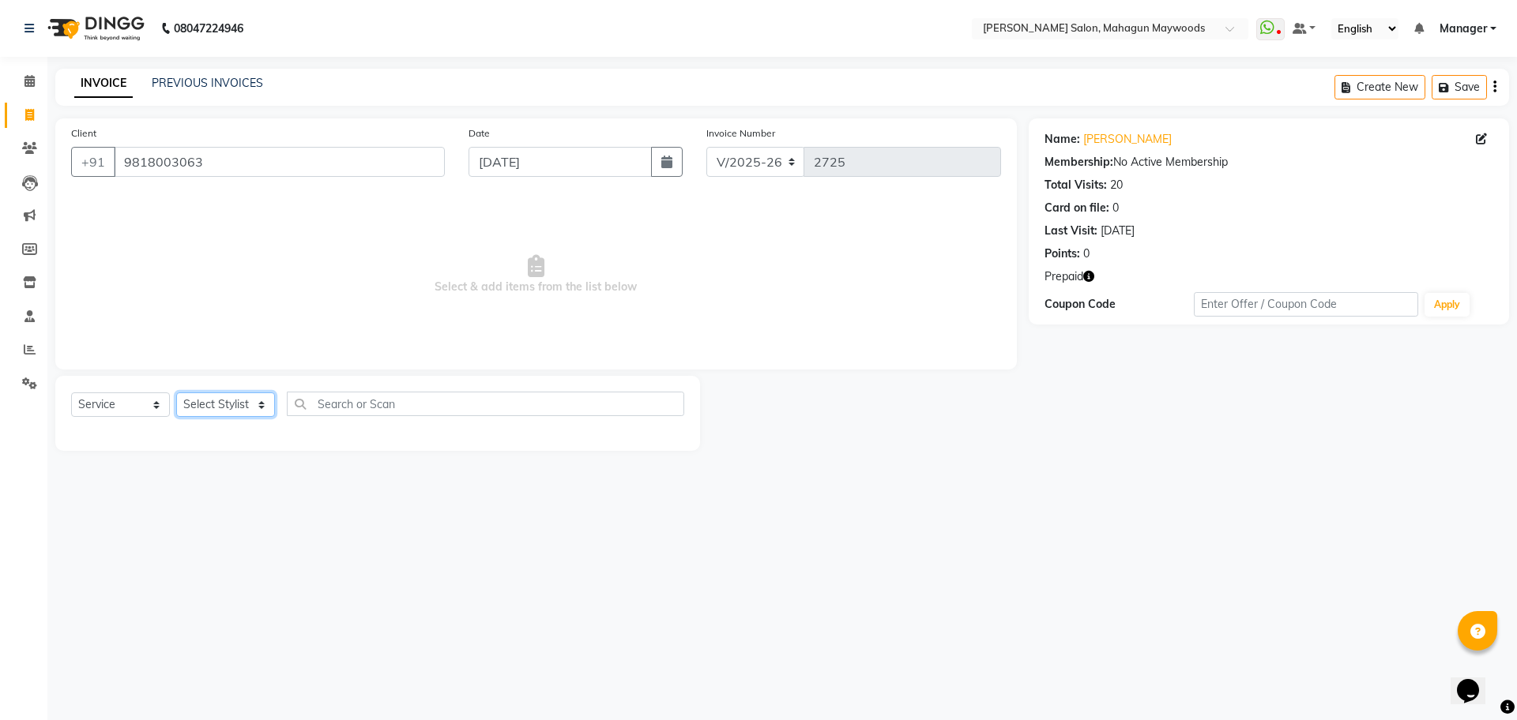
select select "48622"
click at [176, 393] on select "Select Stylist Aarti Amit Gautam Manager Pranshant Ji Rahul Riya Sagar Shyam V …" at bounding box center [225, 405] width 99 height 24
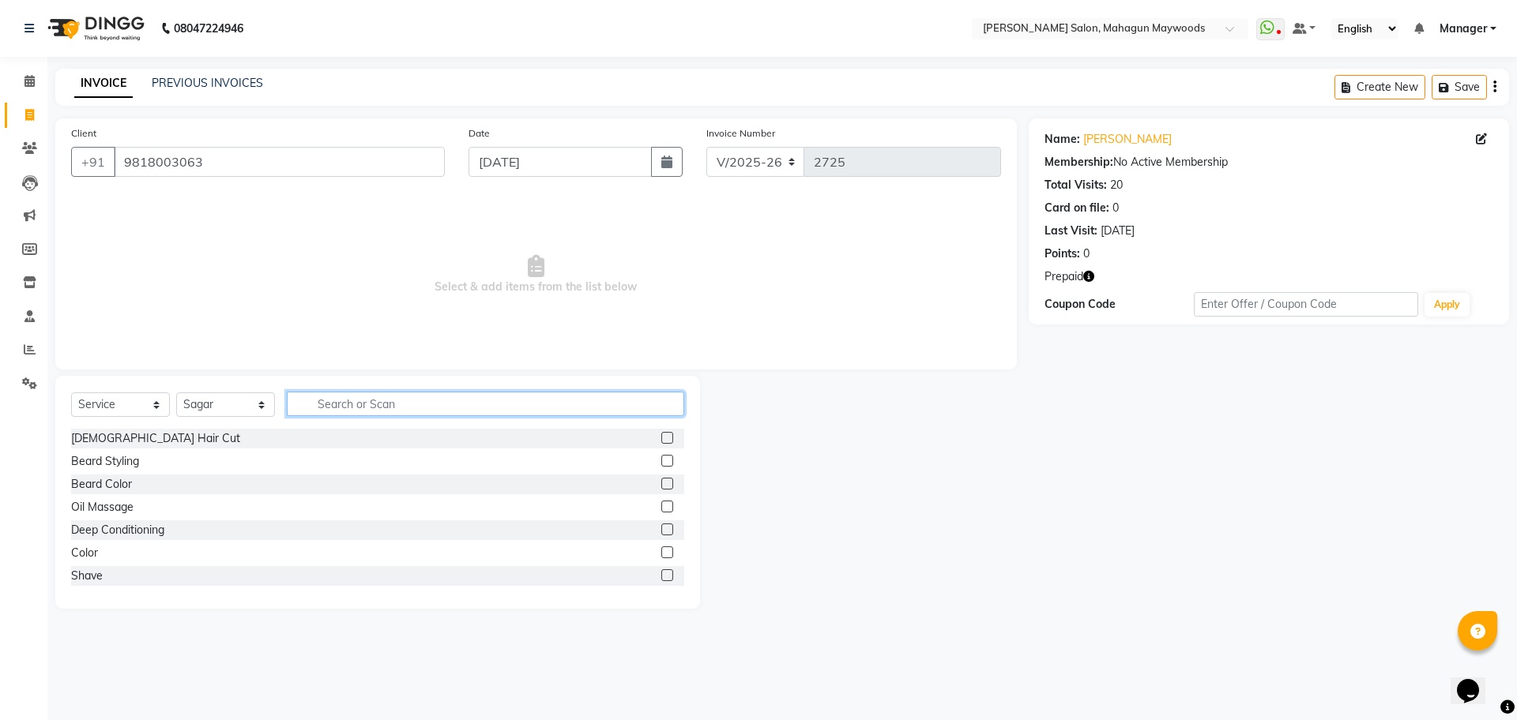
click at [337, 401] on input "text" at bounding box center [485, 404] width 397 height 24
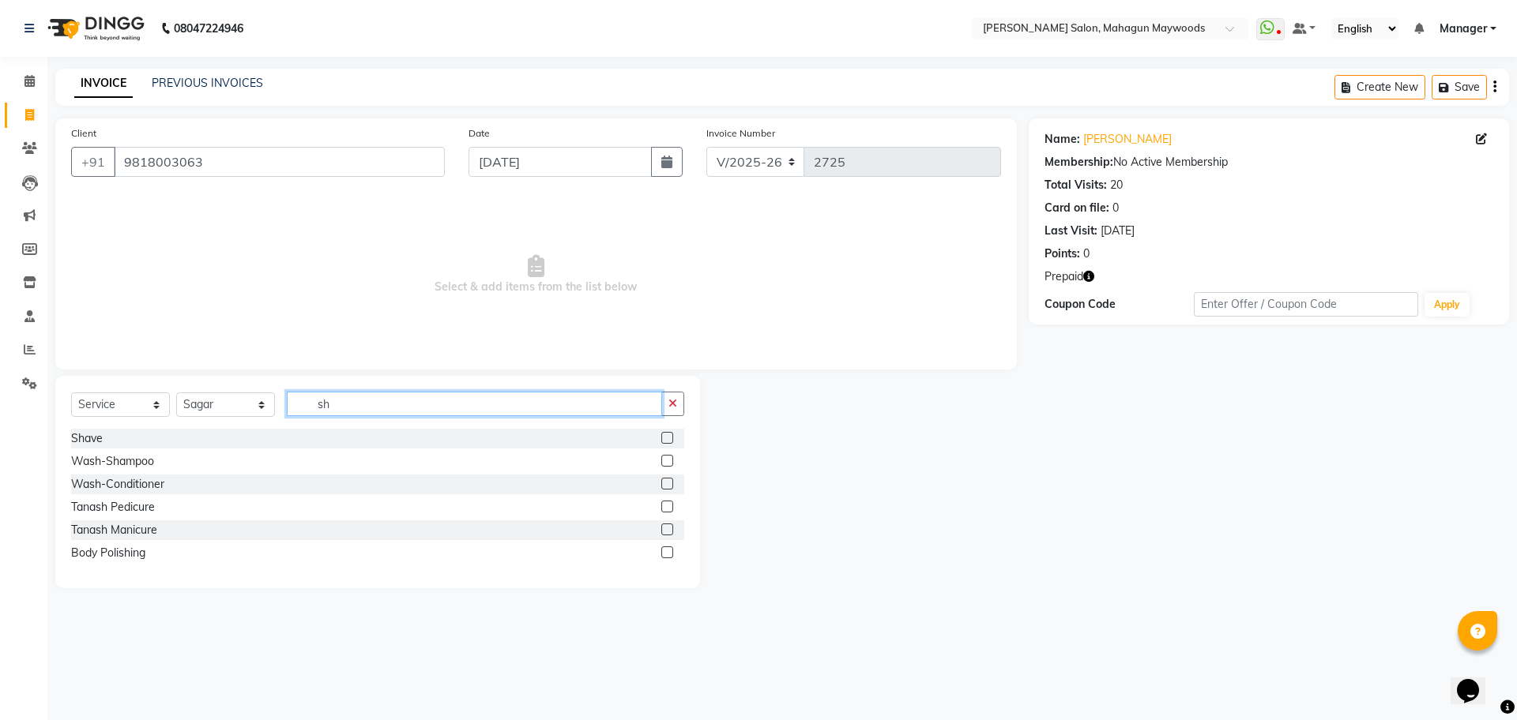
type input "sh"
click at [84, 429] on div "Shave" at bounding box center [377, 439] width 613 height 20
click at [79, 436] on div "Shave" at bounding box center [87, 439] width 32 height 17
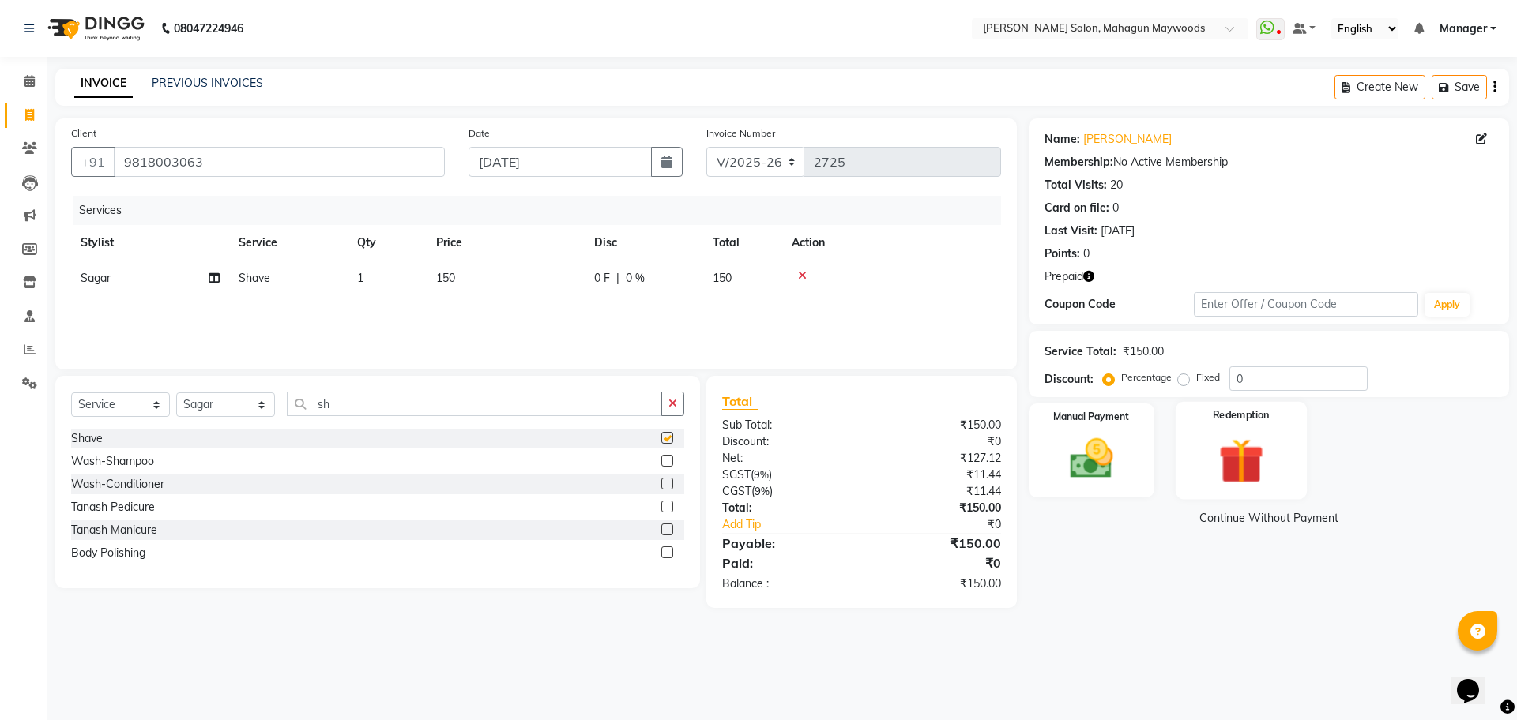
checkbox input "false"
click at [1261, 442] on img at bounding box center [1240, 461] width 73 height 56
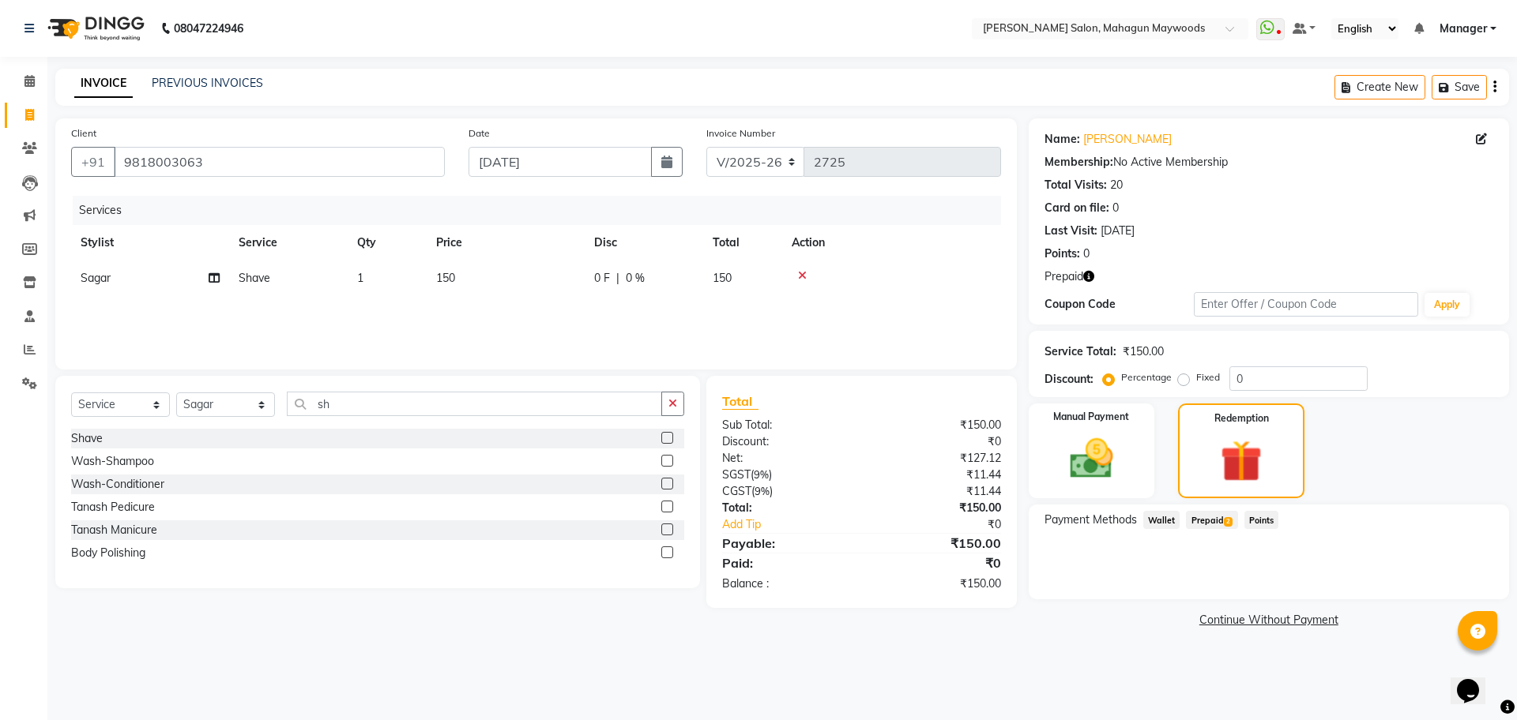
click at [1206, 522] on span "Prepaid 2" at bounding box center [1211, 520] width 51 height 18
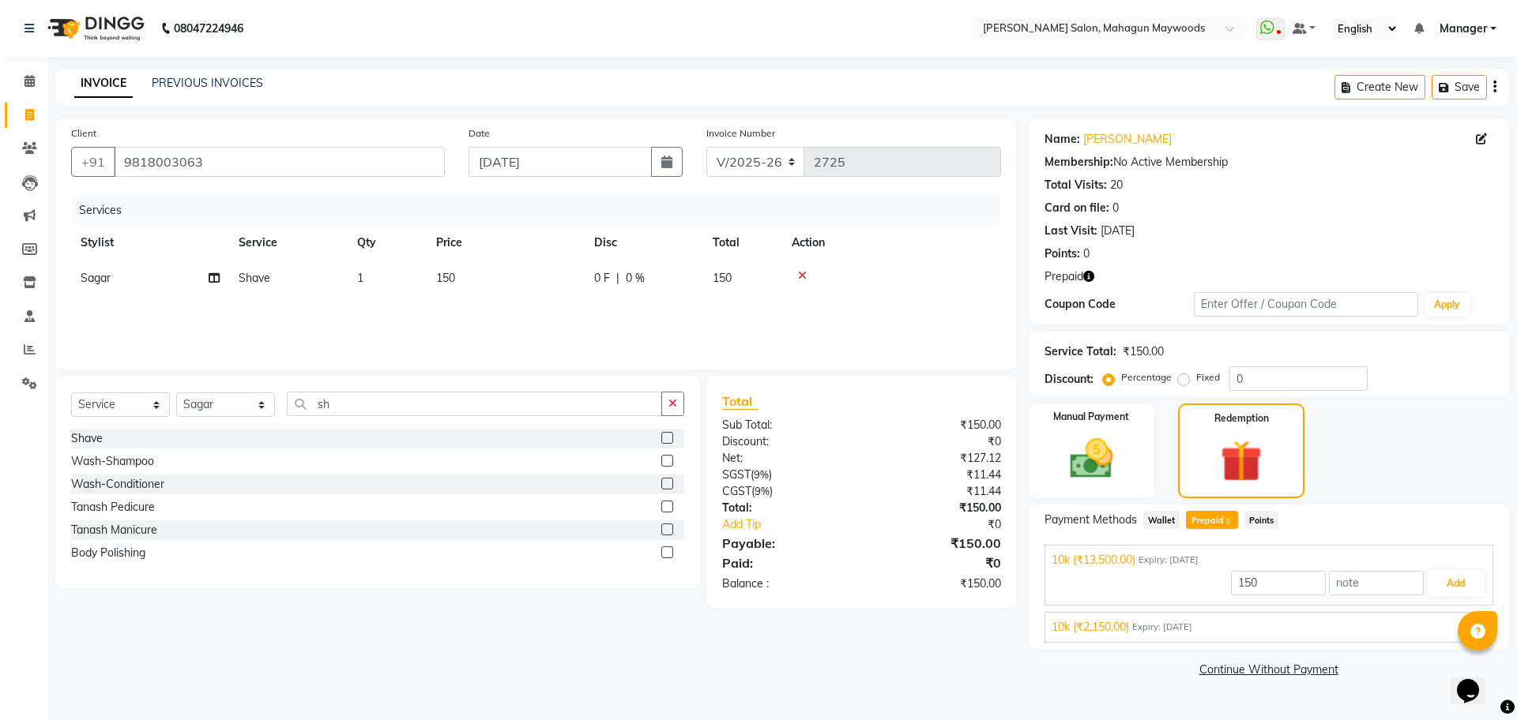
click at [1269, 631] on div "10k (₹2,150.00) Expiry: 24-10-2034" at bounding box center [1268, 627] width 434 height 17
click at [1446, 613] on button "Add" at bounding box center [1456, 620] width 58 height 27
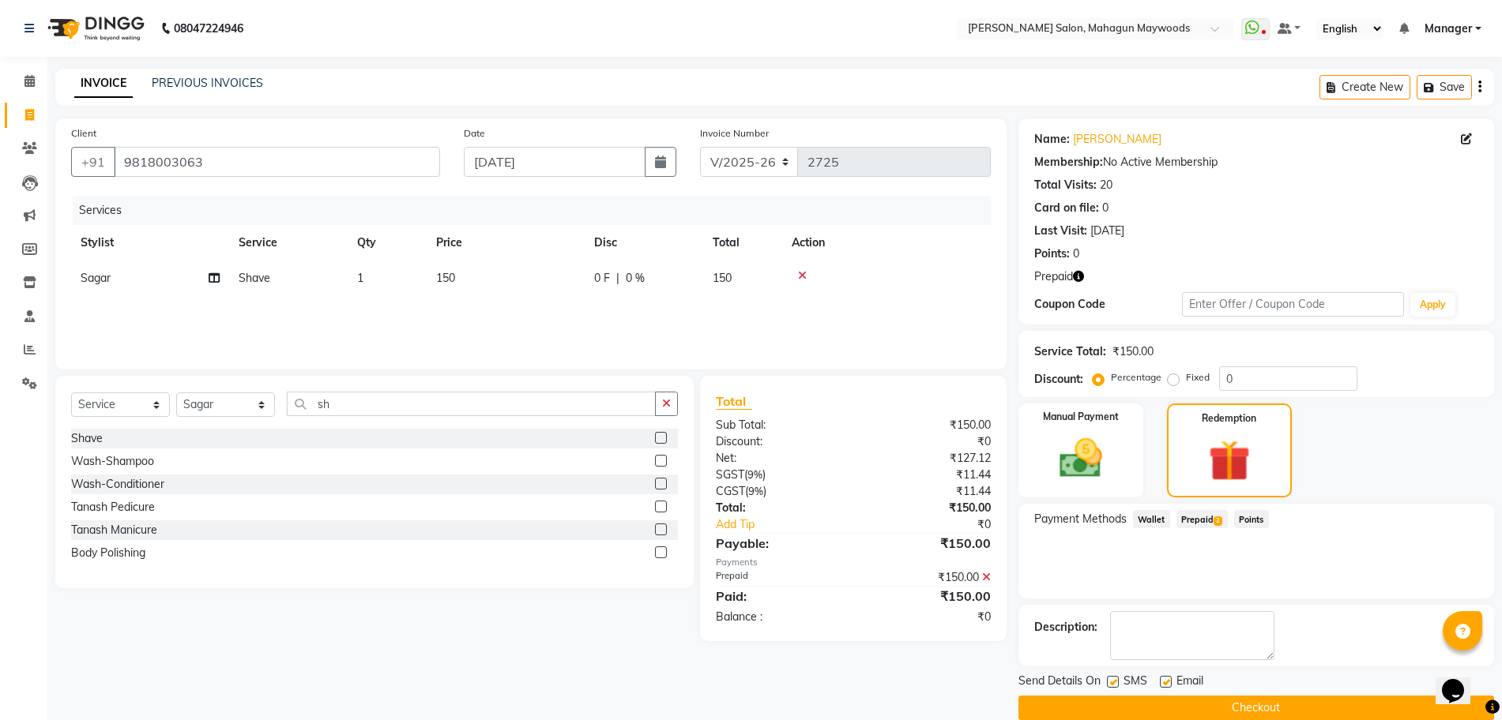
click at [1290, 713] on button "Checkout" at bounding box center [1256, 708] width 476 height 24
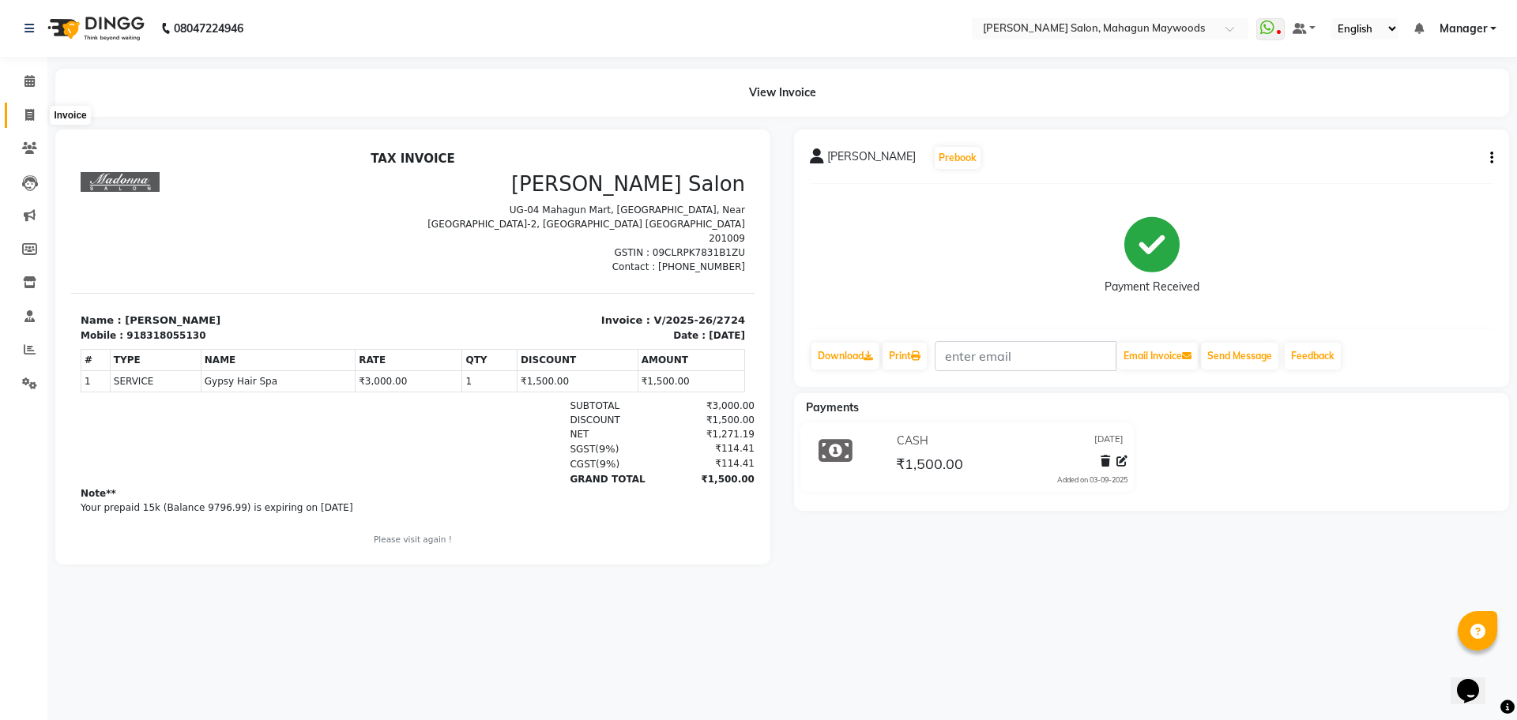
click at [24, 122] on span at bounding box center [30, 116] width 28 height 18
select select "service"
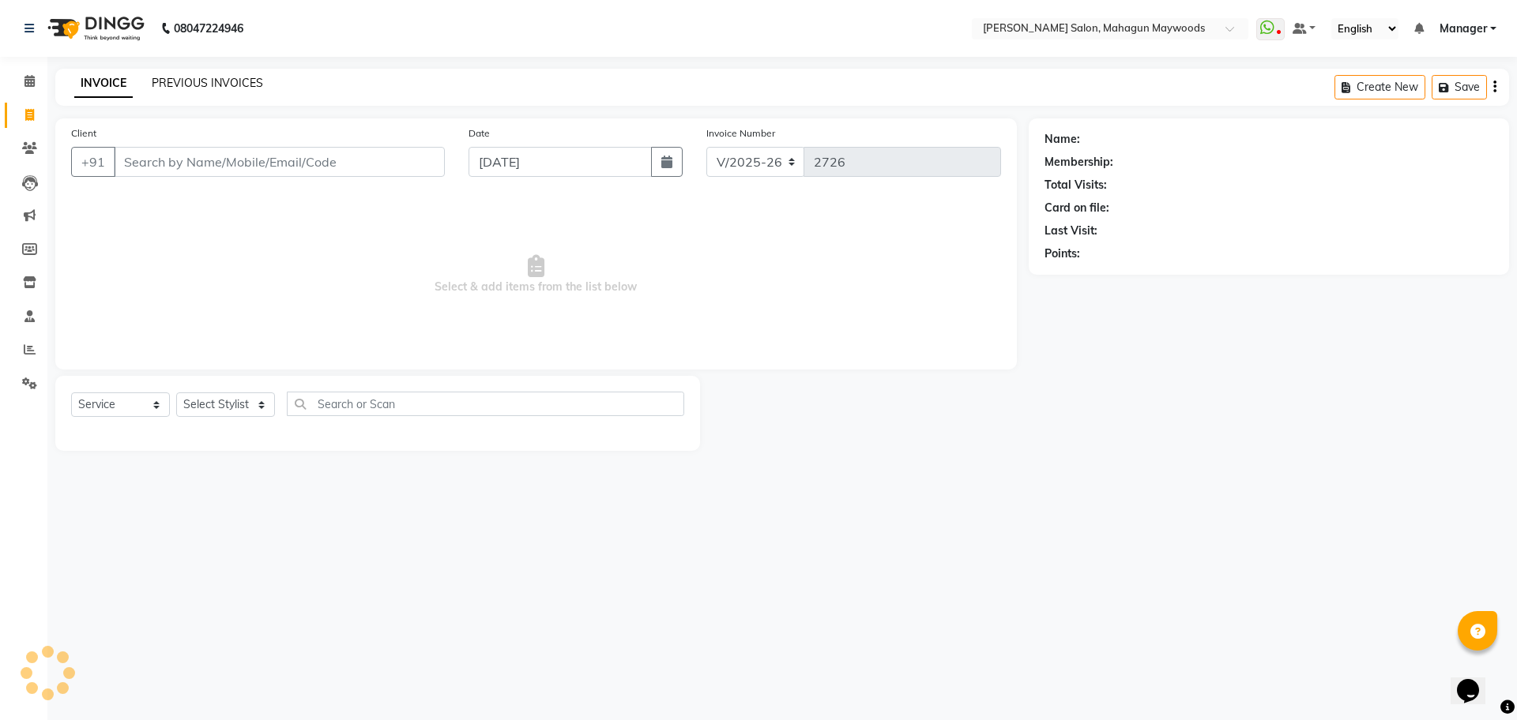
click at [184, 82] on link "PREVIOUS INVOICES" at bounding box center [207, 83] width 111 height 14
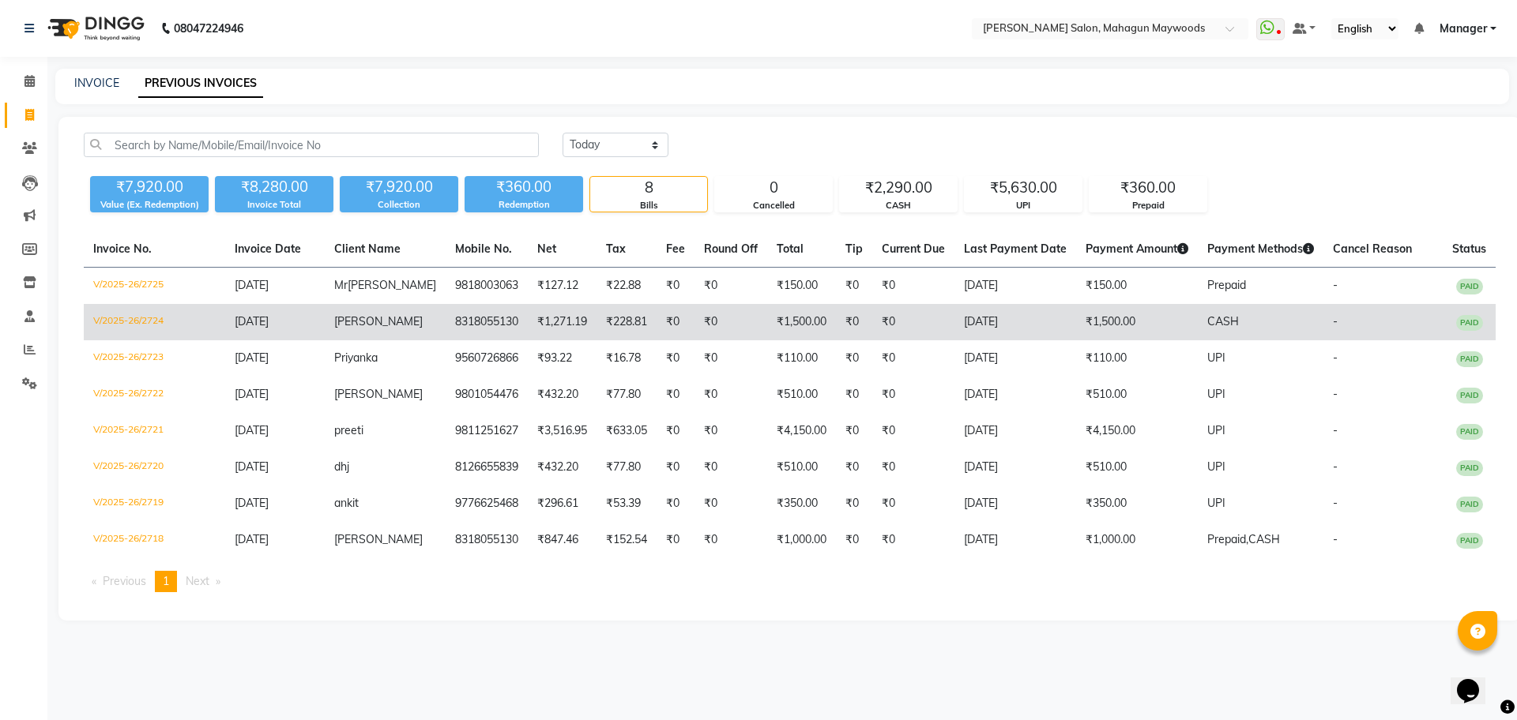
click at [528, 336] on td "₹1,271.19" at bounding box center [562, 322] width 69 height 36
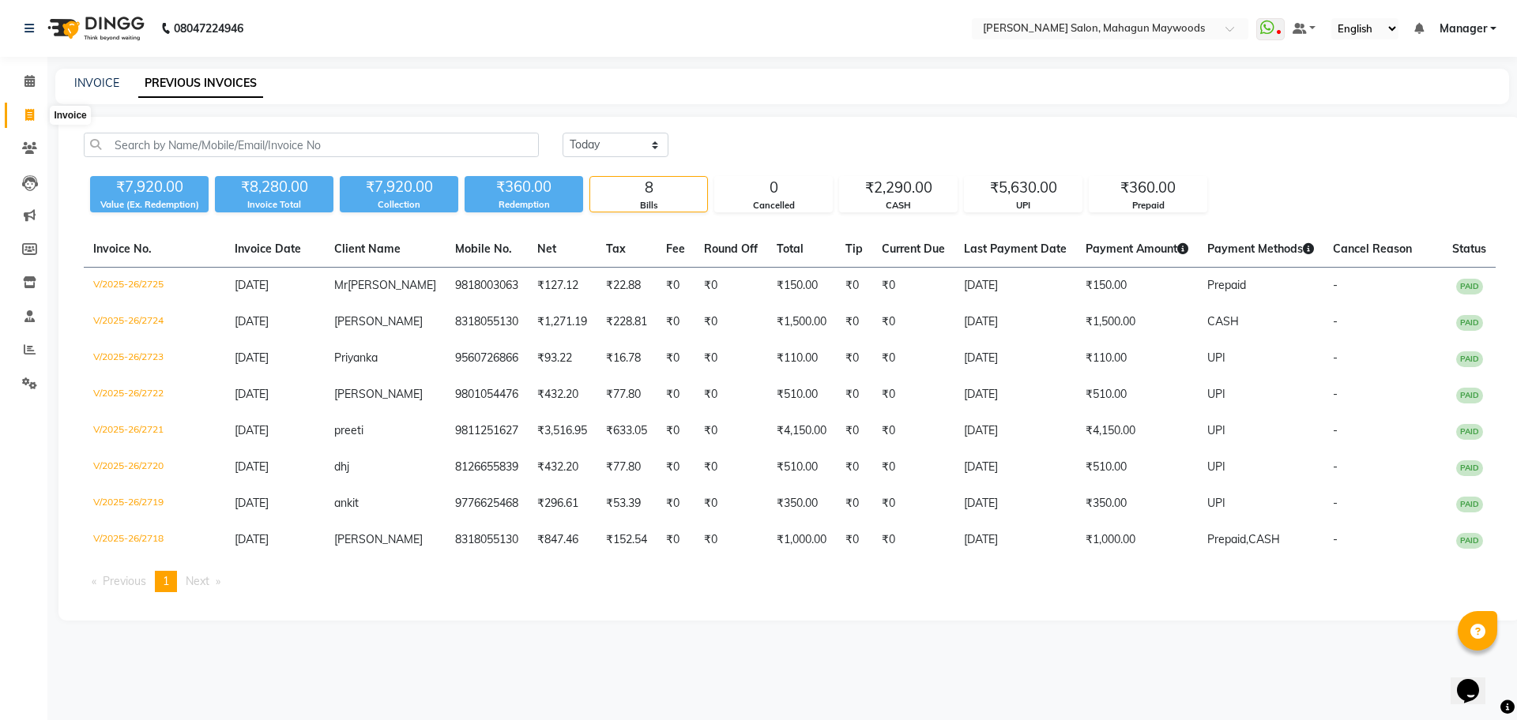
click at [30, 116] on icon at bounding box center [29, 115] width 9 height 12
select select "service"
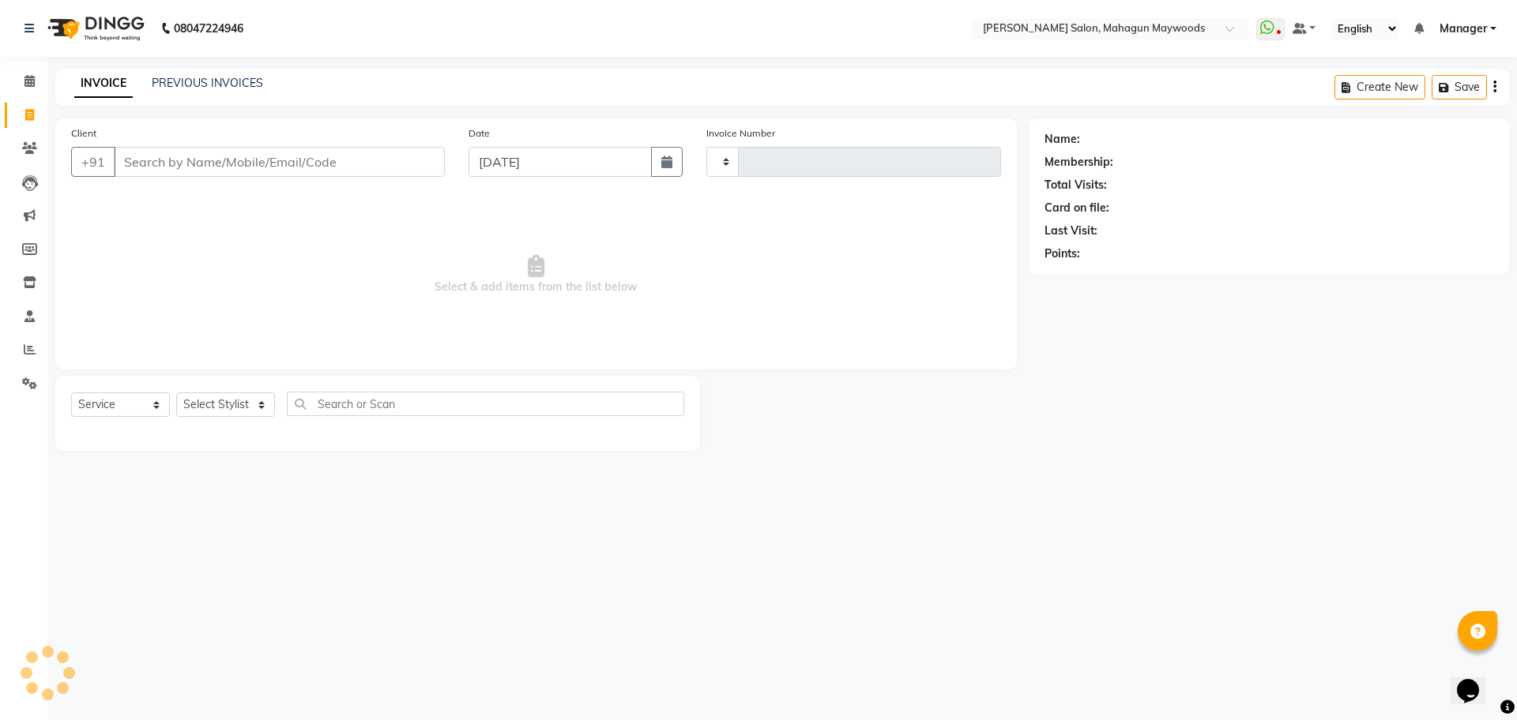
type input "2726"
select select "6425"
click at [241, 164] on input "Client" at bounding box center [279, 162] width 331 height 30
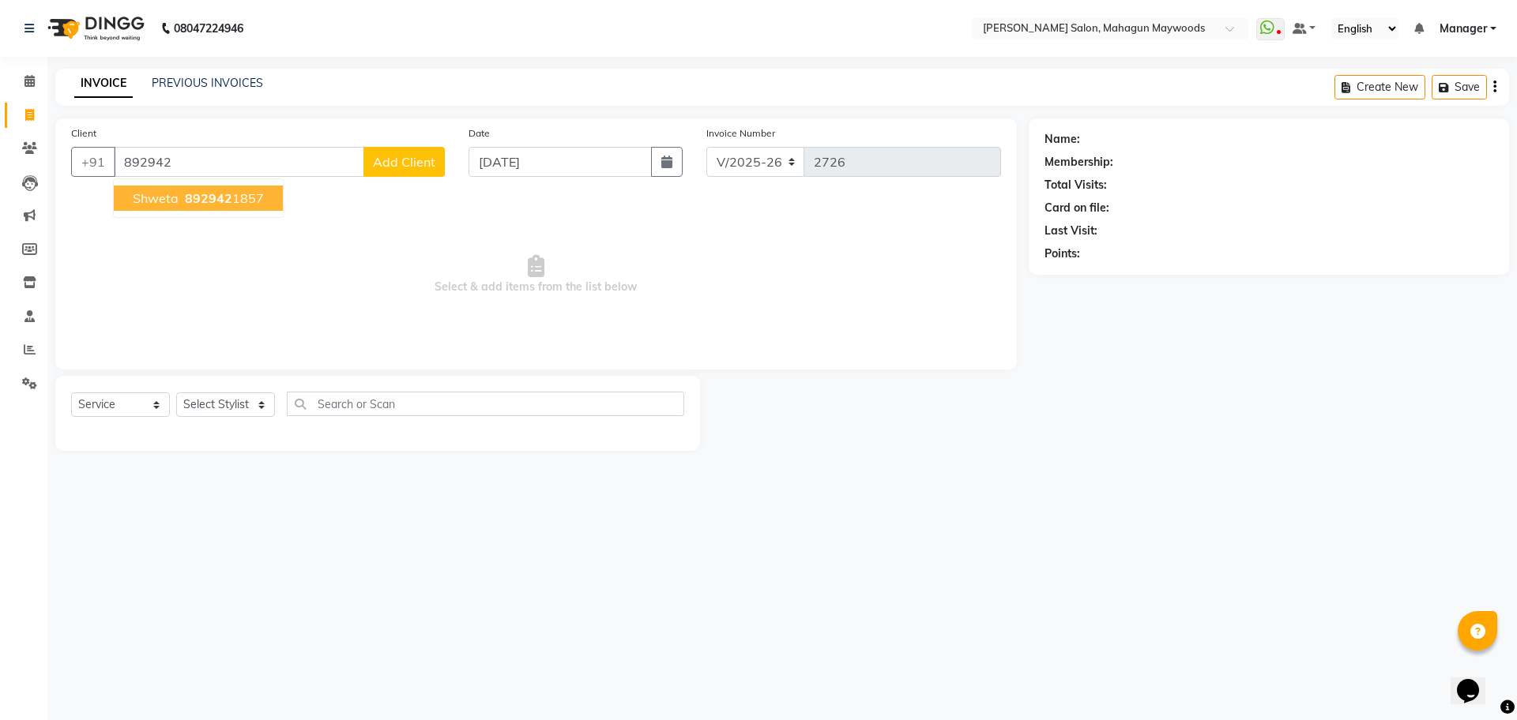
click at [248, 198] on ngb-highlight "892942 1857" at bounding box center [223, 198] width 82 height 16
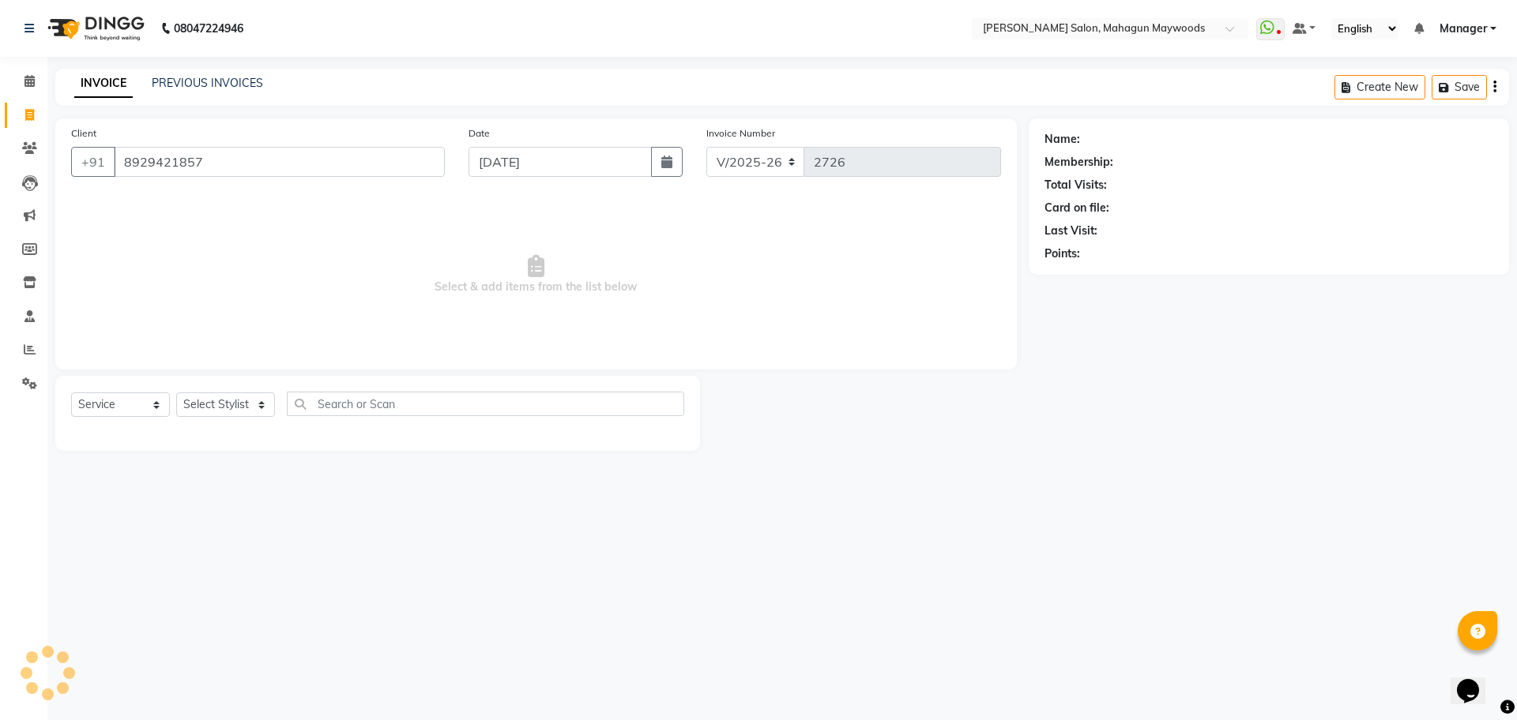
type input "8929421857"
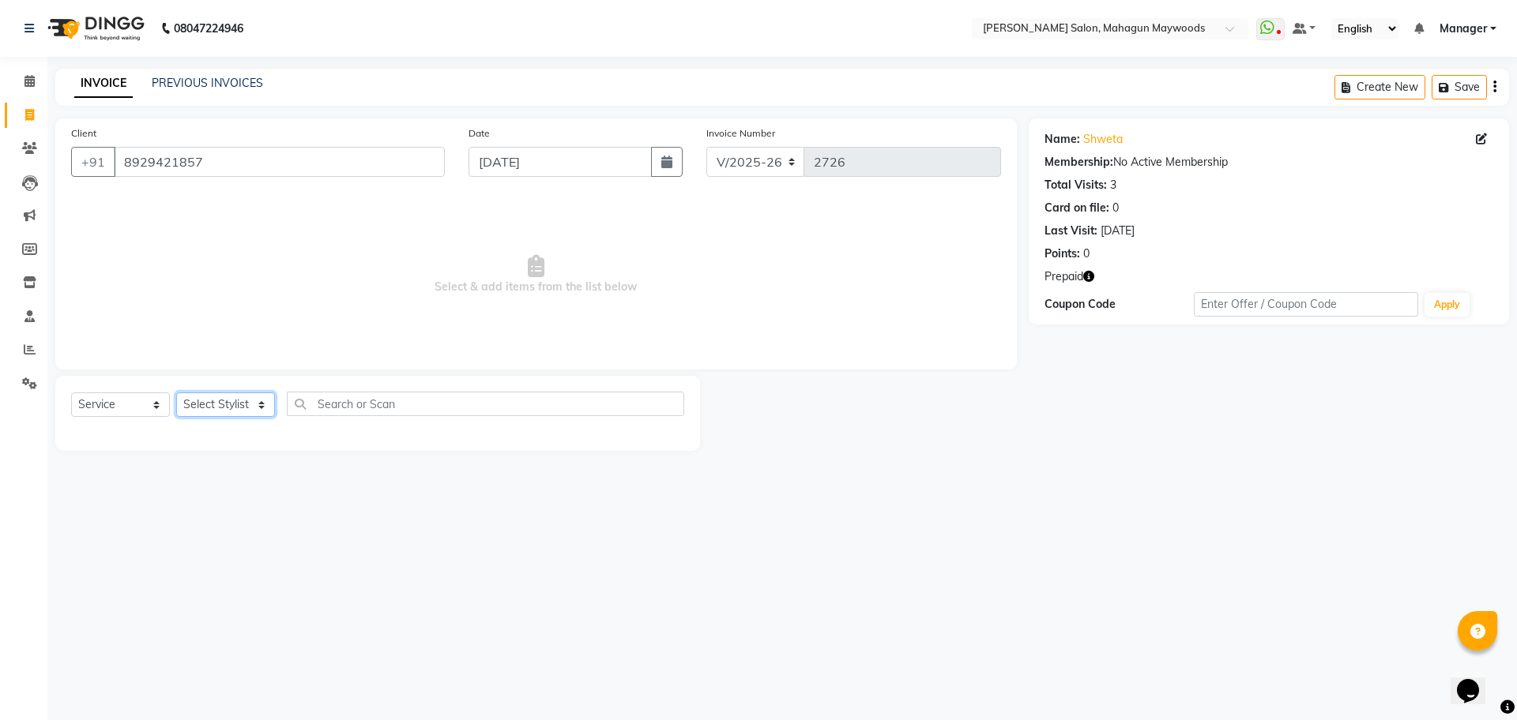
drag, startPoint x: 239, startPoint y: 400, endPoint x: 250, endPoint y: 408, distance: 13.6
click at [239, 400] on select "Select Stylist Aarti Amit Gautam Manager Pranshant Ji Rahul Riya Sagar Shyam V …" at bounding box center [225, 405] width 99 height 24
select select "75081"
click at [176, 393] on select "Select Stylist Aarti Amit Gautam Manager Pranshant Ji Rahul Riya Sagar Shyam V …" at bounding box center [225, 405] width 99 height 24
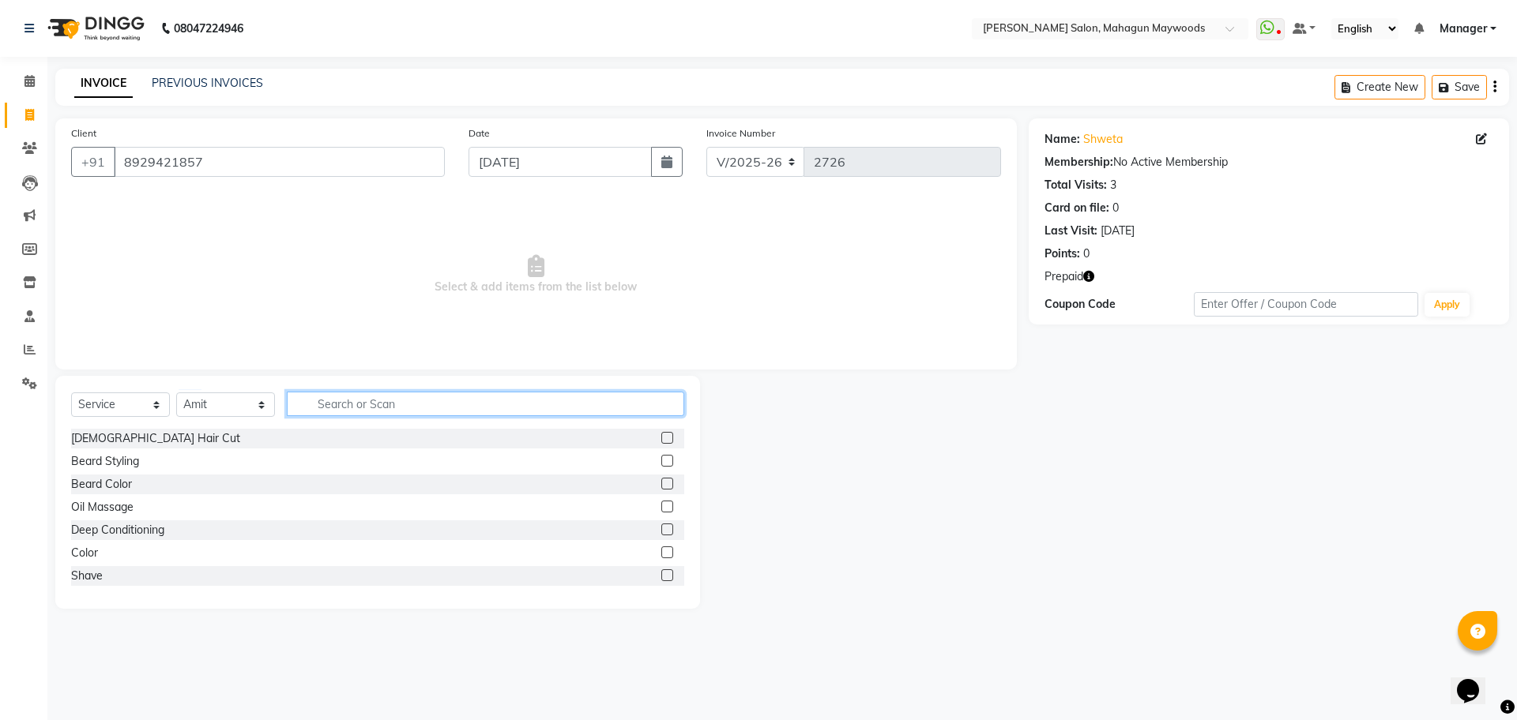
click at [318, 397] on input "text" at bounding box center [485, 404] width 397 height 24
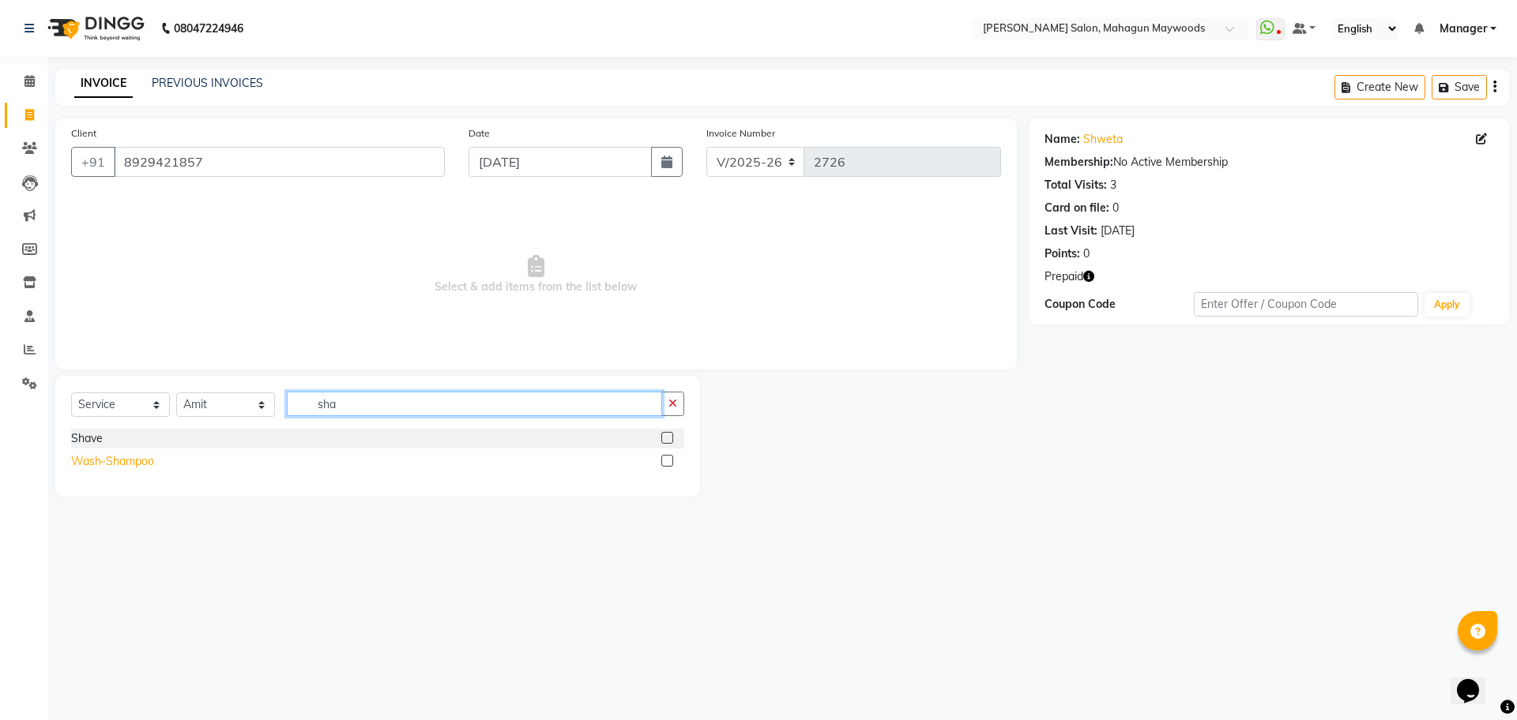
type input "sha"
click at [130, 456] on div "Wash-Shampoo" at bounding box center [112, 461] width 83 height 17
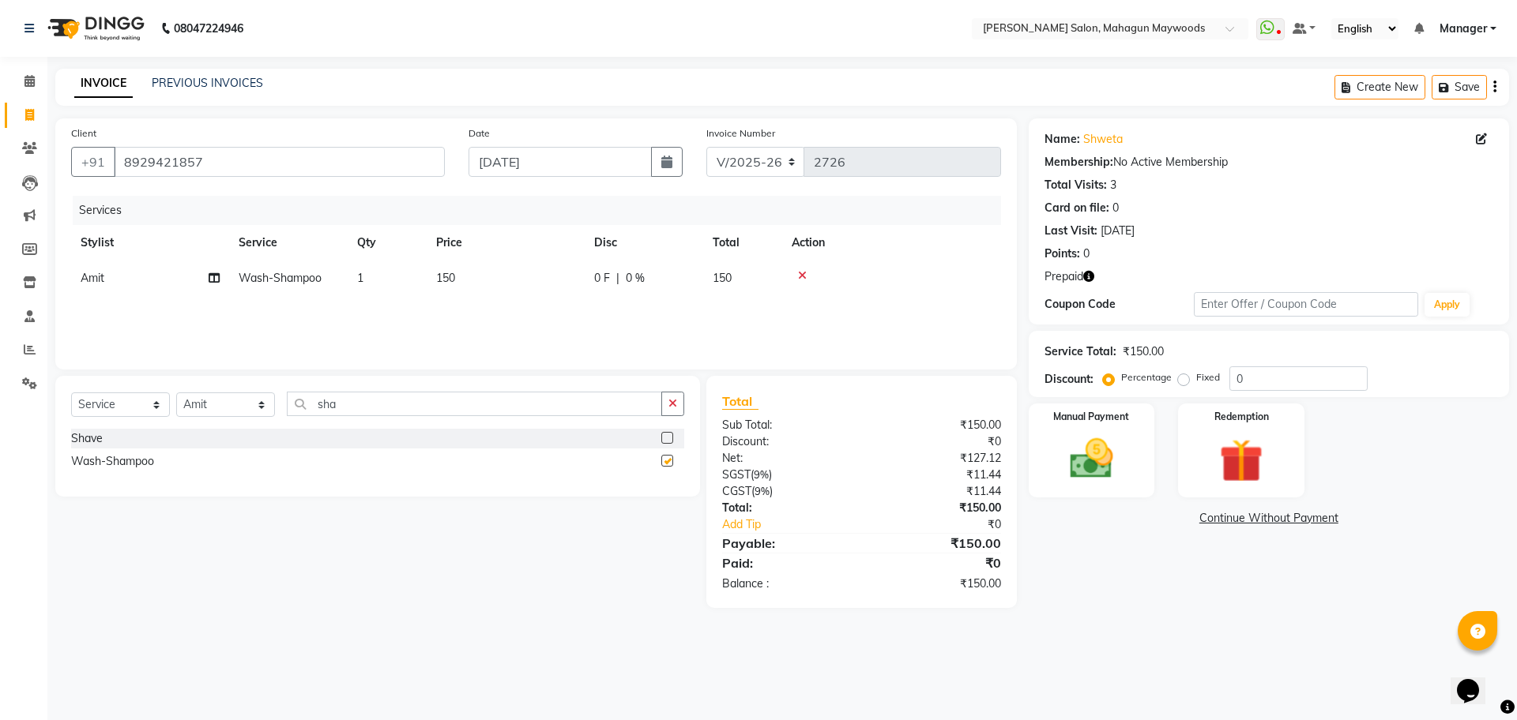
checkbox input "false"
click at [468, 276] on td "150" at bounding box center [506, 279] width 158 height 36
select select "75081"
click at [569, 276] on input "150" at bounding box center [579, 282] width 139 height 24
type input "1"
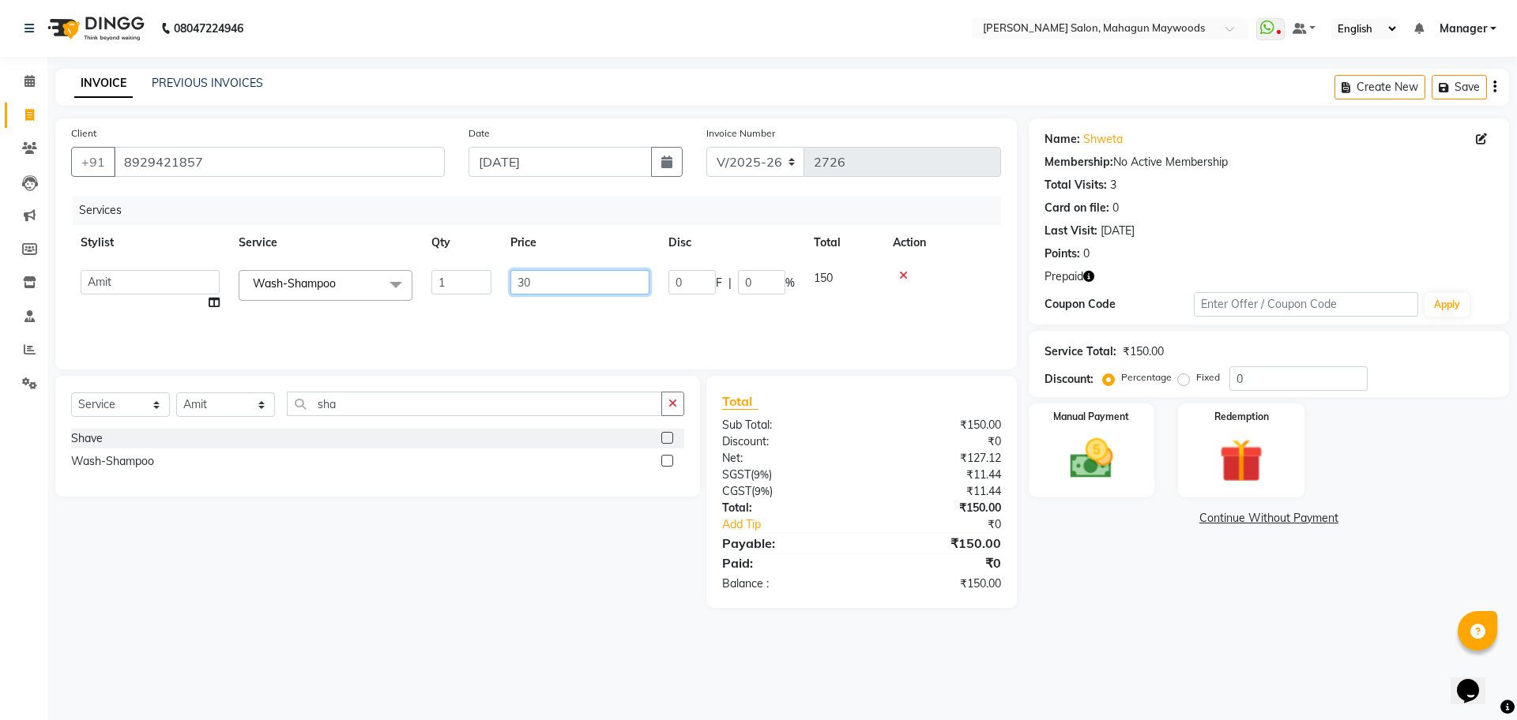
type input "300"
click at [371, 401] on input "sha" at bounding box center [474, 404] width 375 height 24
drag, startPoint x: 238, startPoint y: 395, endPoint x: 239, endPoint y: 404, distance: 8.7
click at [238, 395] on select "Select Stylist Aarti Amit Gautam Manager Pranshant Ji Rahul Riya Sagar Shyam V …" at bounding box center [225, 405] width 99 height 24
select select "48622"
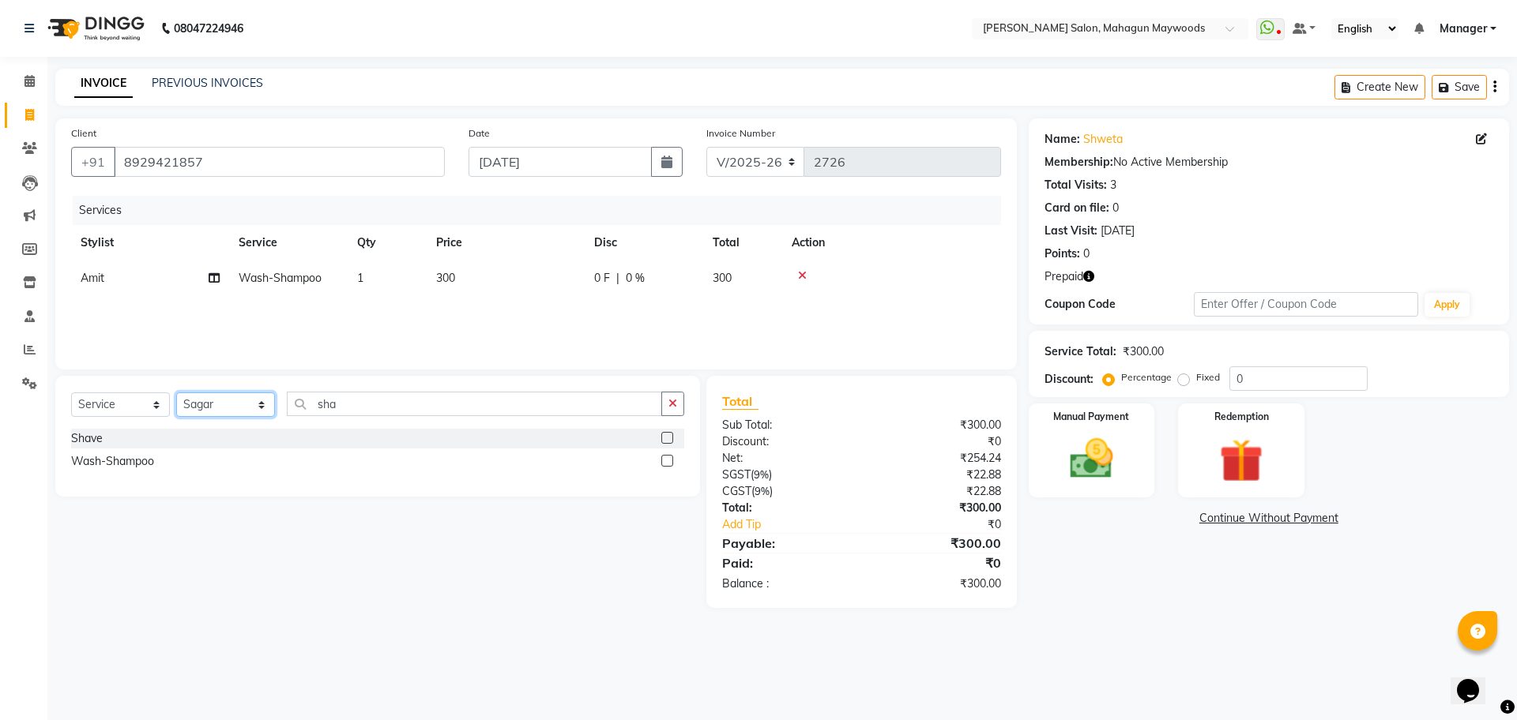
click at [176, 393] on select "Select Stylist Aarti Amit Gautam Manager Pranshant Ji Rahul Riya Sagar Shyam V …" at bounding box center [225, 405] width 99 height 24
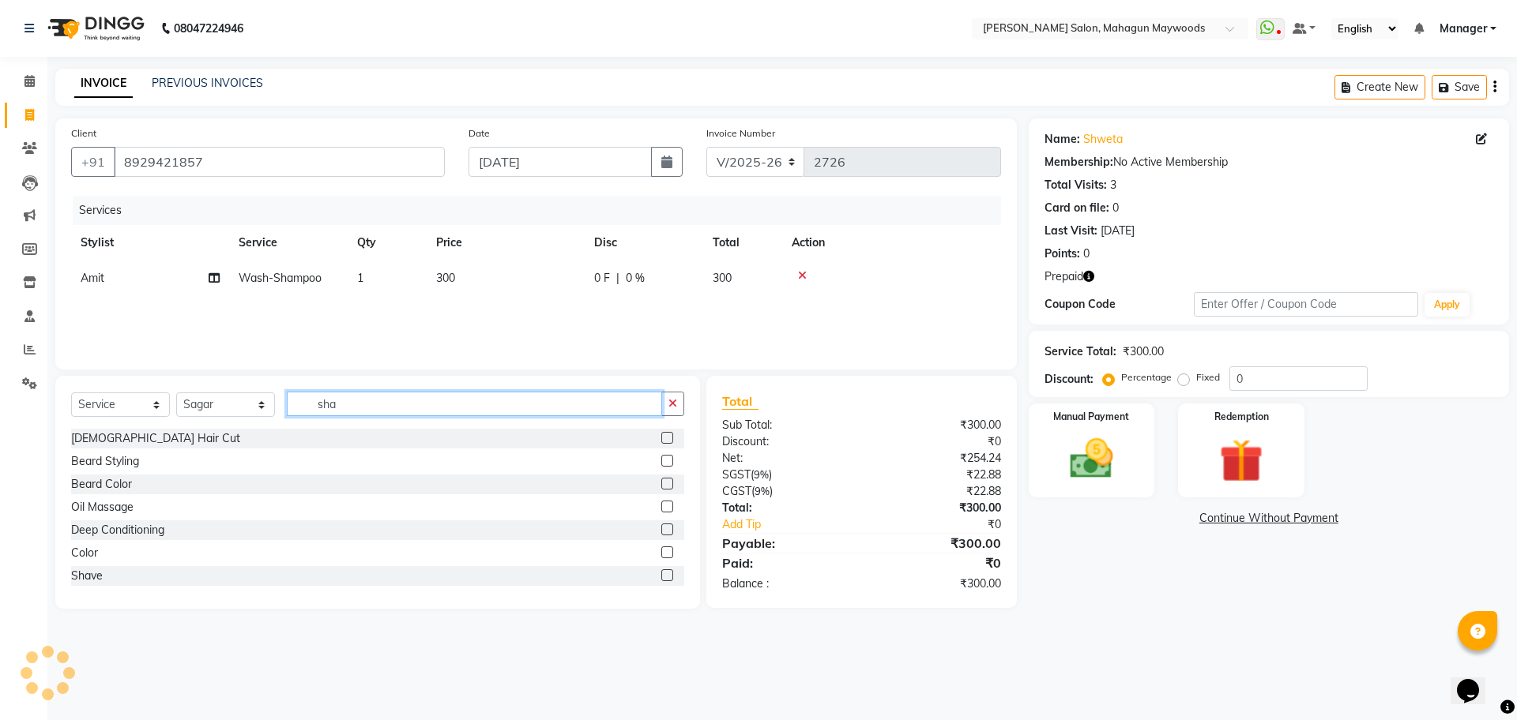
click at [359, 402] on input "sha" at bounding box center [474, 404] width 375 height 24
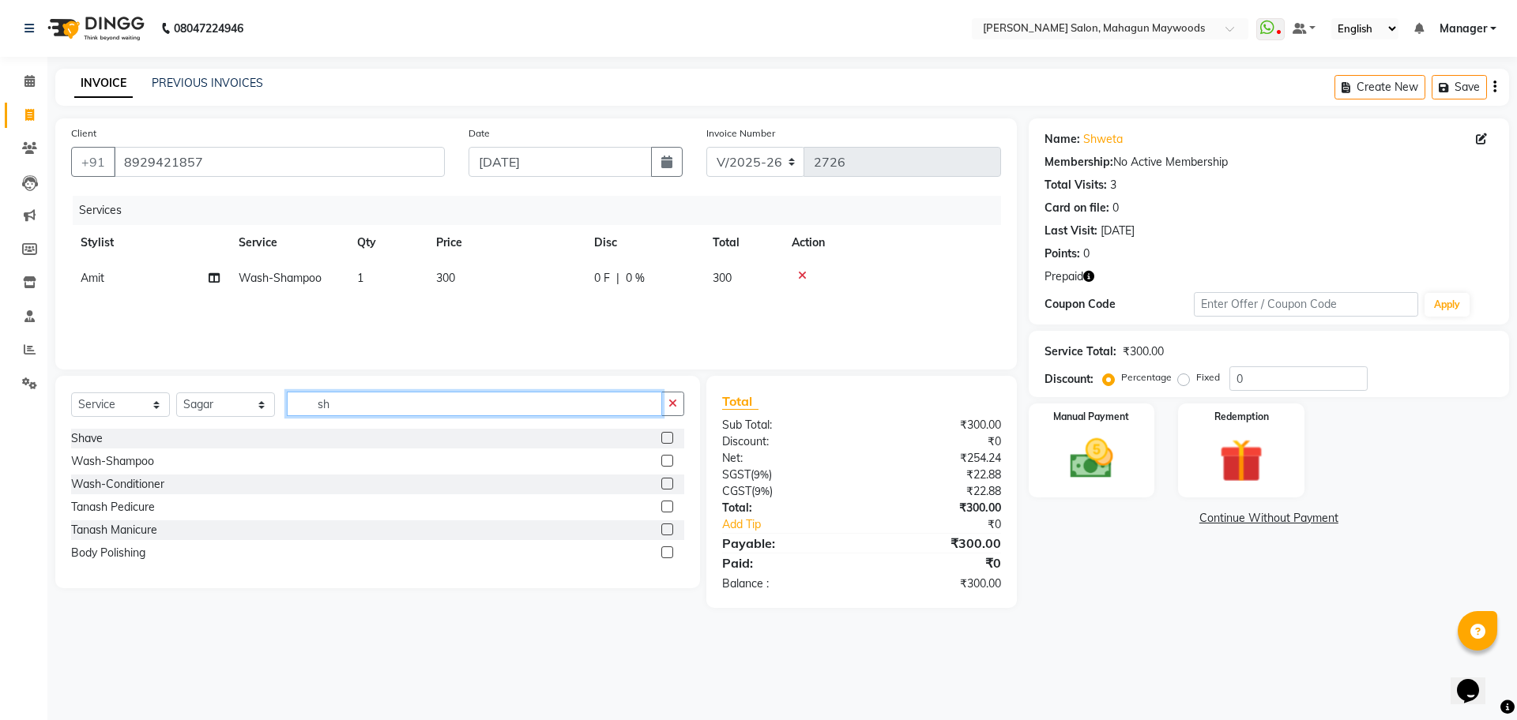
type input "s"
type input "cur"
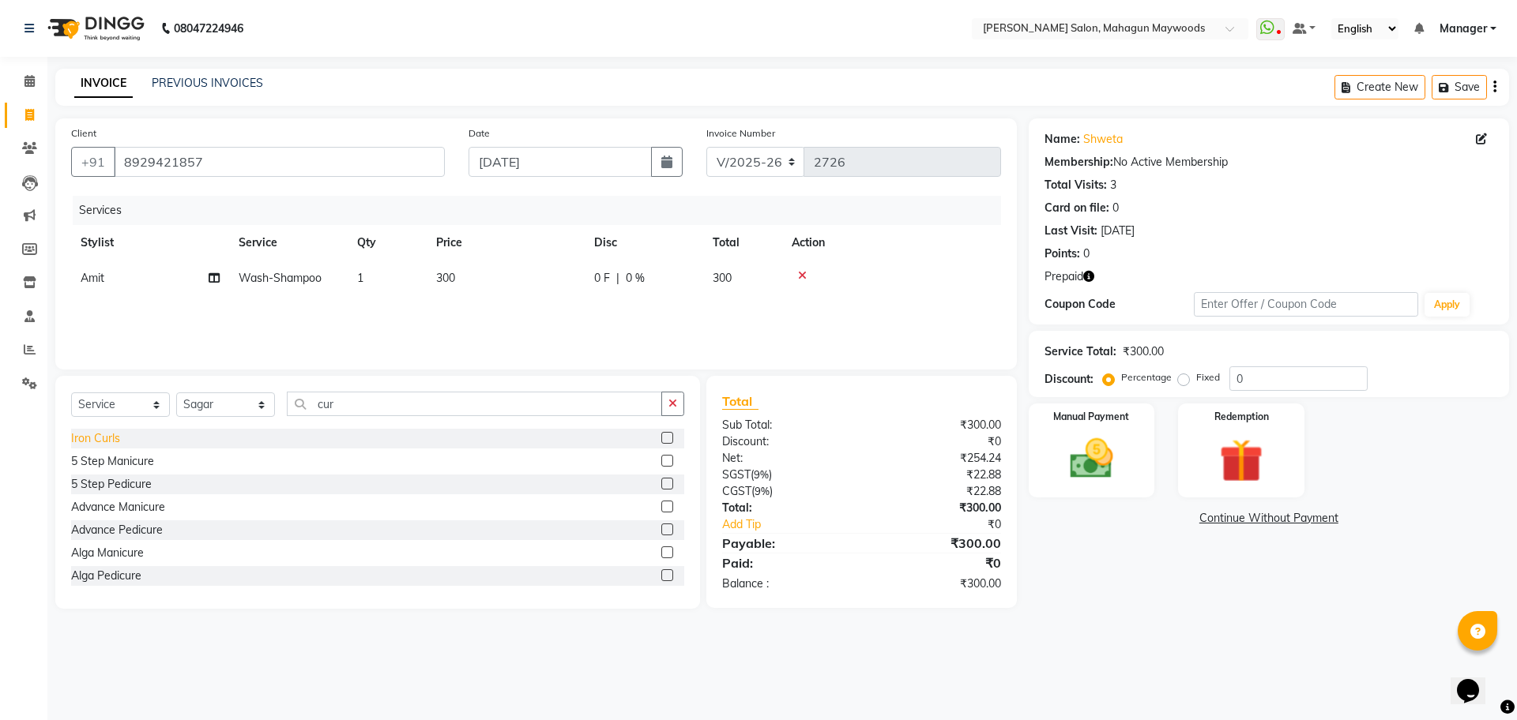
click at [102, 442] on div "Iron Curls" at bounding box center [95, 439] width 49 height 17
checkbox input "false"
click at [438, 313] on span "600" at bounding box center [445, 313] width 19 height 14
select select "48622"
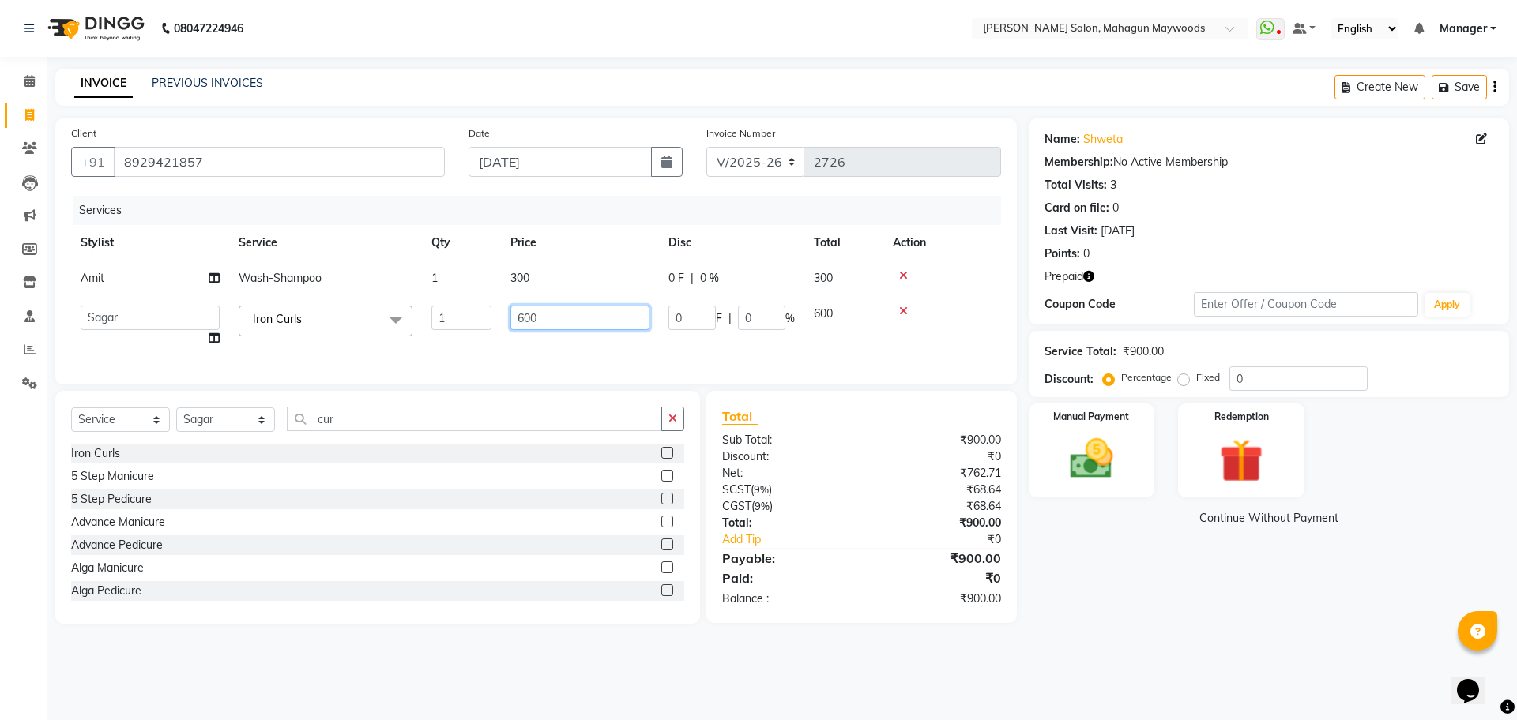
click at [516, 325] on input "600" at bounding box center [579, 318] width 139 height 24
type input "500"
click at [1126, 509] on div "Name: Shweta Membership: No Active Membership Total Visits: 3 Card on file: 0 L…" at bounding box center [1274, 371] width 492 height 506
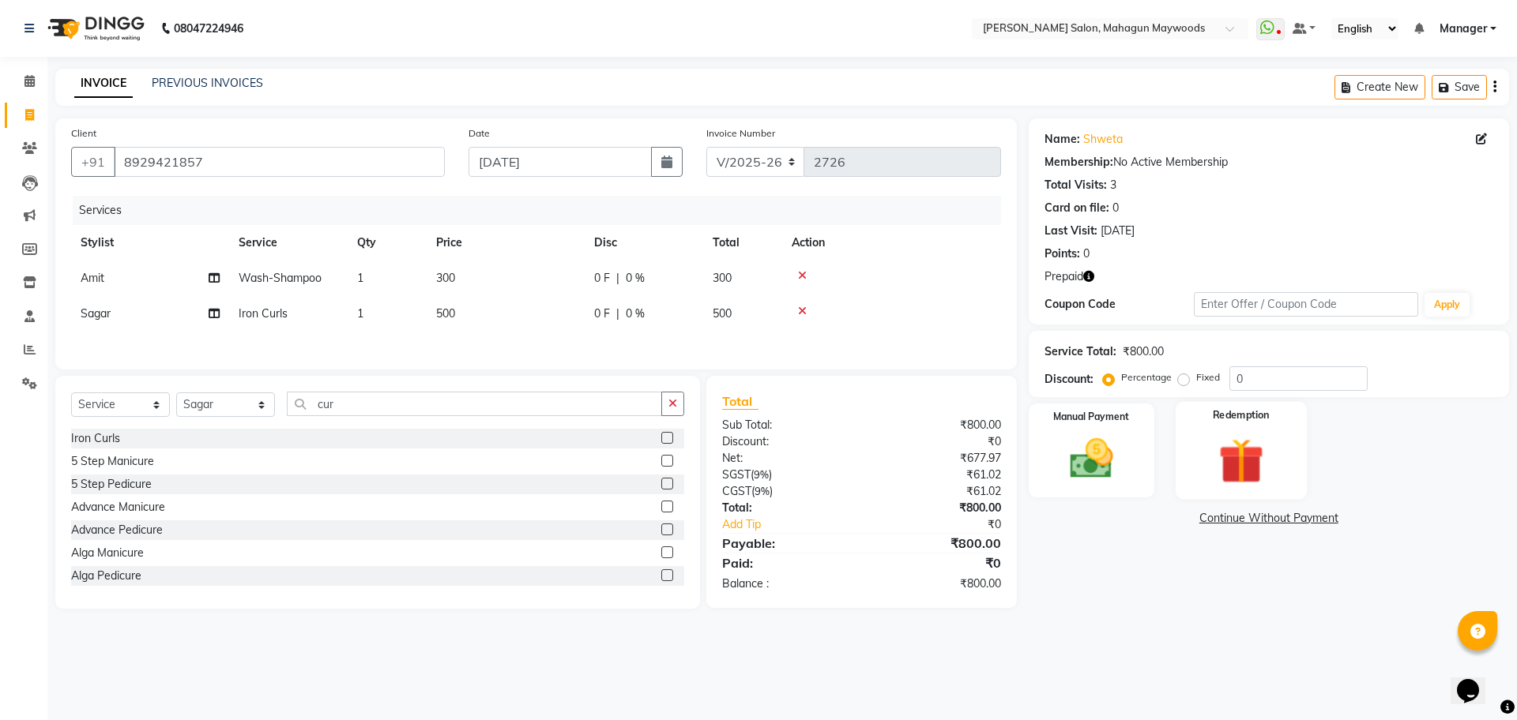
click at [1239, 428] on div "Redemption" at bounding box center [1240, 450] width 131 height 97
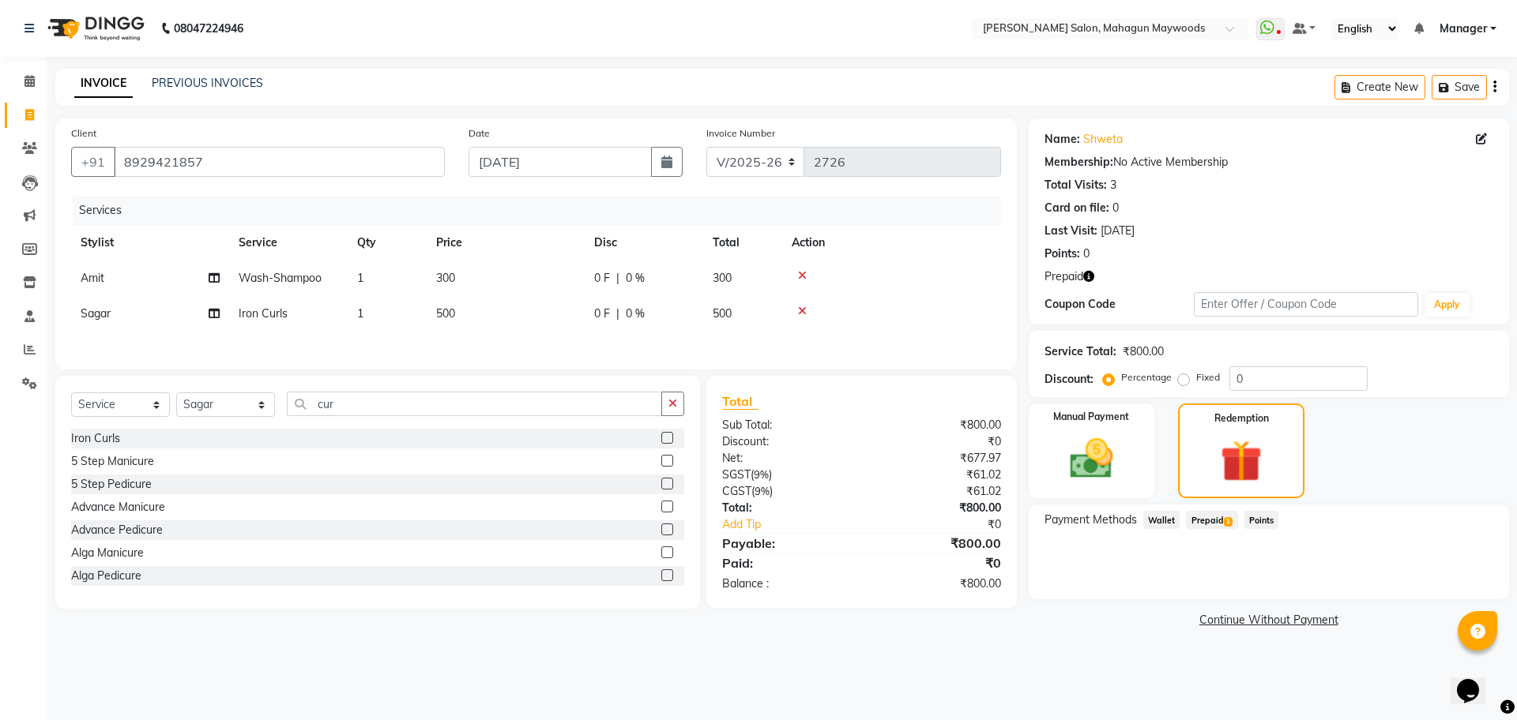
click at [1196, 517] on span "Prepaid 1" at bounding box center [1211, 520] width 51 height 18
click at [1448, 575] on button "Add" at bounding box center [1456, 583] width 58 height 27
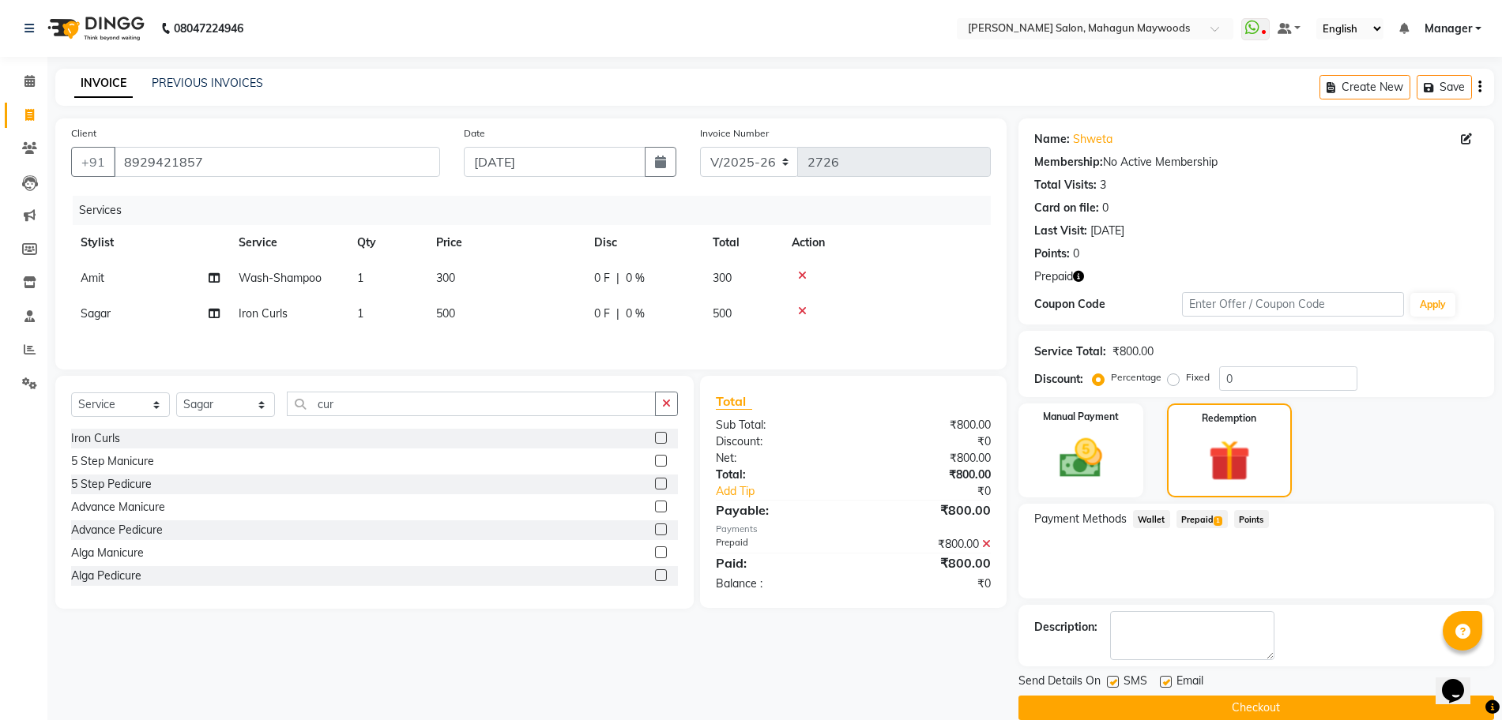
click at [1288, 712] on button "Checkout" at bounding box center [1256, 708] width 476 height 24
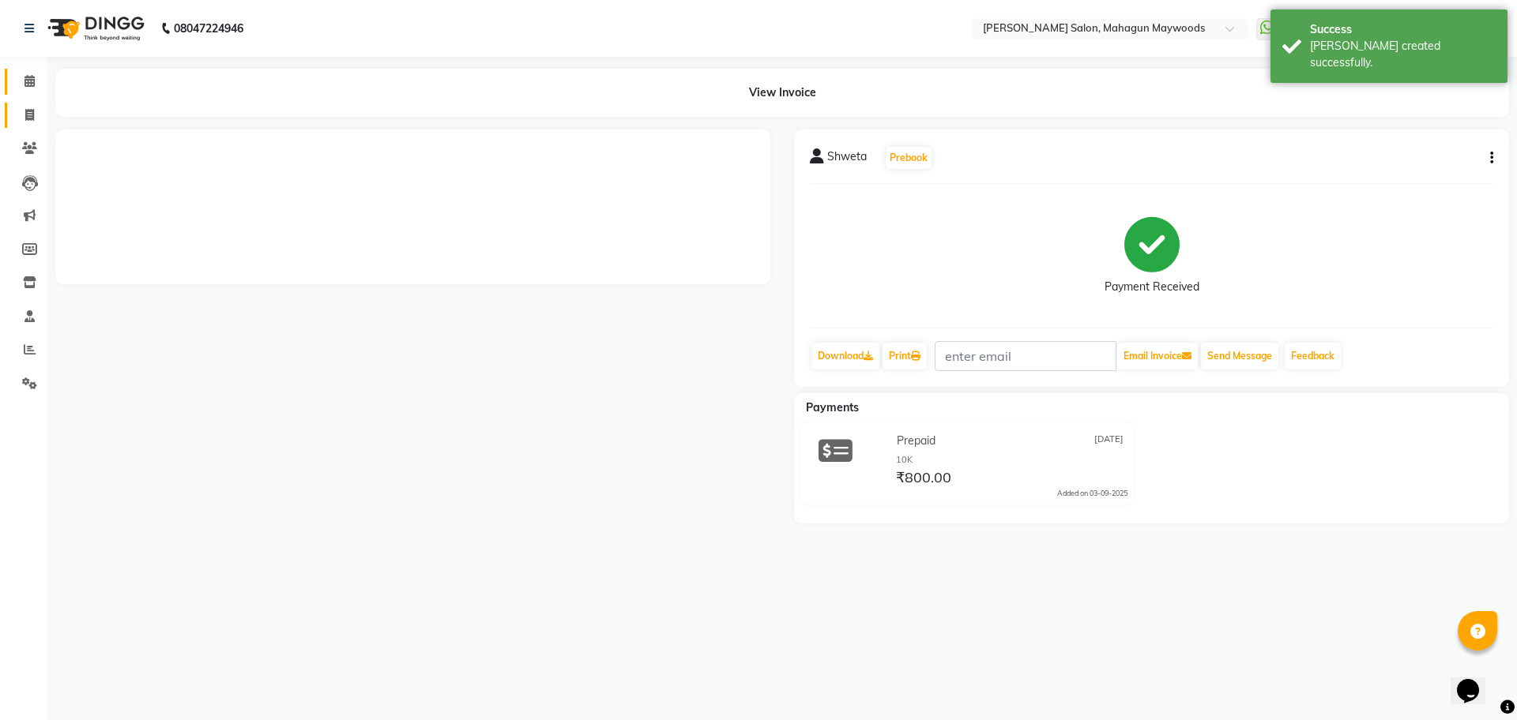
click at [16, 76] on span at bounding box center [30, 82] width 28 height 18
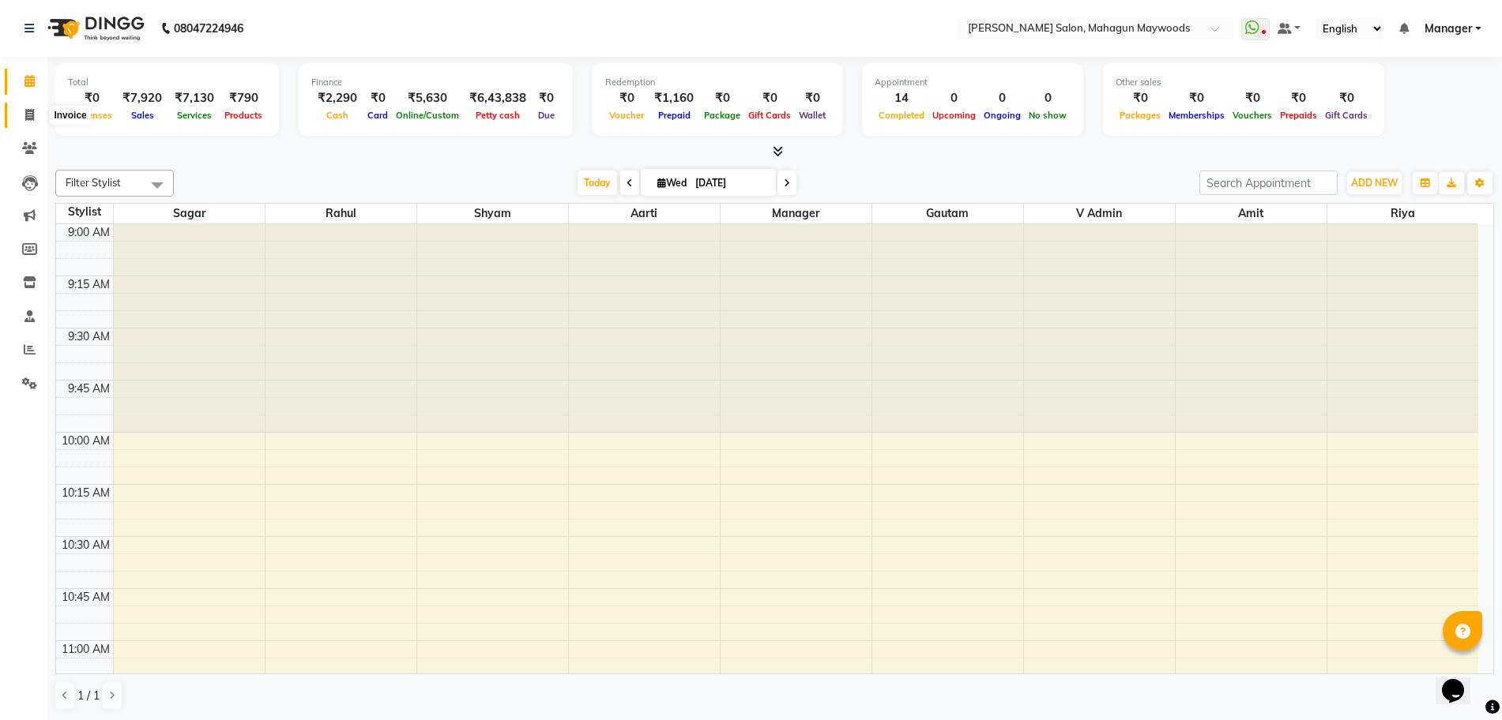
click at [32, 111] on icon at bounding box center [29, 115] width 9 height 12
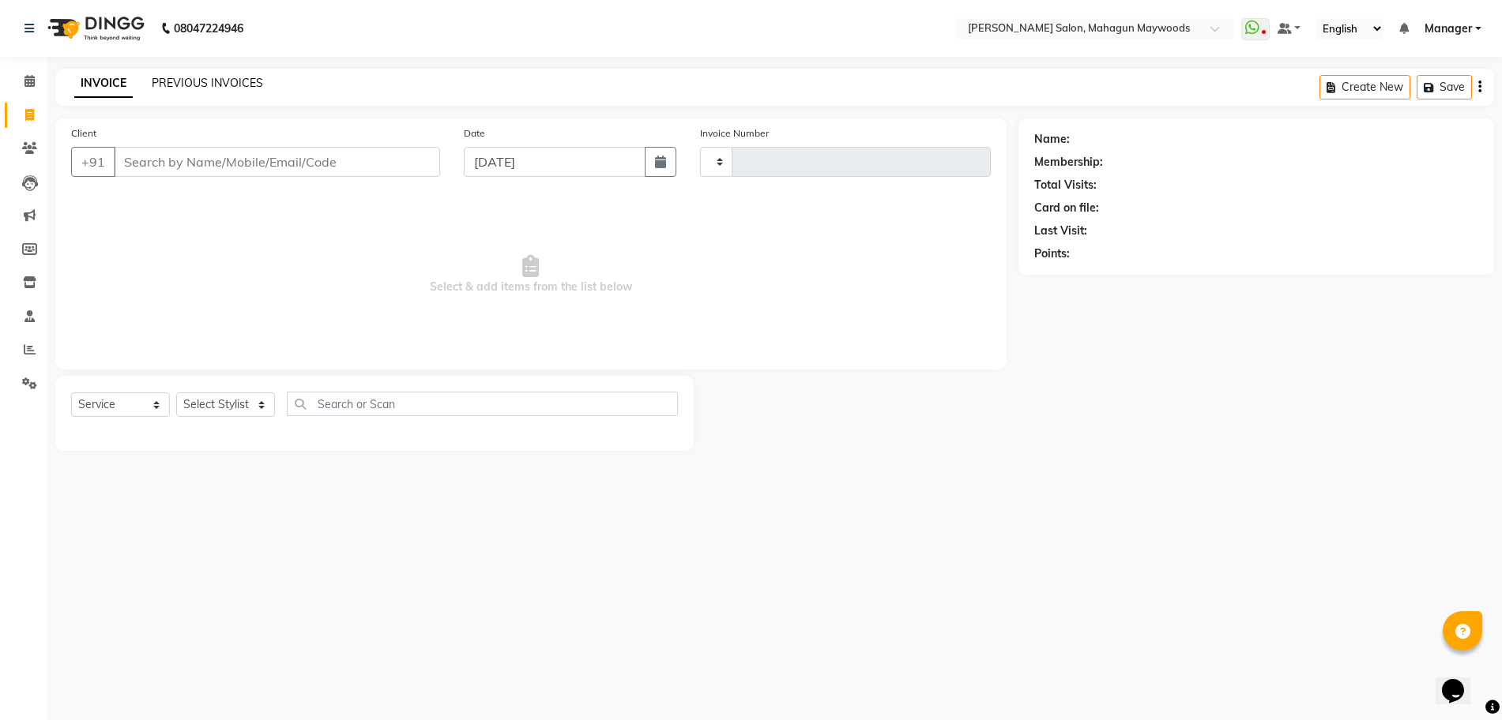
click at [187, 81] on link "PREVIOUS INVOICES" at bounding box center [207, 83] width 111 height 14
